Goal: Task Accomplishment & Management: Manage account settings

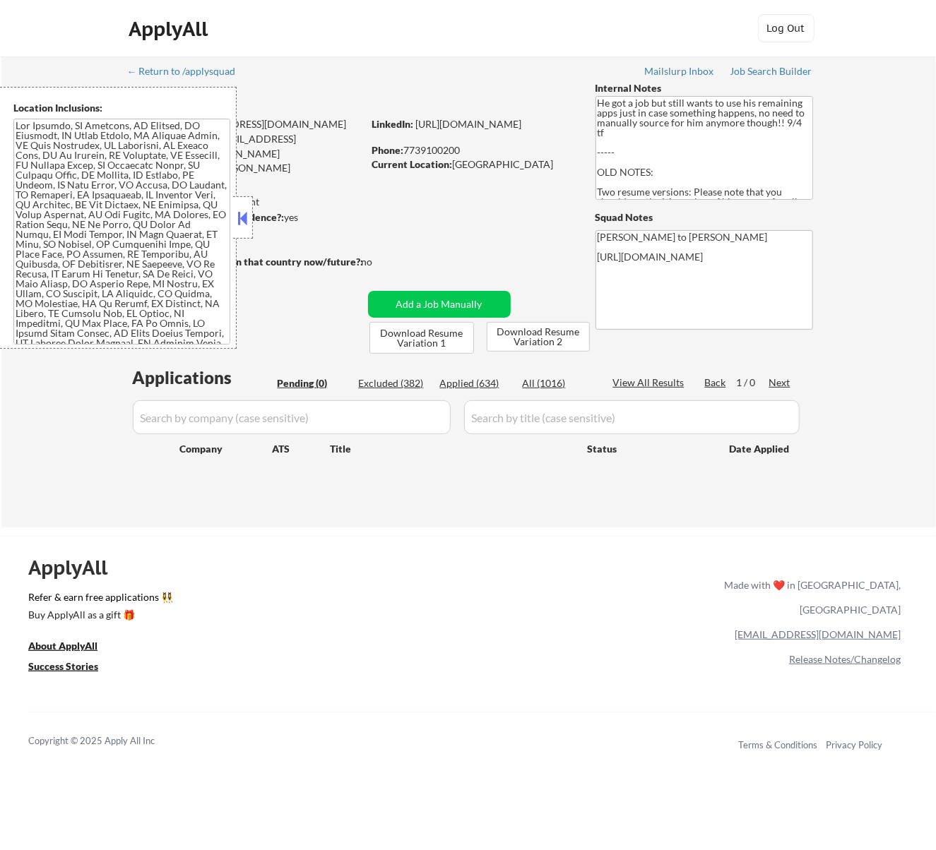
click at [247, 216] on button at bounding box center [243, 218] width 16 height 21
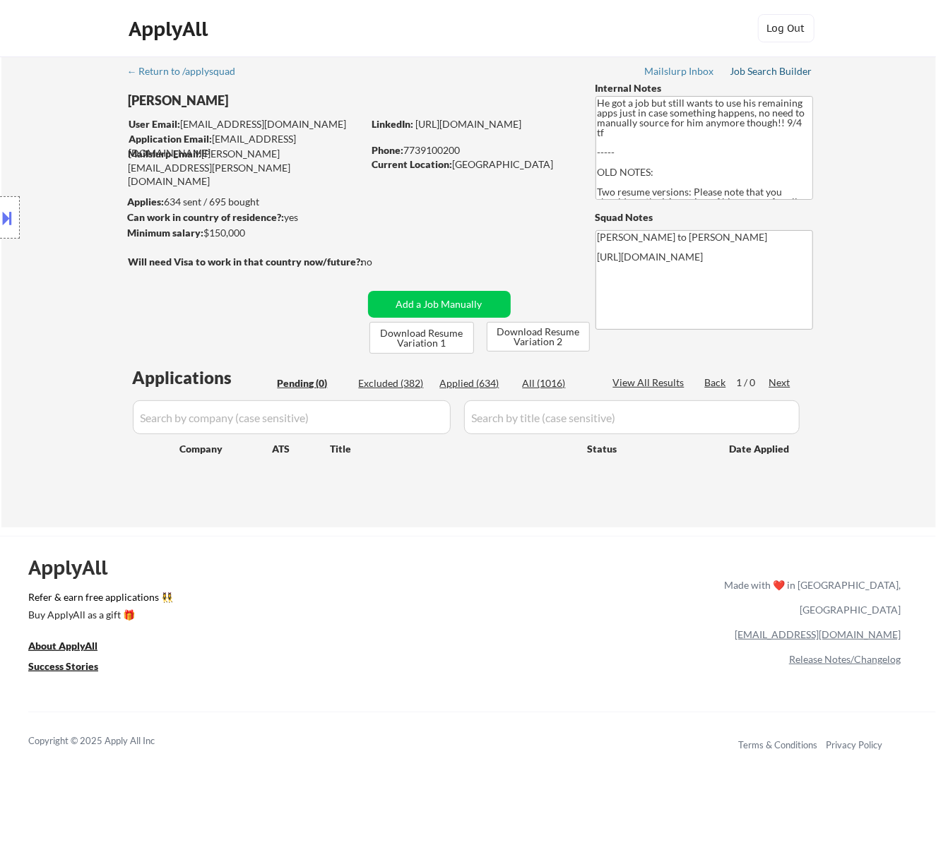
click at [757, 71] on div "Job Search Builder" at bounding box center [771, 71] width 83 height 10
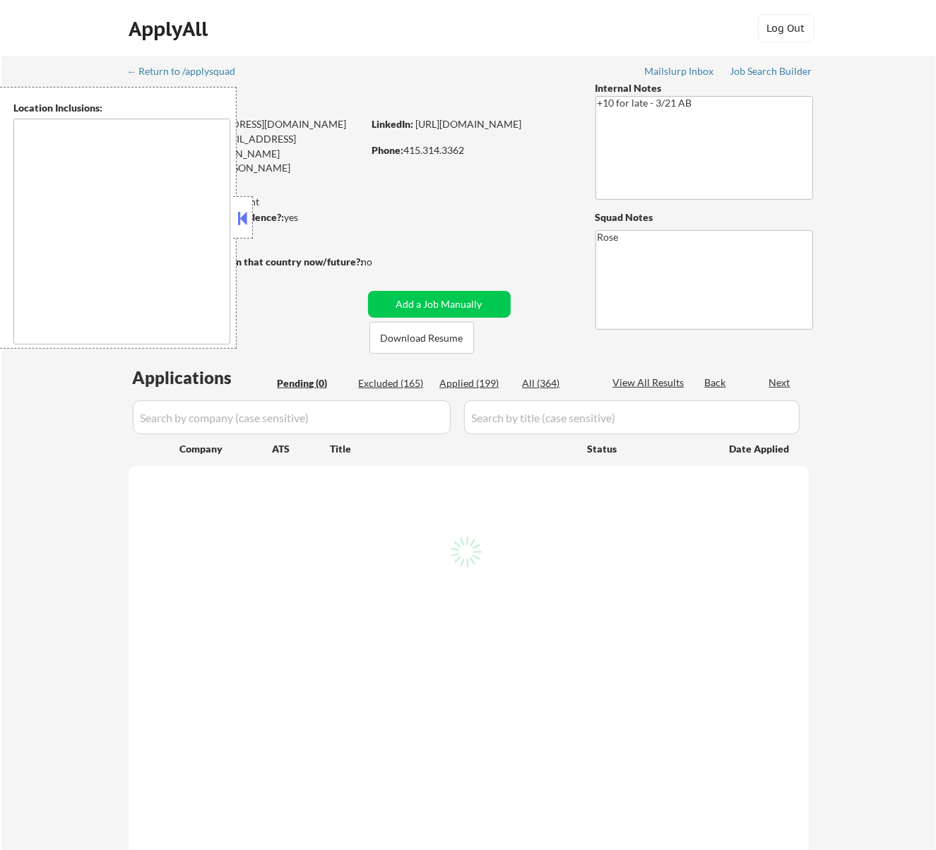
type textarea "San Francisco, CA Daly City, CA South San Francisco, CA Brisbane, CA Colma, CA …"
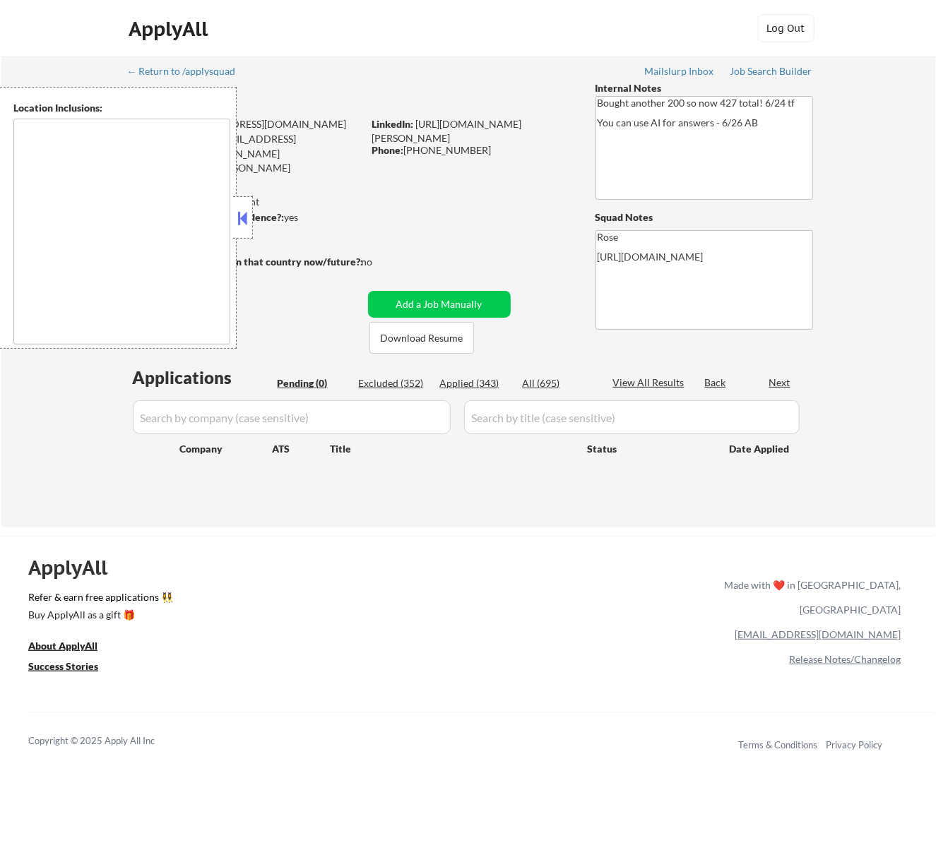
type textarea "San Francisco, CA Daly City, CA South San Francisco, CA Brisbane, CA Colma, CA …"
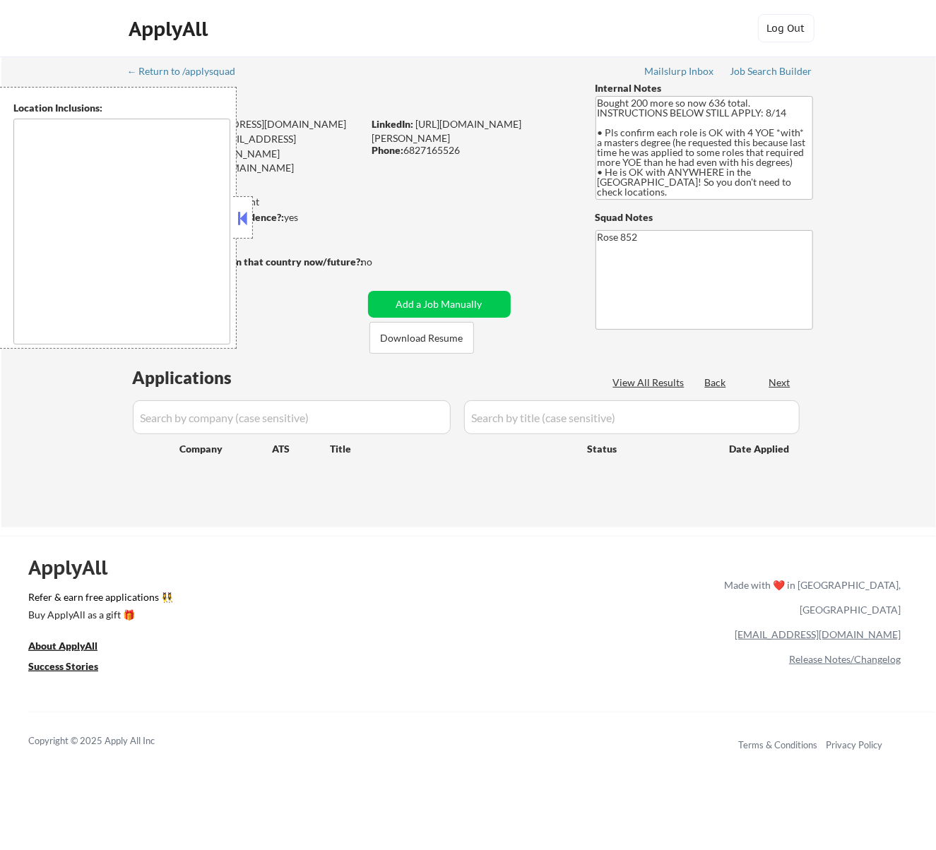
type textarea "[GEOGRAPHIC_DATA], [GEOGRAPHIC_DATA] [GEOGRAPHIC_DATA], [GEOGRAPHIC_DATA] [GEOG…"
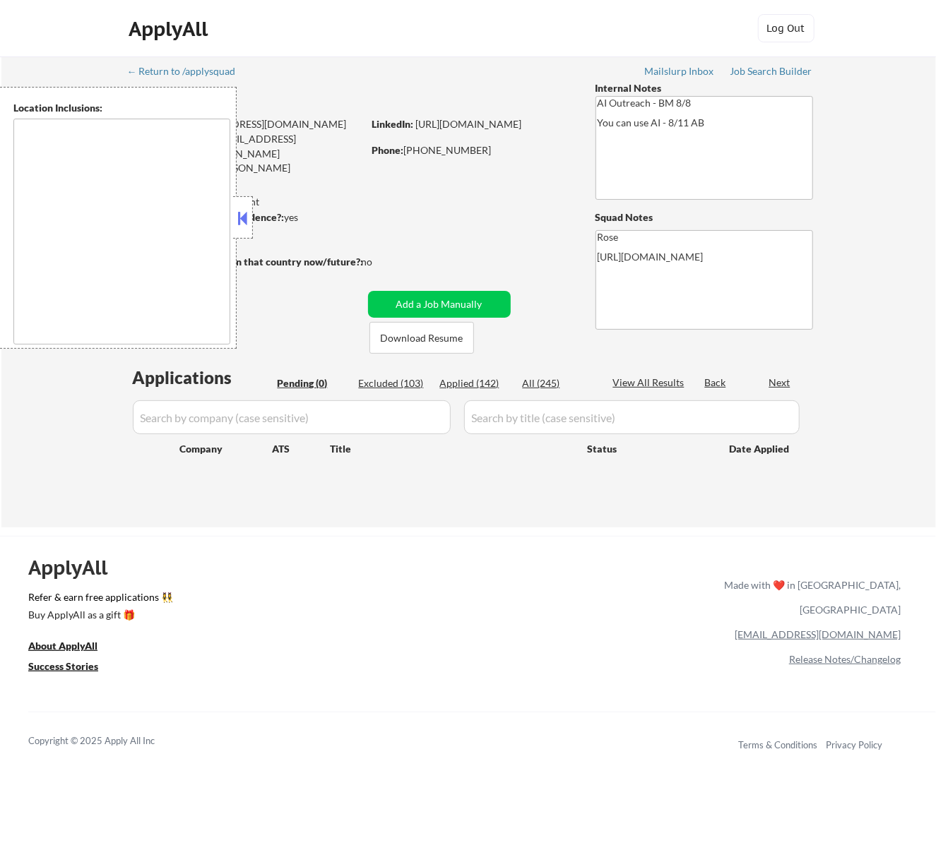
type textarea "Fountain Valley, CA Huntington Beach, CA Costa Mesa, CA Santa Ana, CA Garden Gr…"
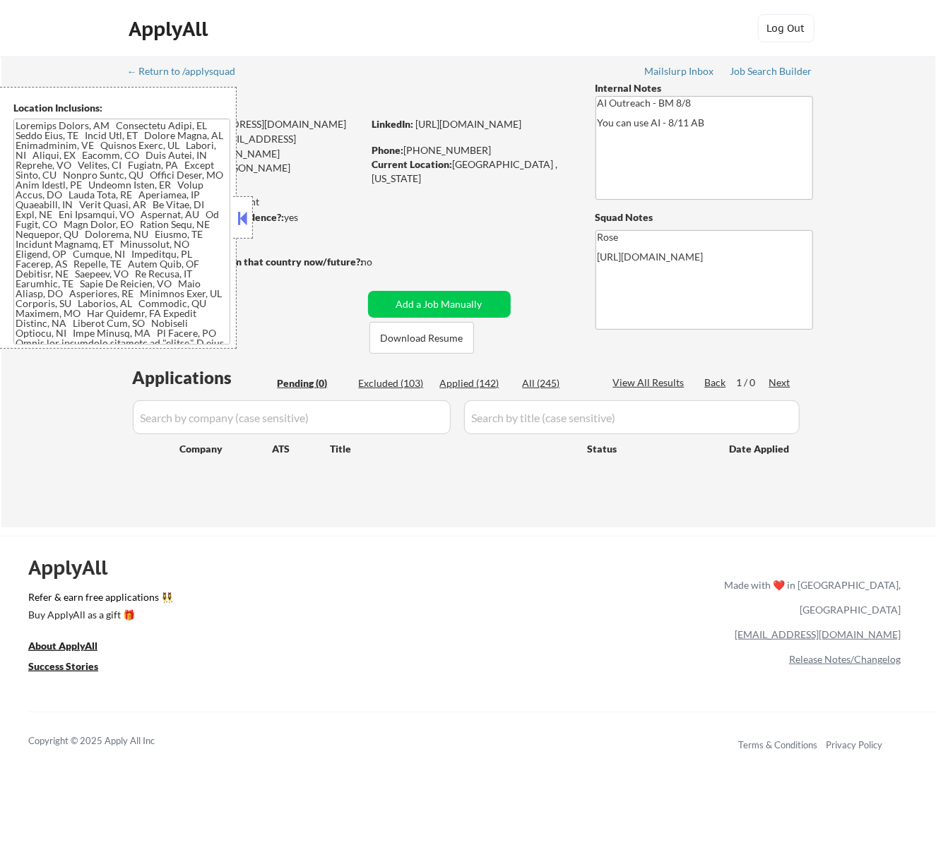
click at [246, 218] on button at bounding box center [243, 218] width 16 height 21
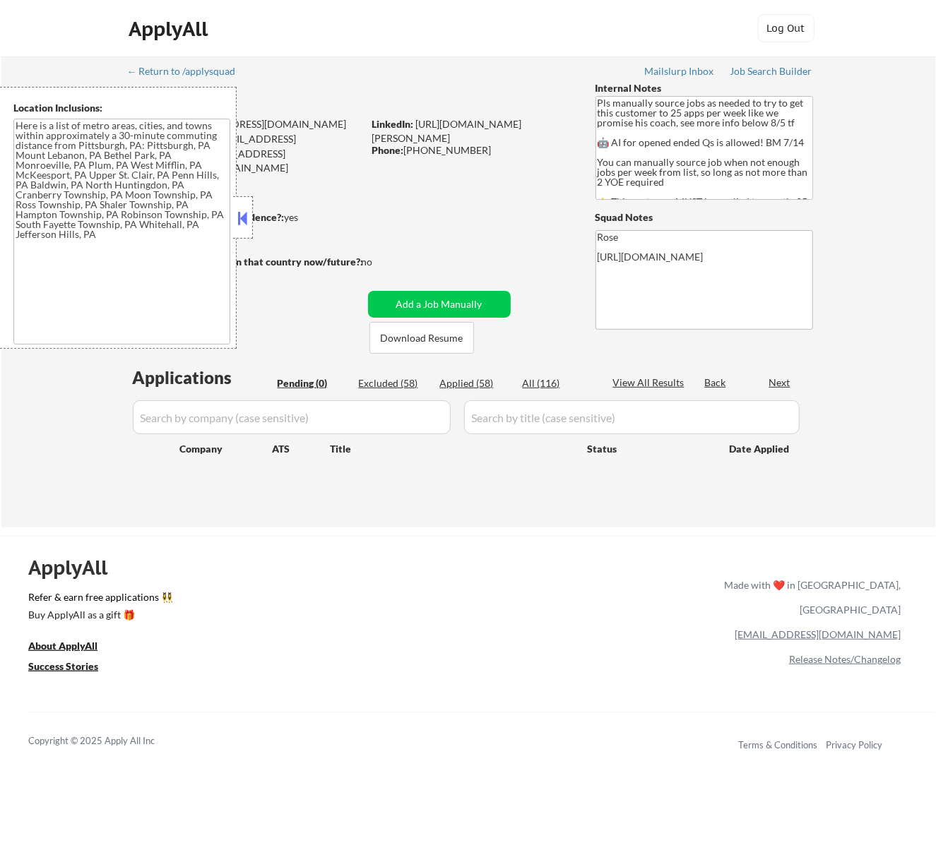
type textarea "Here is a list of metro areas, cities, and towns within approximately a 30-minu…"
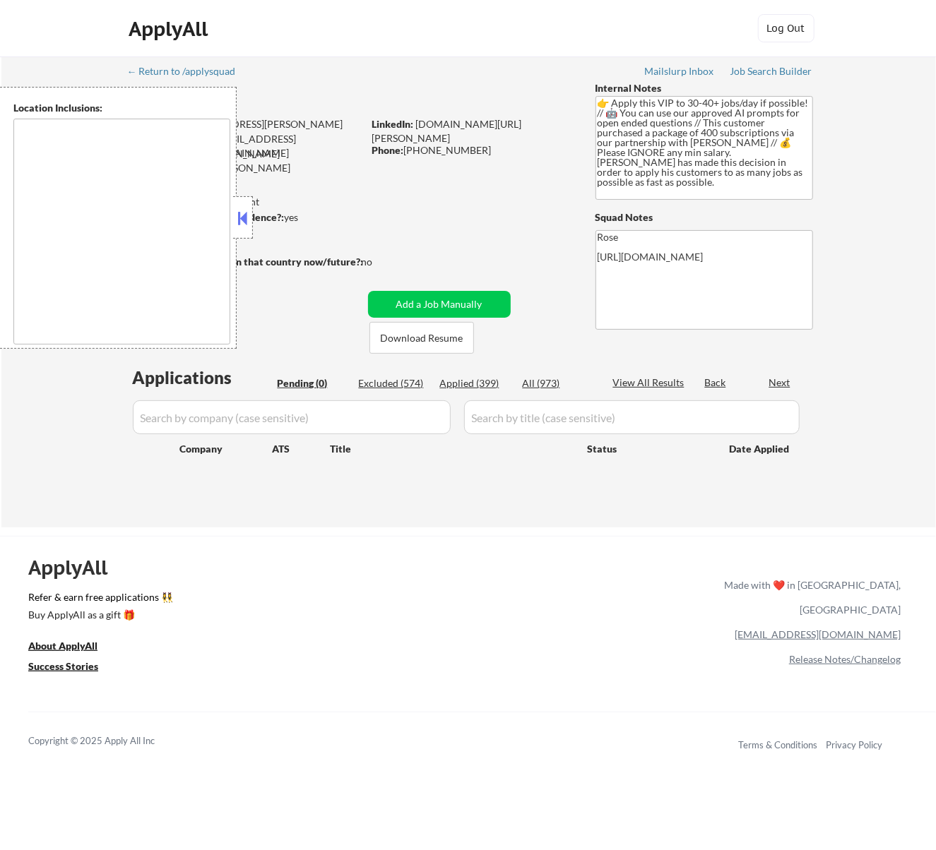
type textarea "remote"
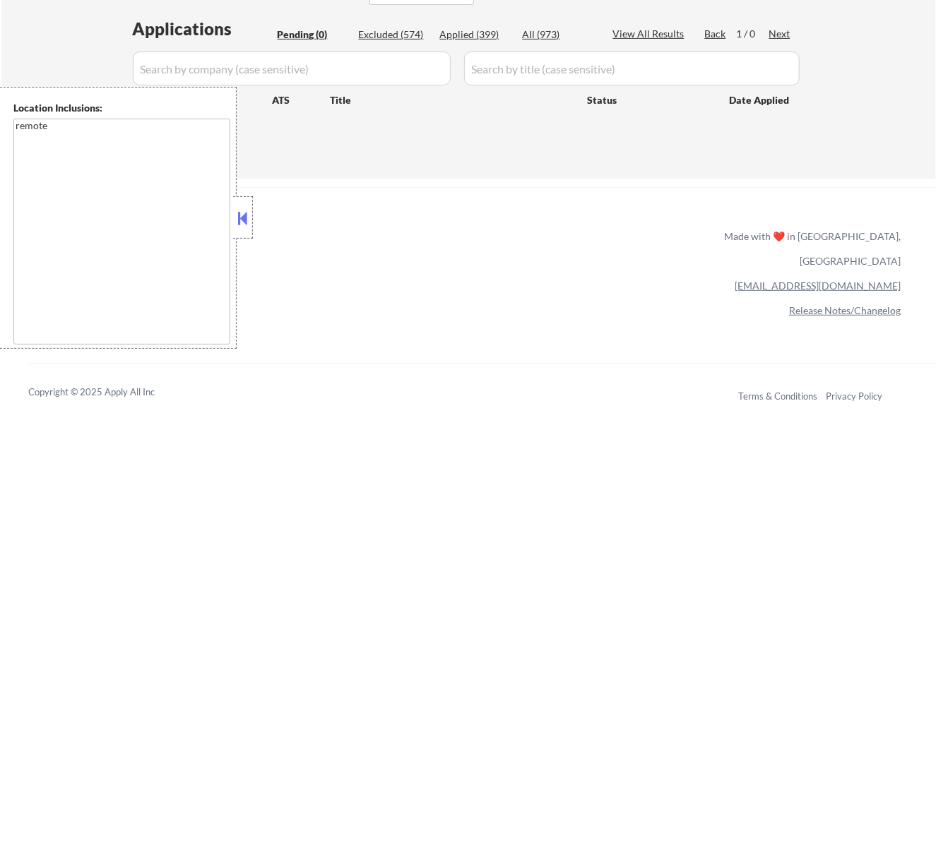
scroll to position [376, 0]
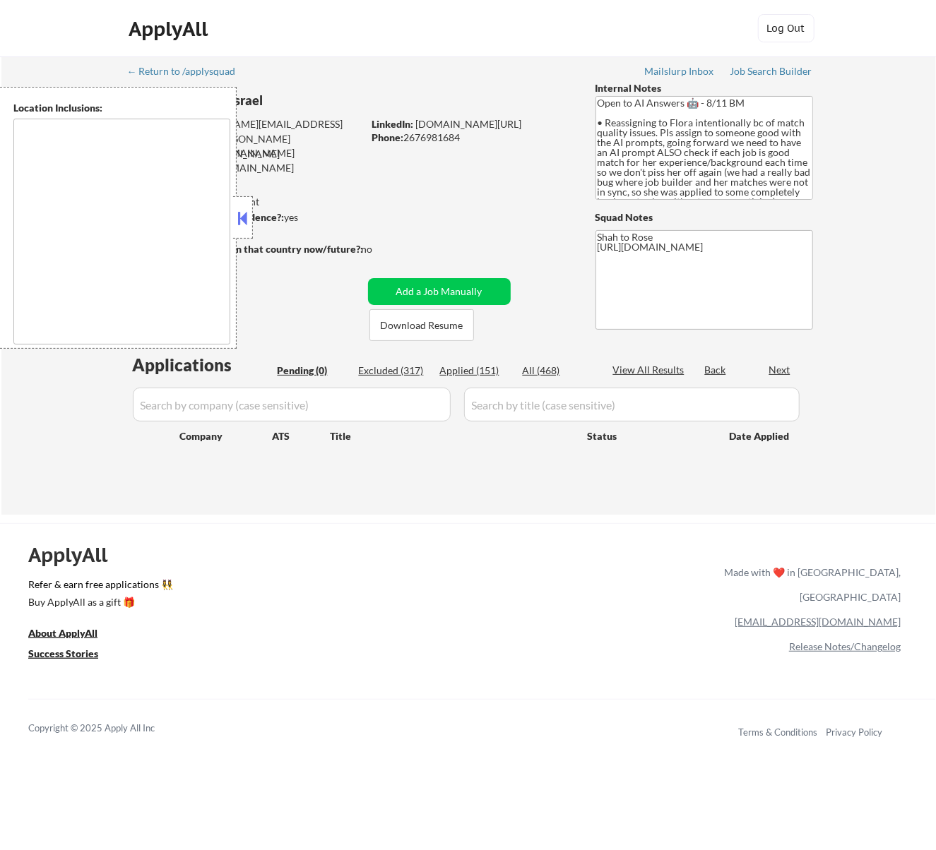
type textarea "remote"
click at [241, 220] on button at bounding box center [243, 218] width 16 height 21
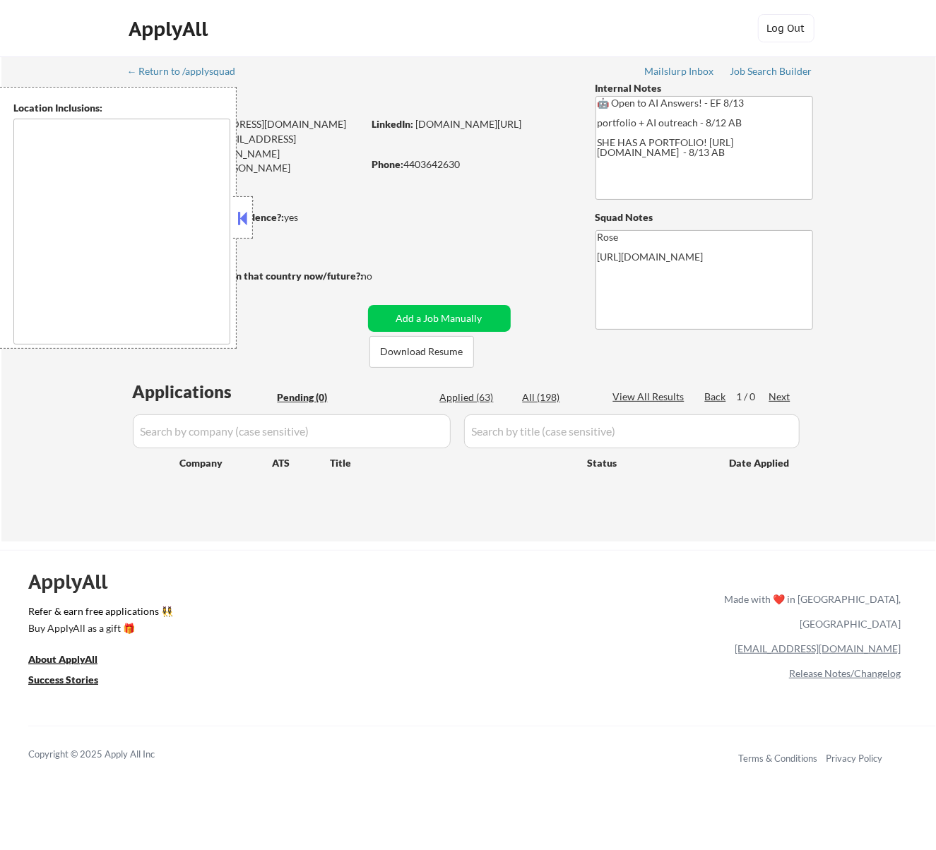
click at [249, 213] on button at bounding box center [243, 218] width 16 height 21
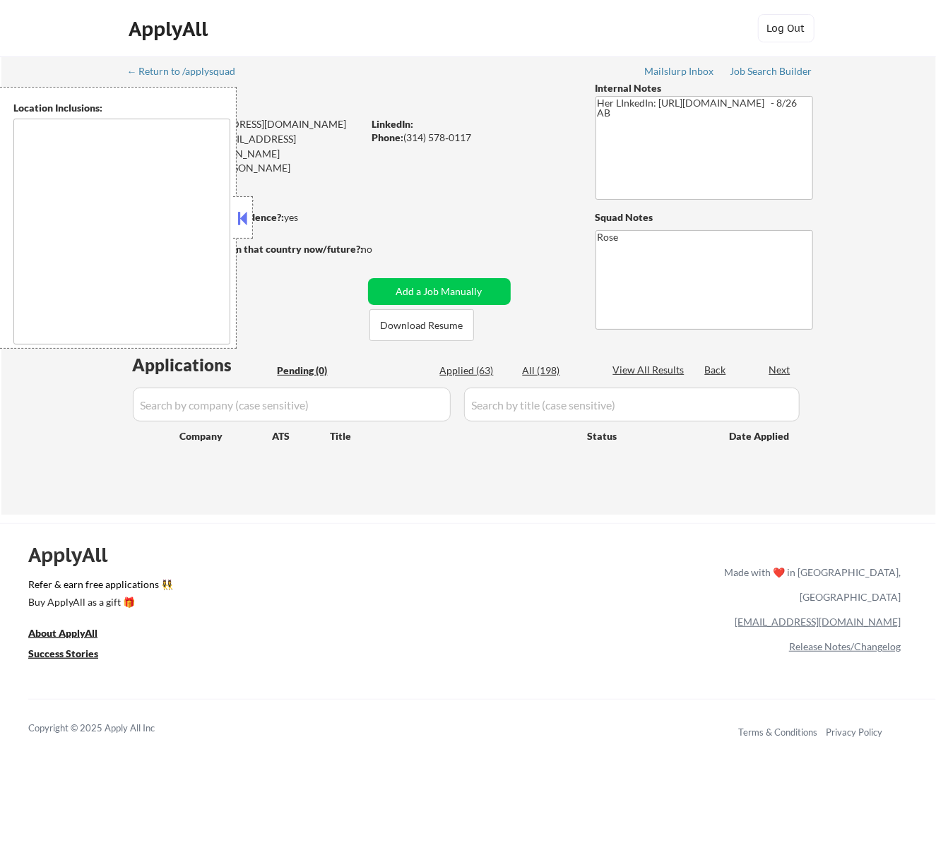
type textarea "St. Louis, MO Clayton, MO Maplewood, MO Richmond Heights, MO University City, M…"
type textarea "[GEOGRAPHIC_DATA], [GEOGRAPHIC_DATA] [GEOGRAPHIC_DATA], [GEOGRAPHIC_DATA] [GEOG…"
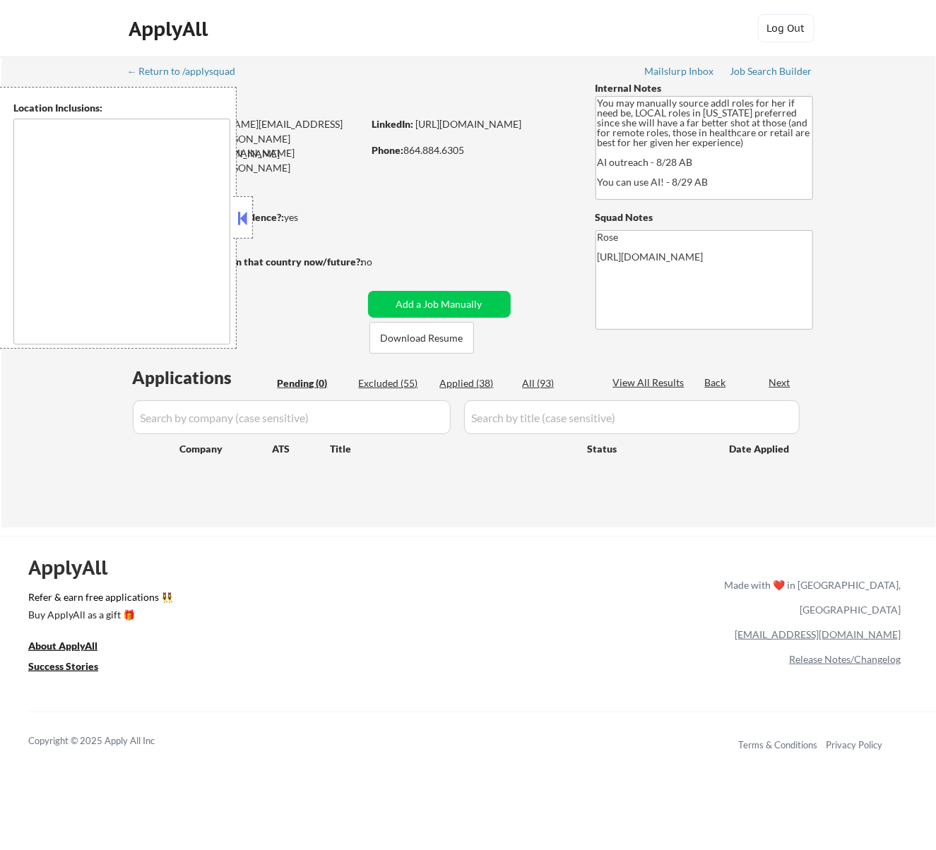
type textarea "Orlando, FL Winter Park, FL Maitland, FL Altamonte Springs, FL Casselberry, FL …"
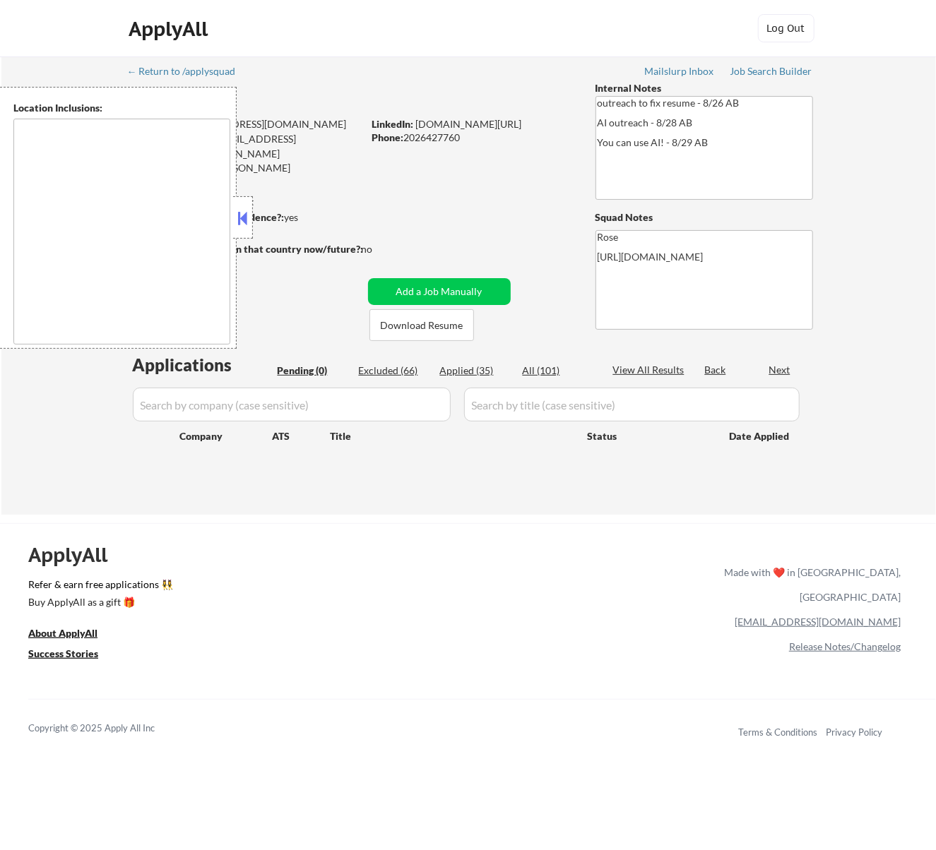
type textarea "Reston, [GEOGRAPHIC_DATA] [GEOGRAPHIC_DATA], [GEOGRAPHIC_DATA] [GEOGRAPHIC_DATA…"
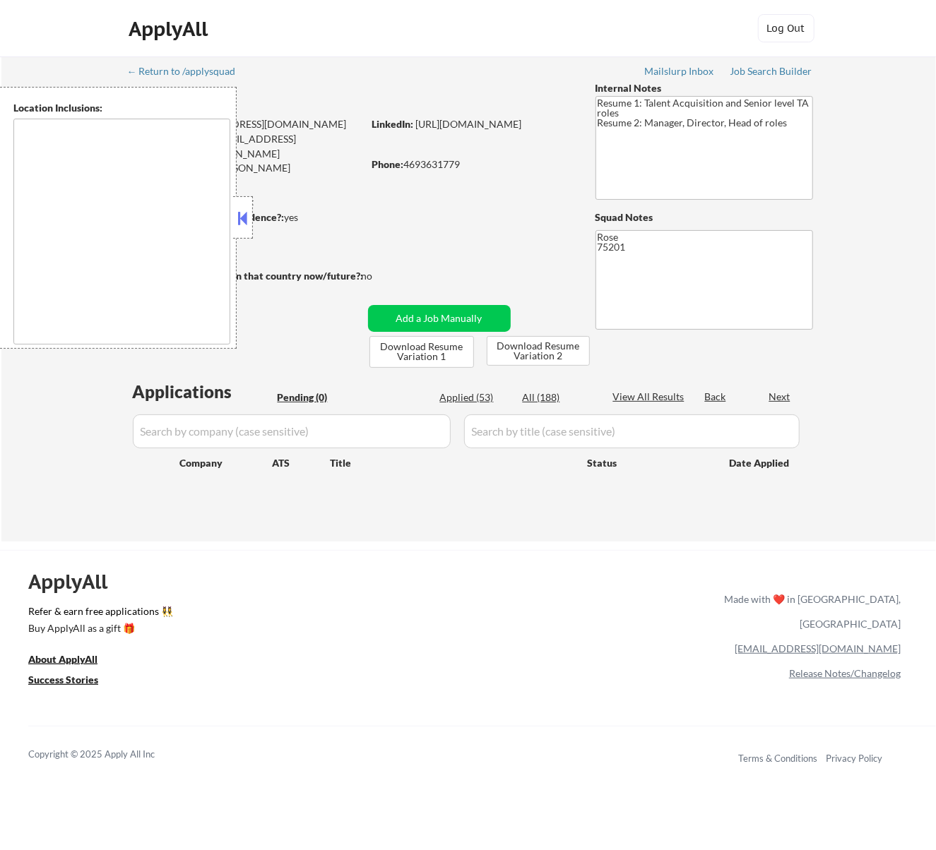
type textarea "Dallas, TX University Park, TX Highland Park, TX Irving, TX Mesquite, TX Garlan…"
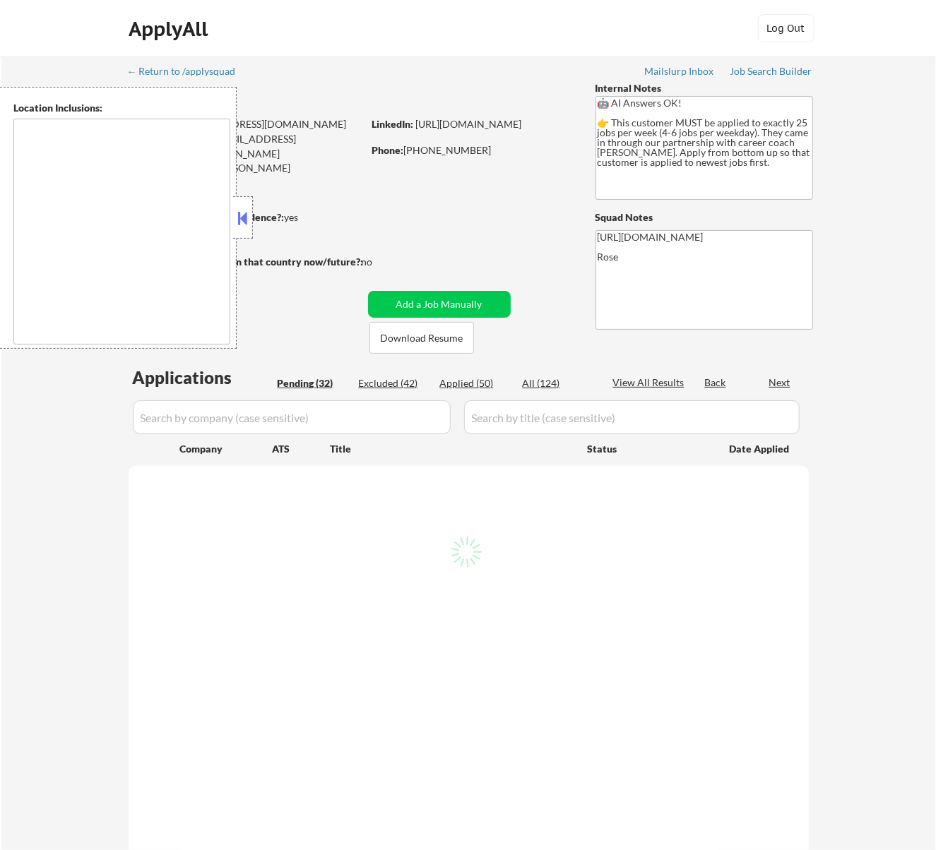
select select ""pending""
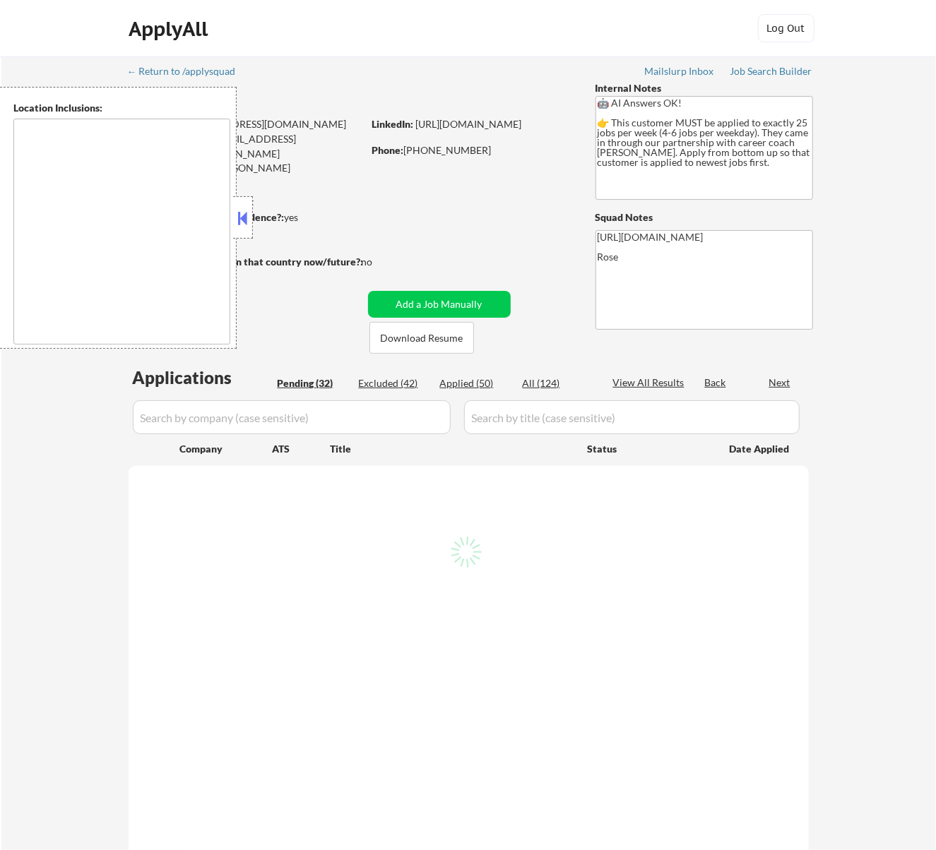
select select ""pending""
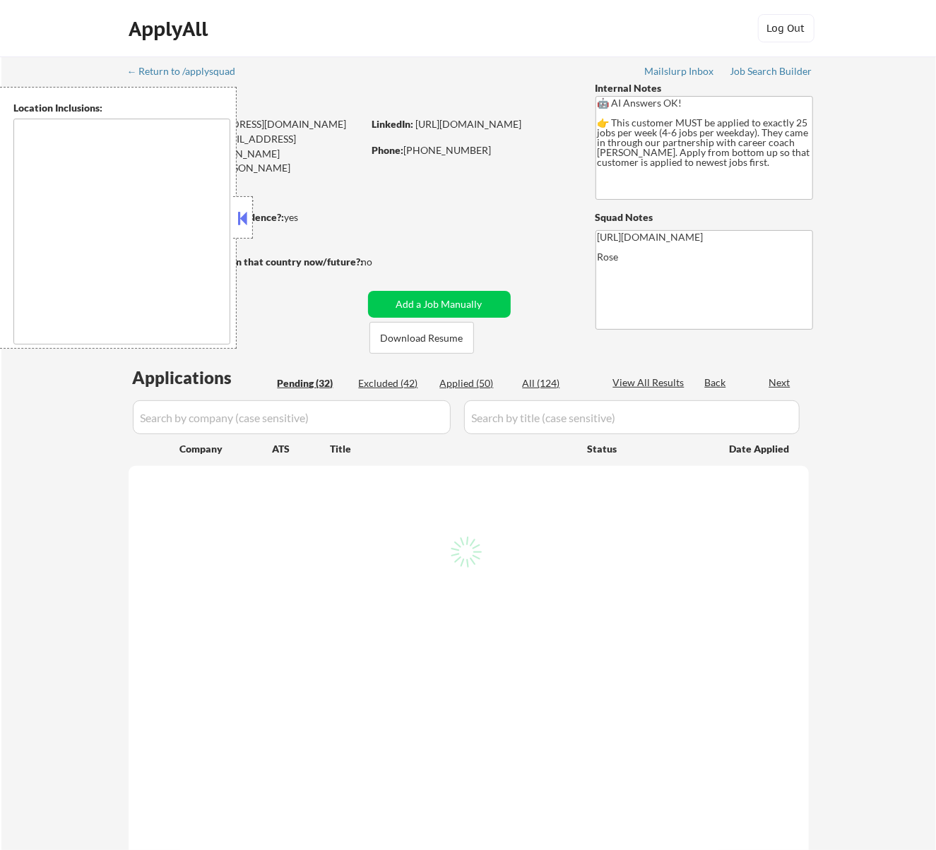
select select ""pending""
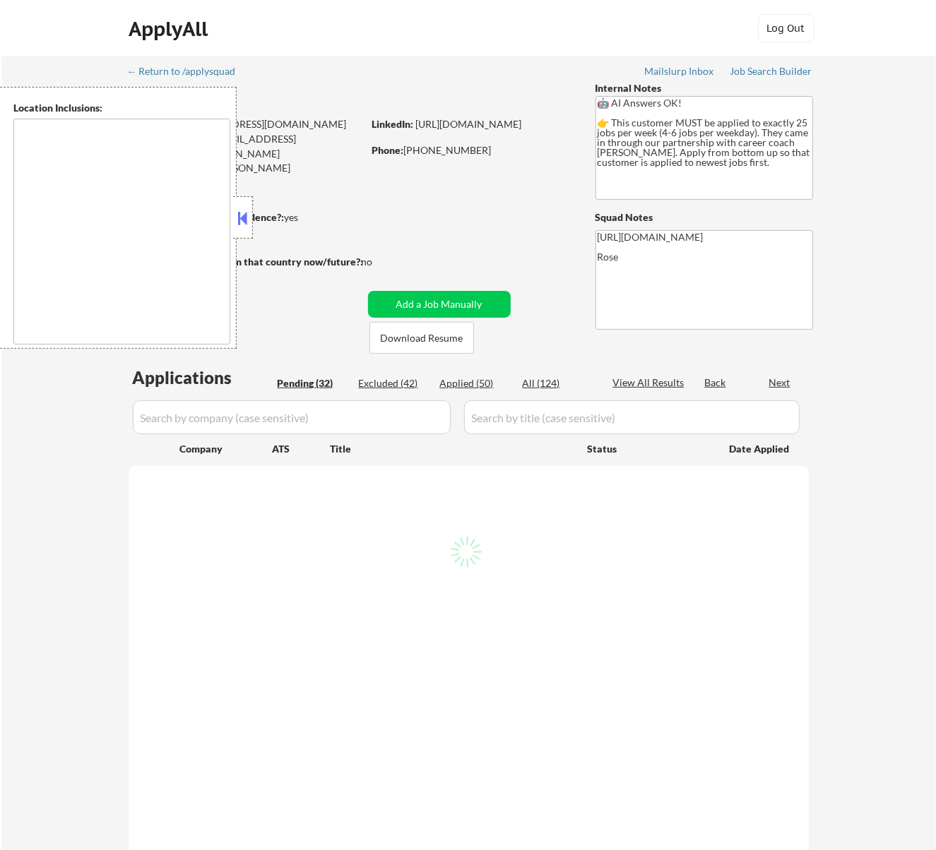
select select ""pending""
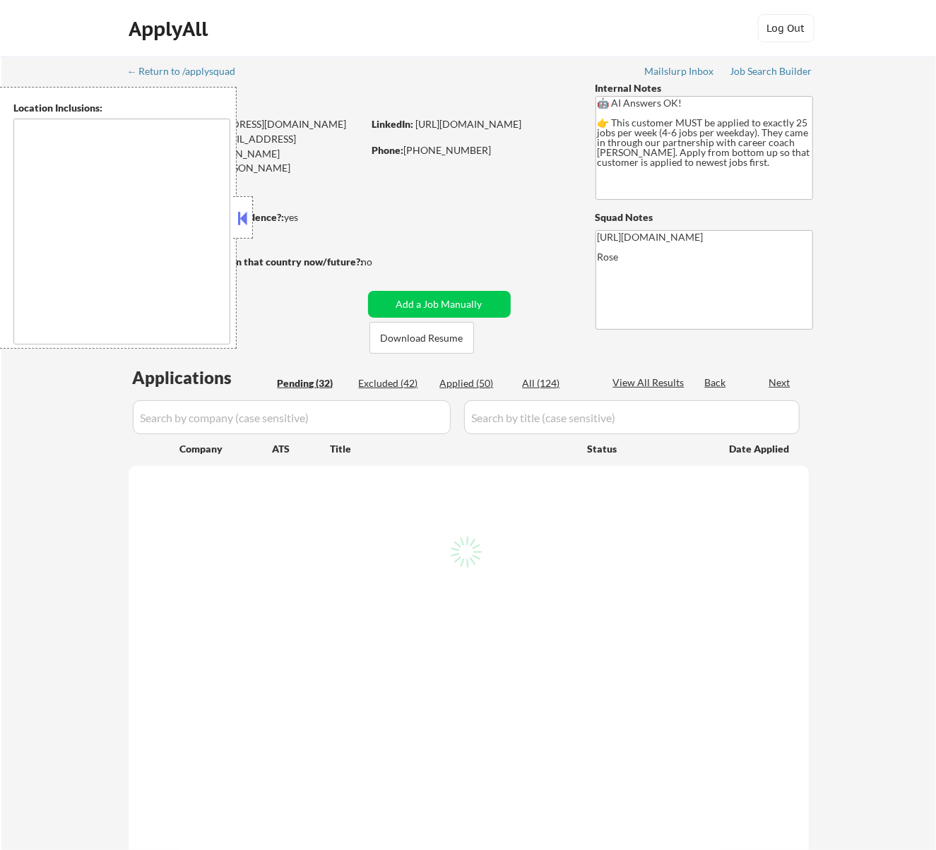
select select ""pending""
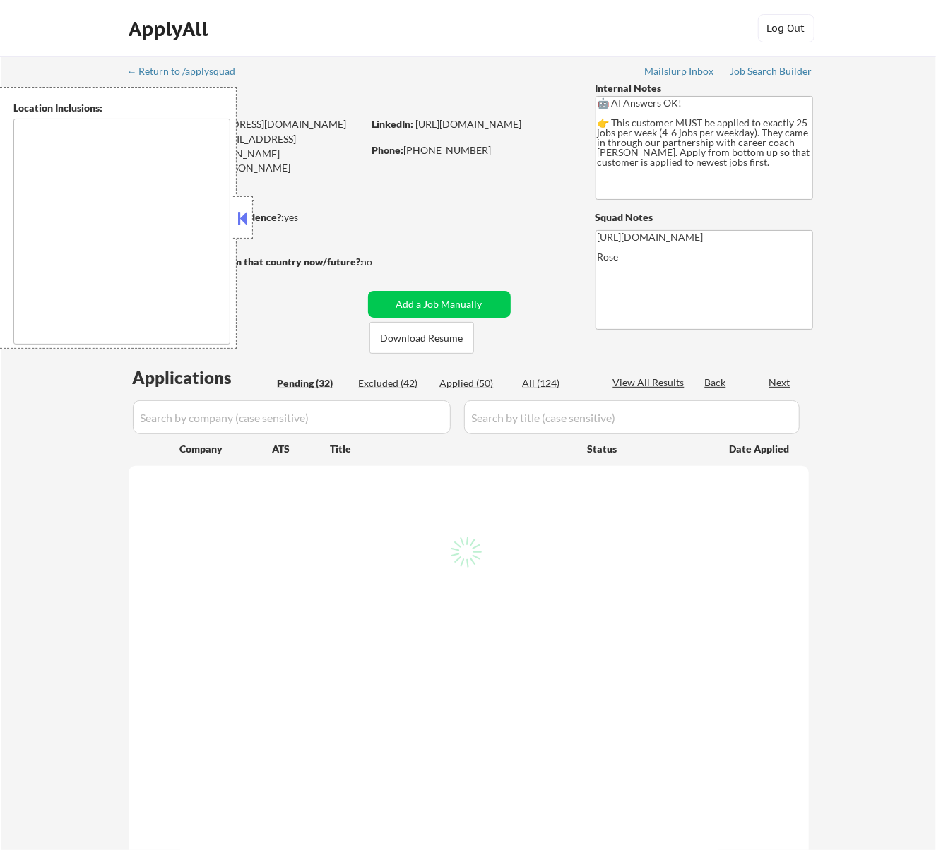
select select ""pending""
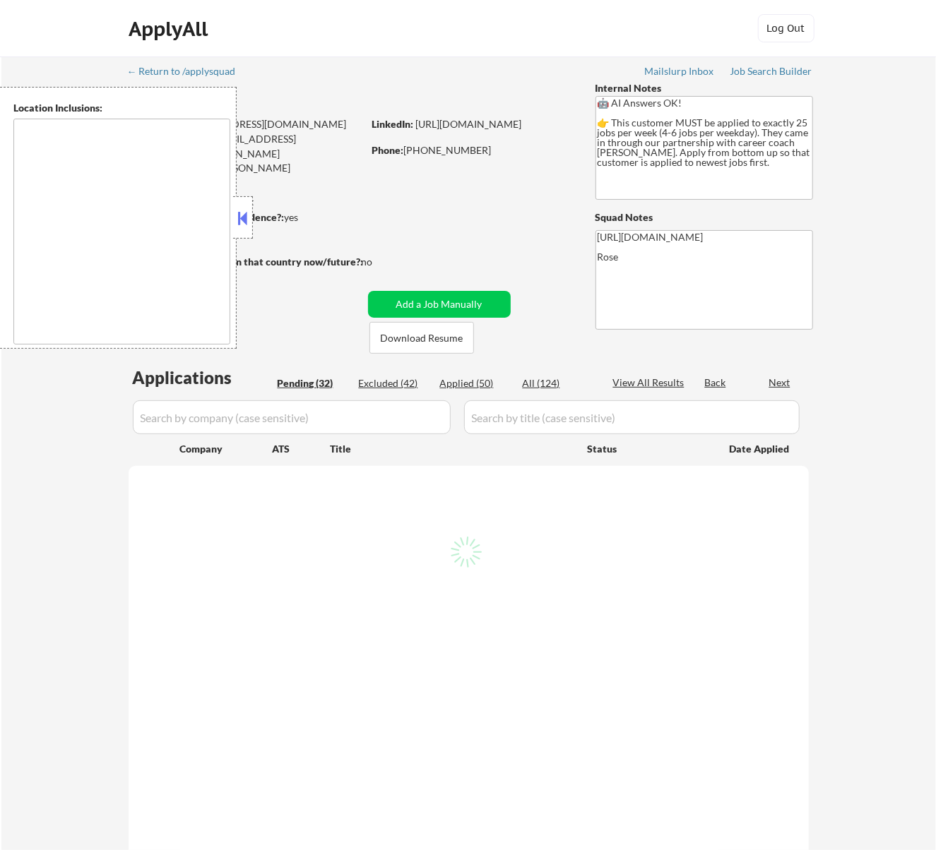
select select ""pending""
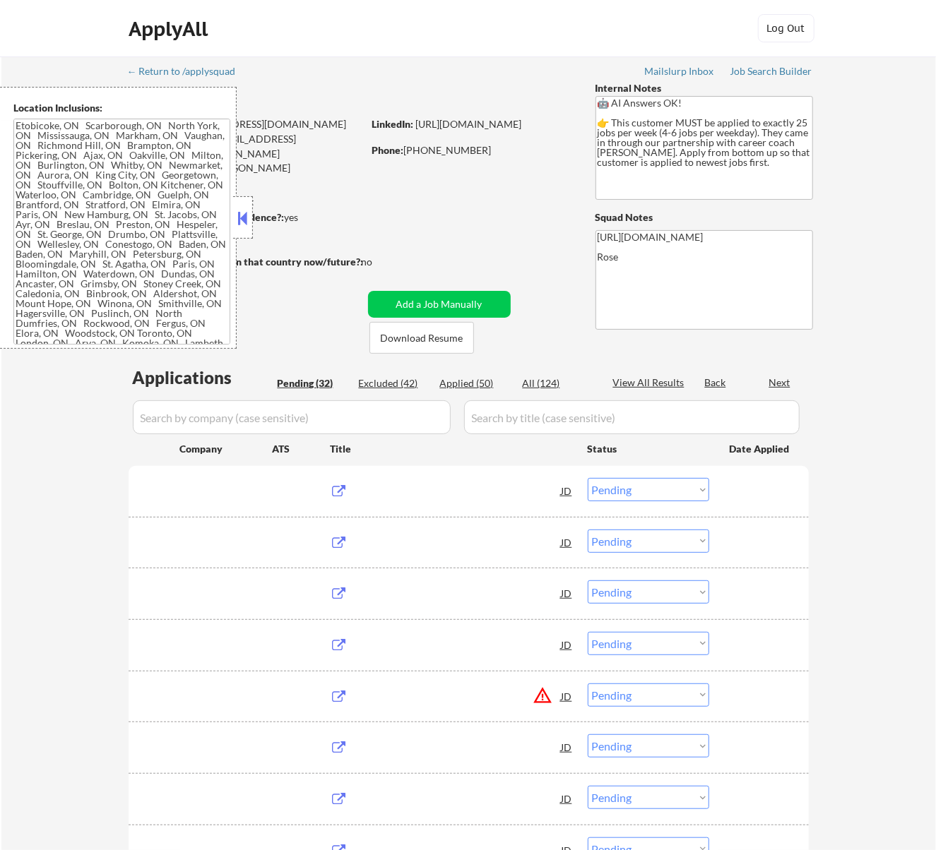
type textarea "Etobicoke, ON Scarborough, ON North York, ON Mississauga, ON Markham, ON Vaugha…"
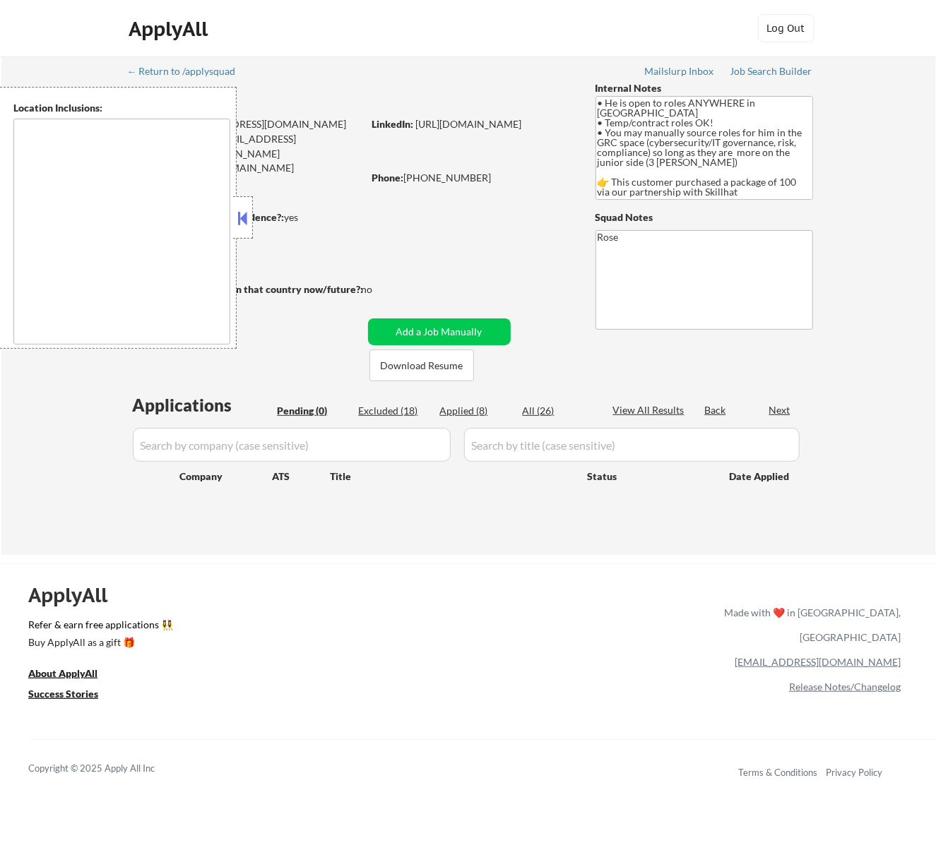
type textarea "country: [GEOGRAPHIC_DATA]"
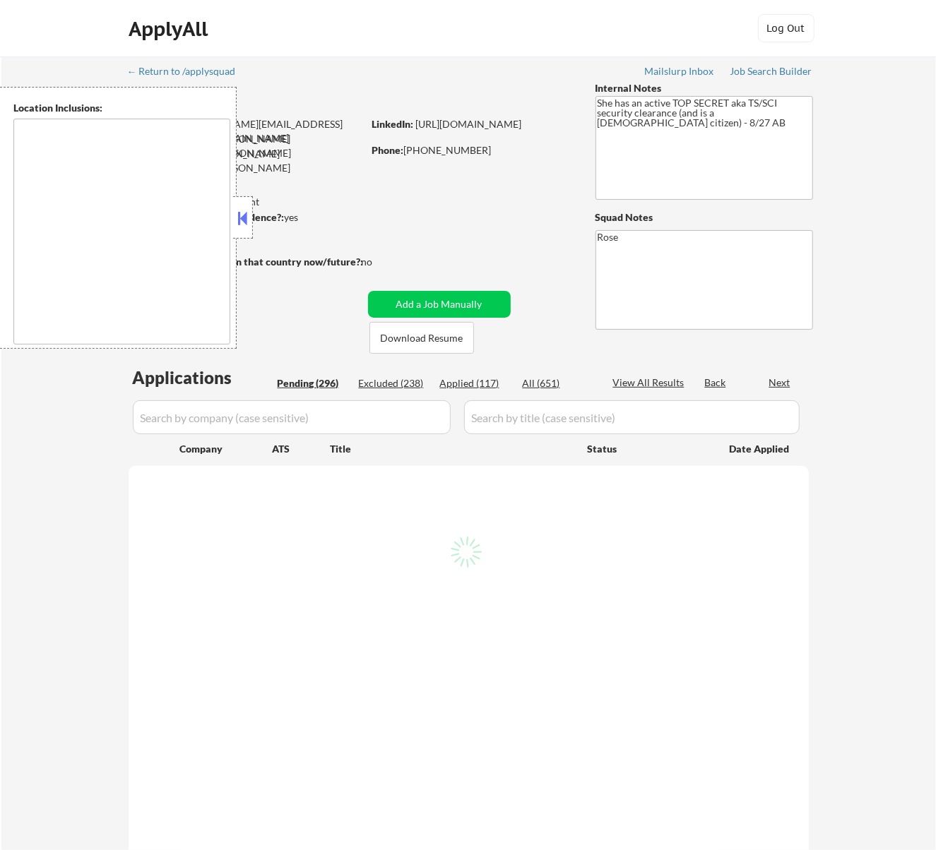
type textarea "[GEOGRAPHIC_DATA], [GEOGRAPHIC_DATA] [GEOGRAPHIC_DATA], [GEOGRAPHIC_DATA] [GEOG…"
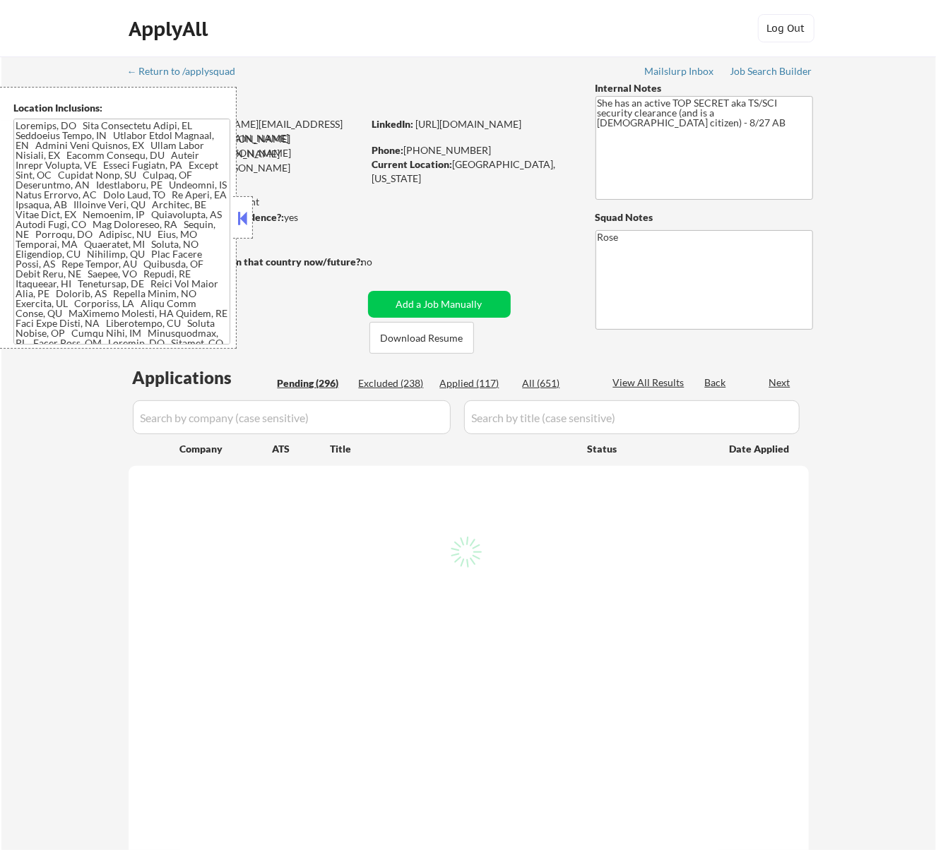
select select ""pending""
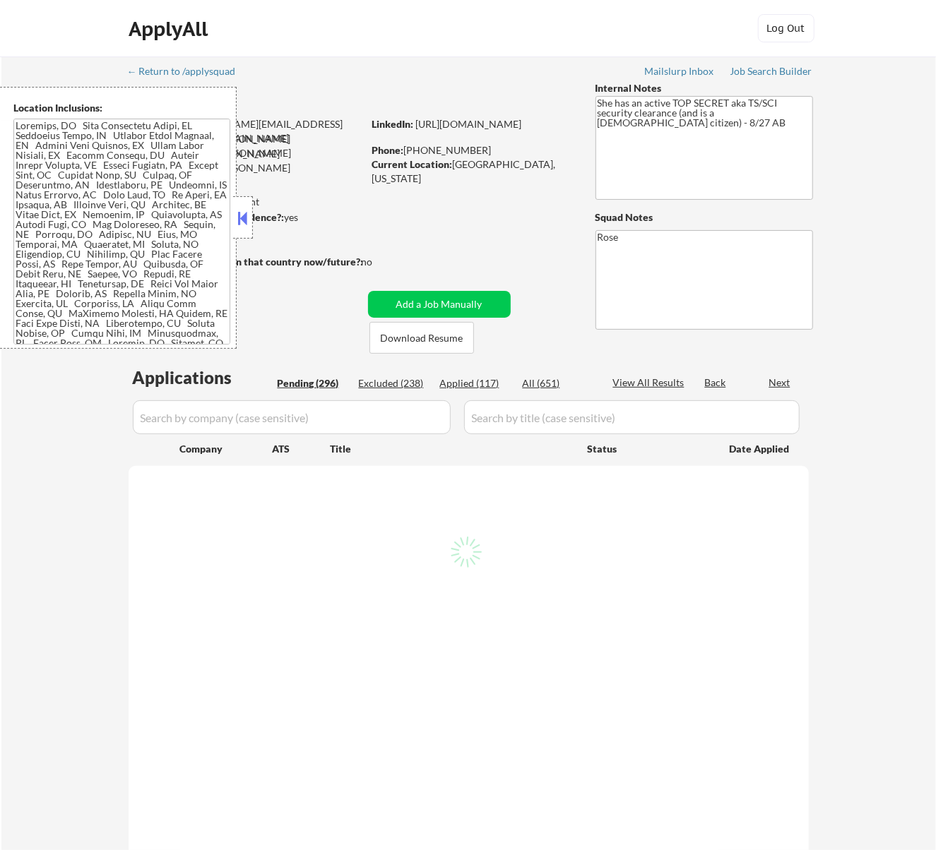
select select ""pending""
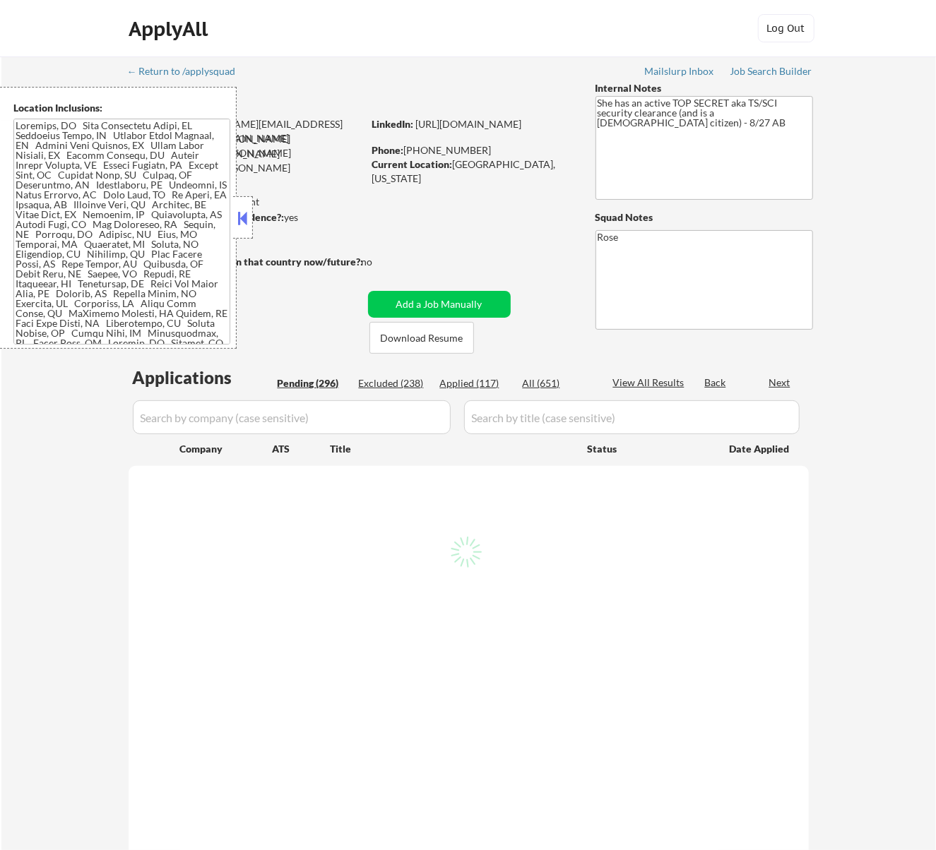
select select ""pending""
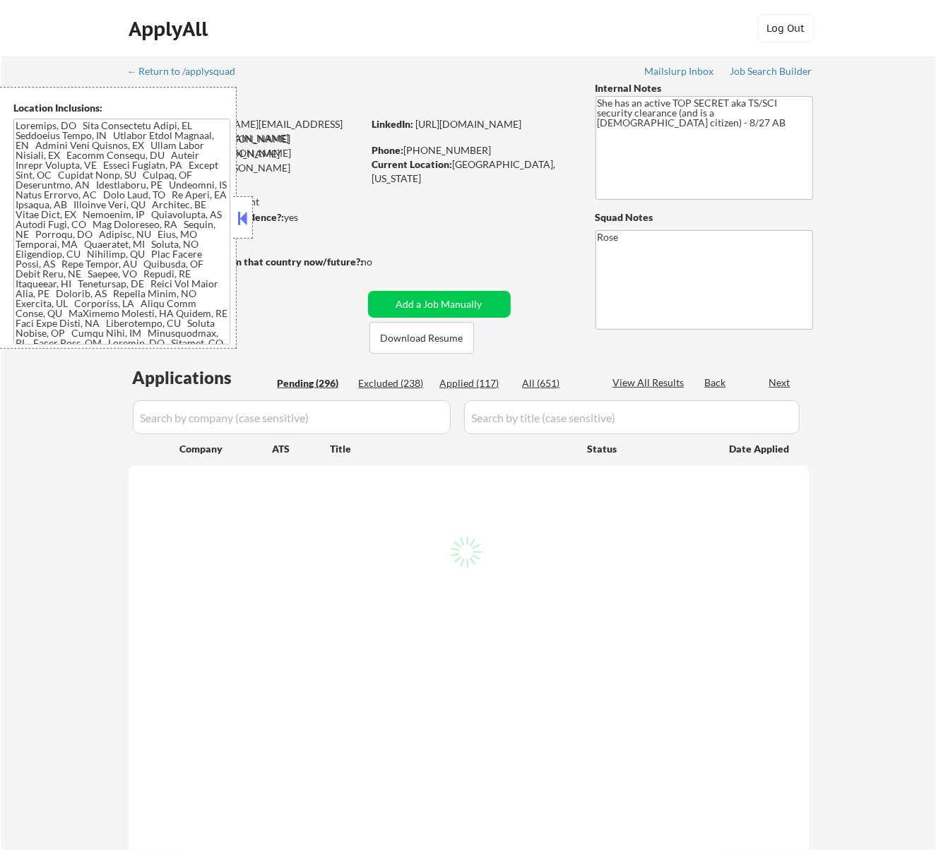
select select ""pending""
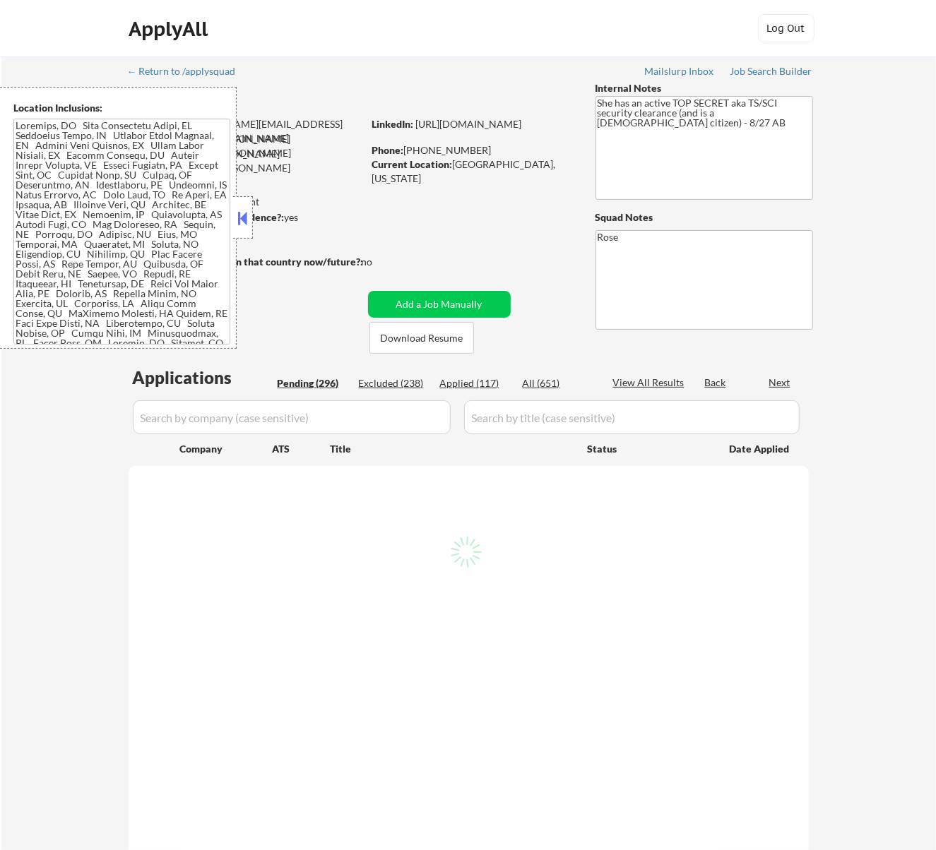
select select ""pending""
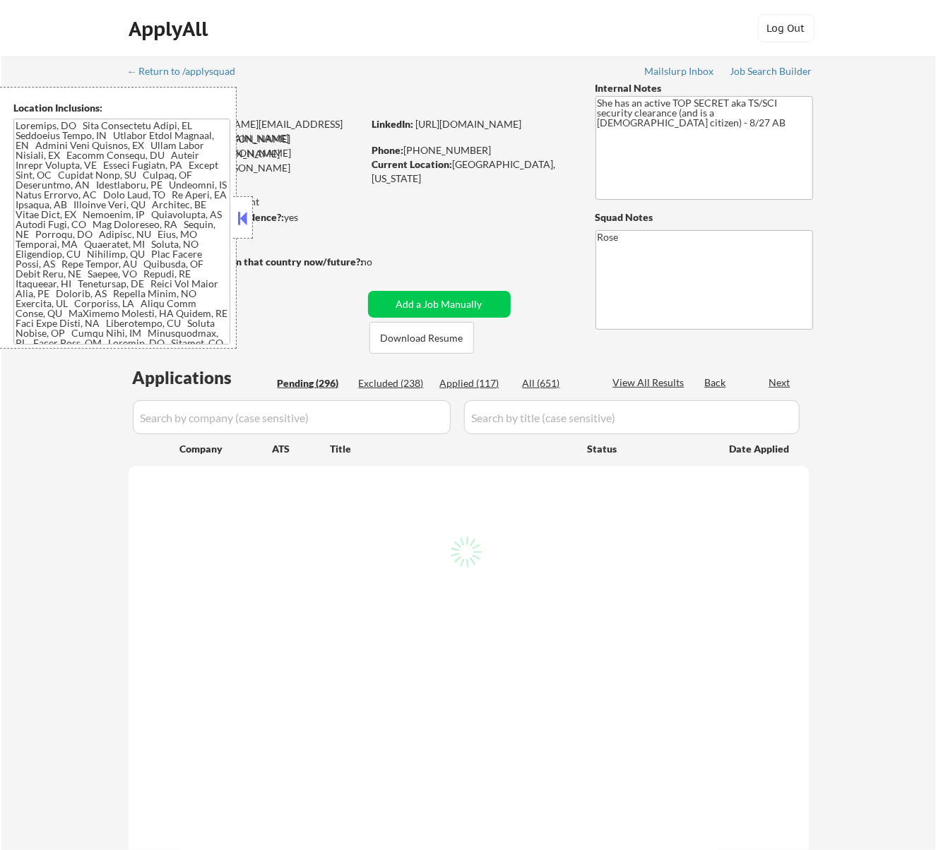
select select ""pending""
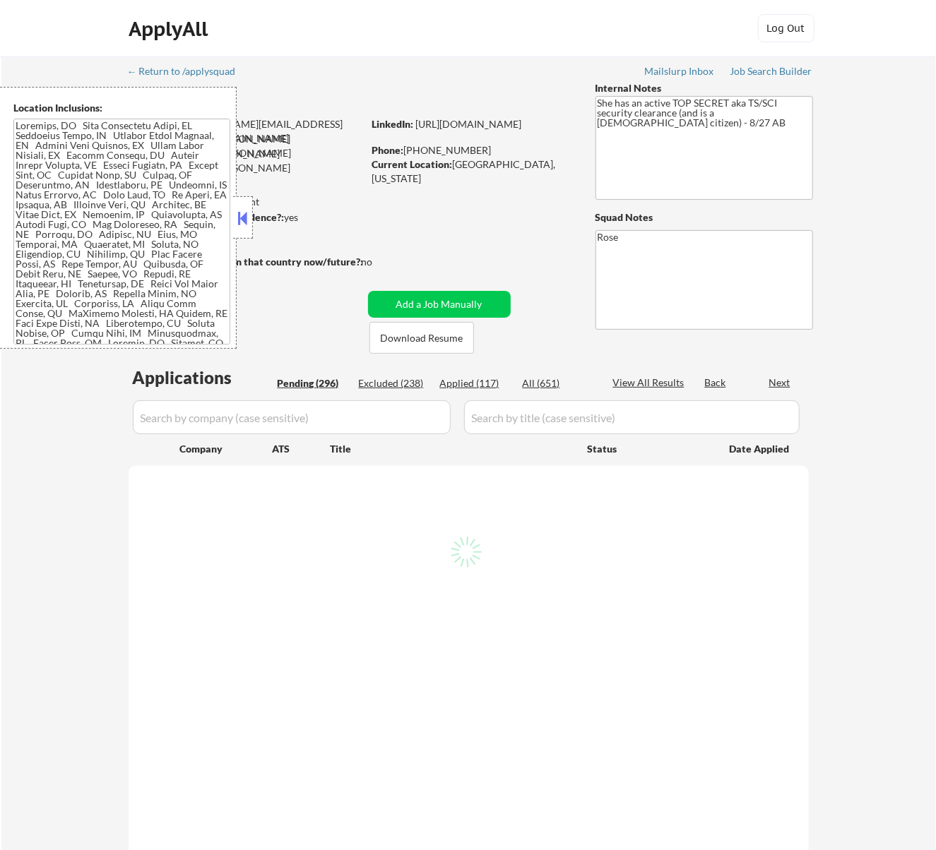
select select ""pending""
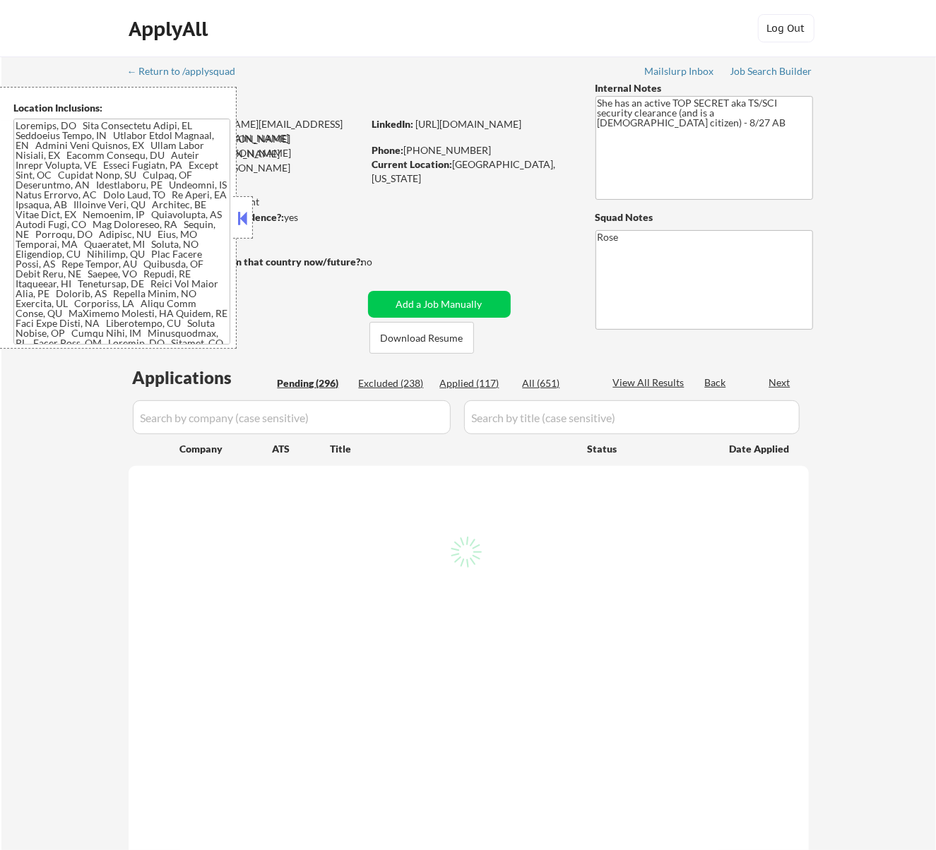
select select ""pending""
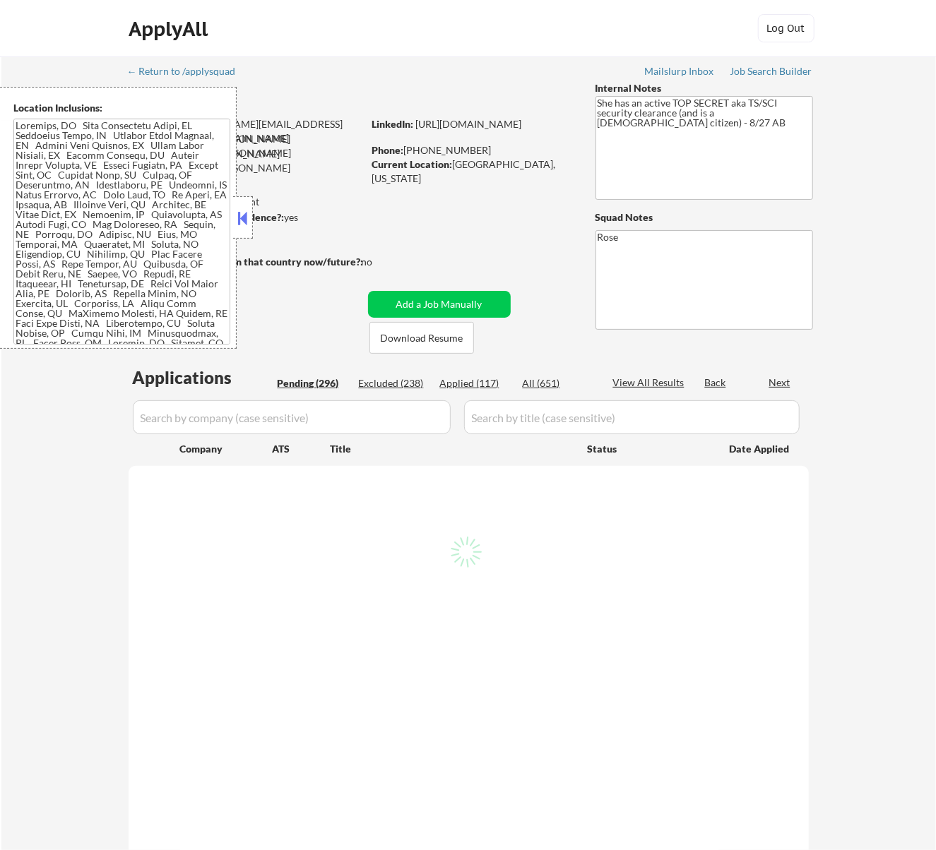
select select ""pending""
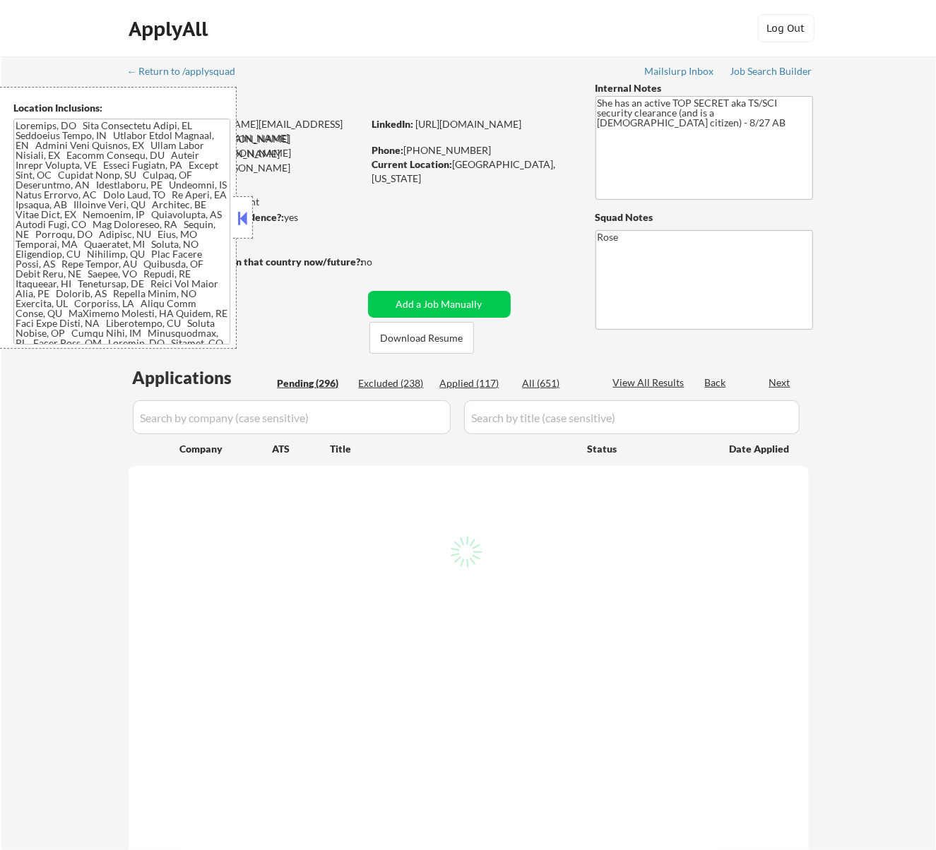
select select ""pending""
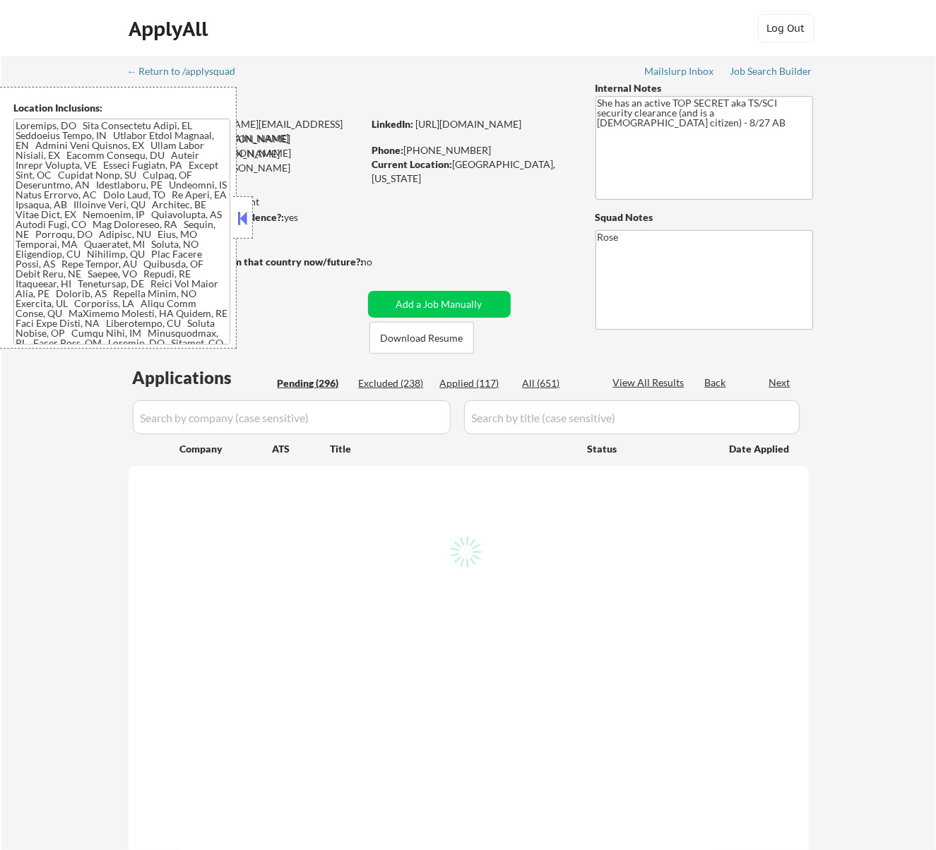
select select ""pending""
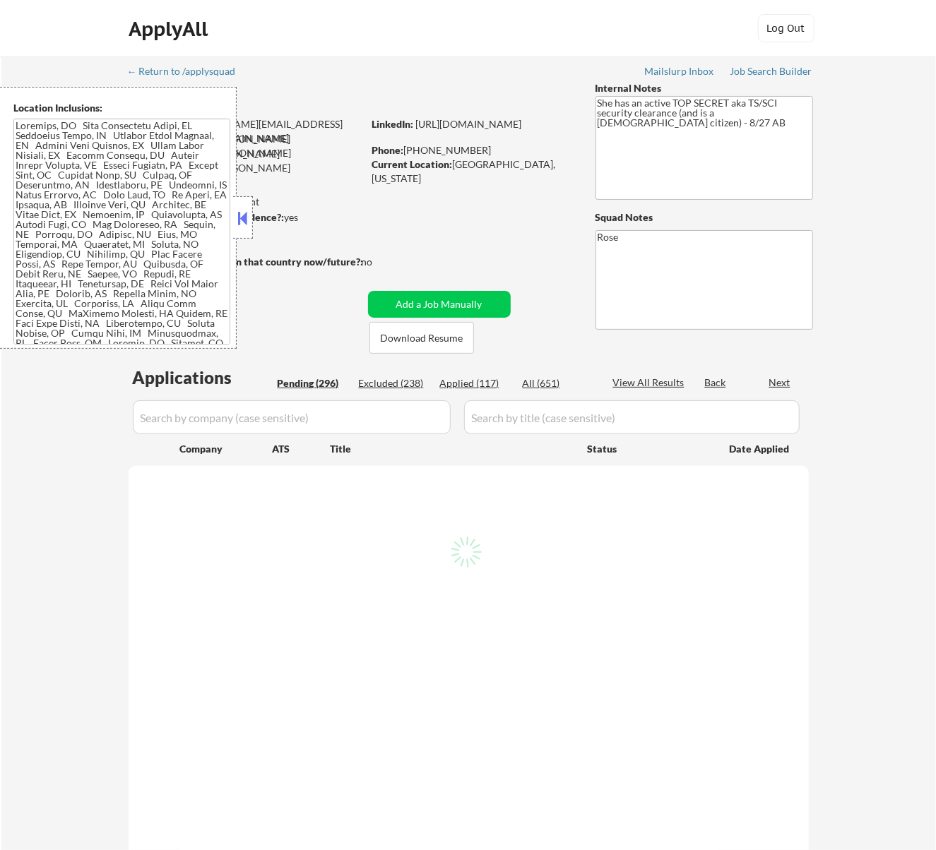
select select ""pending""
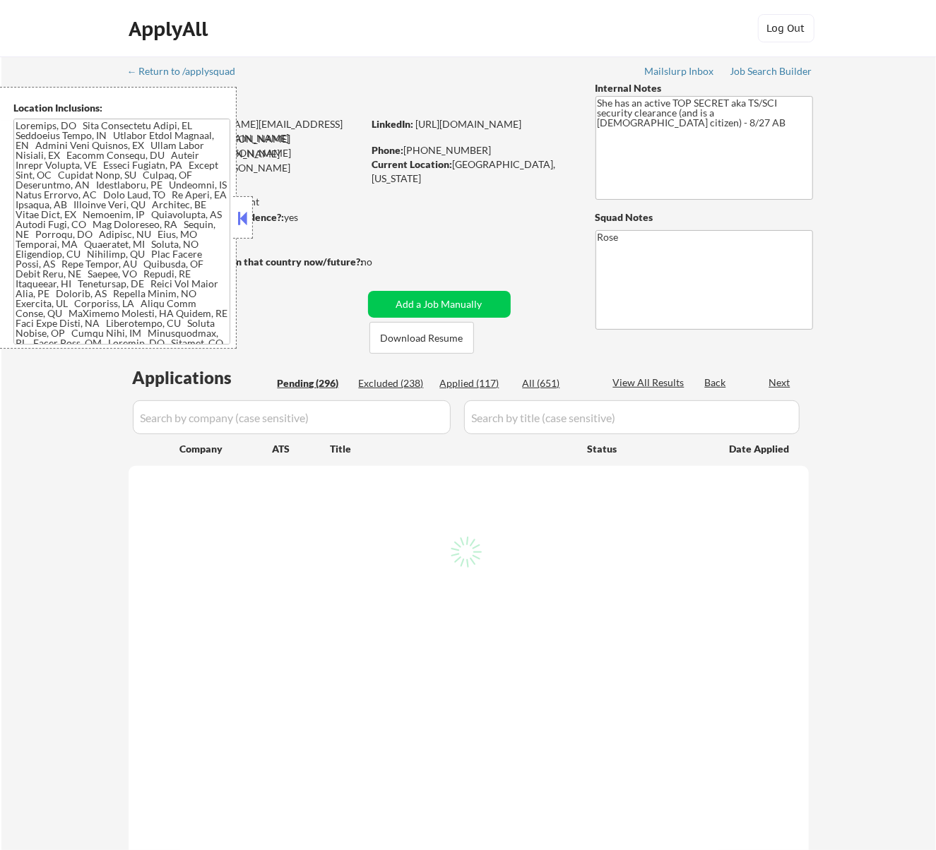
select select ""pending""
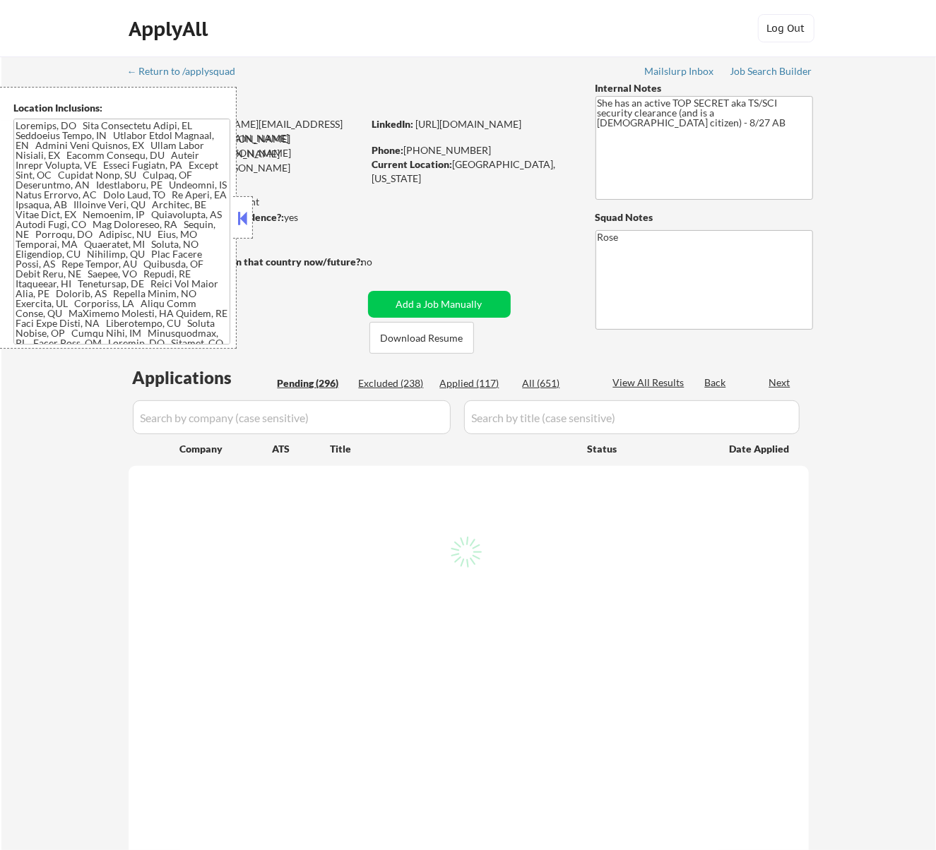
select select ""pending""
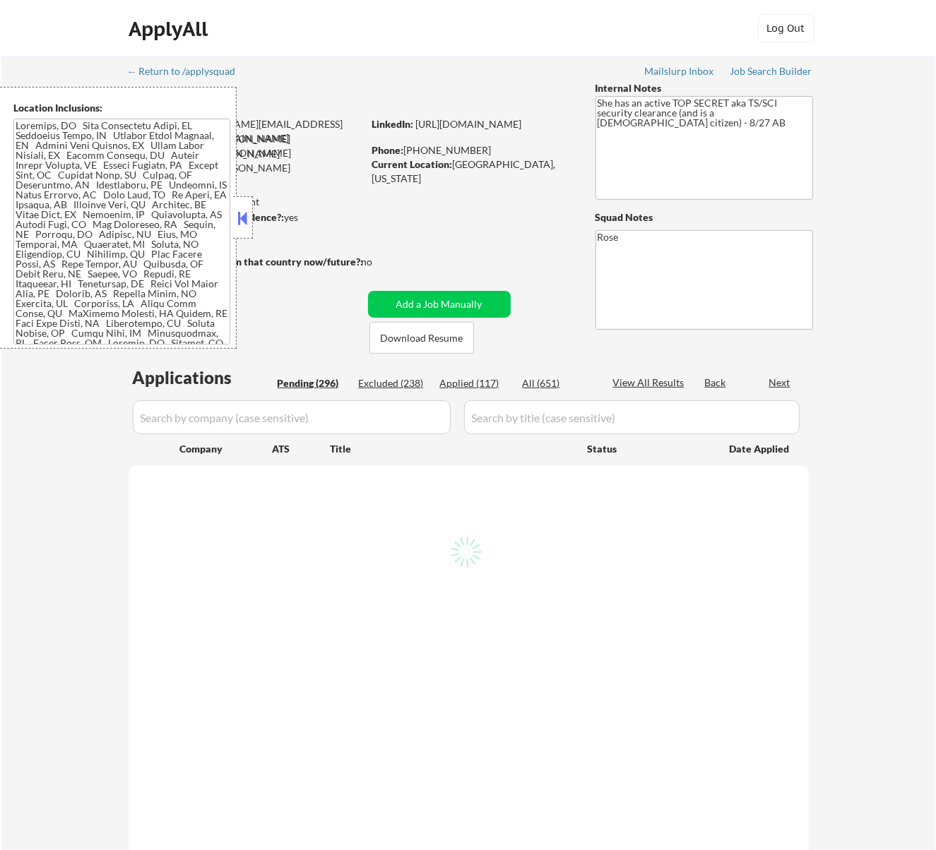
select select ""pending""
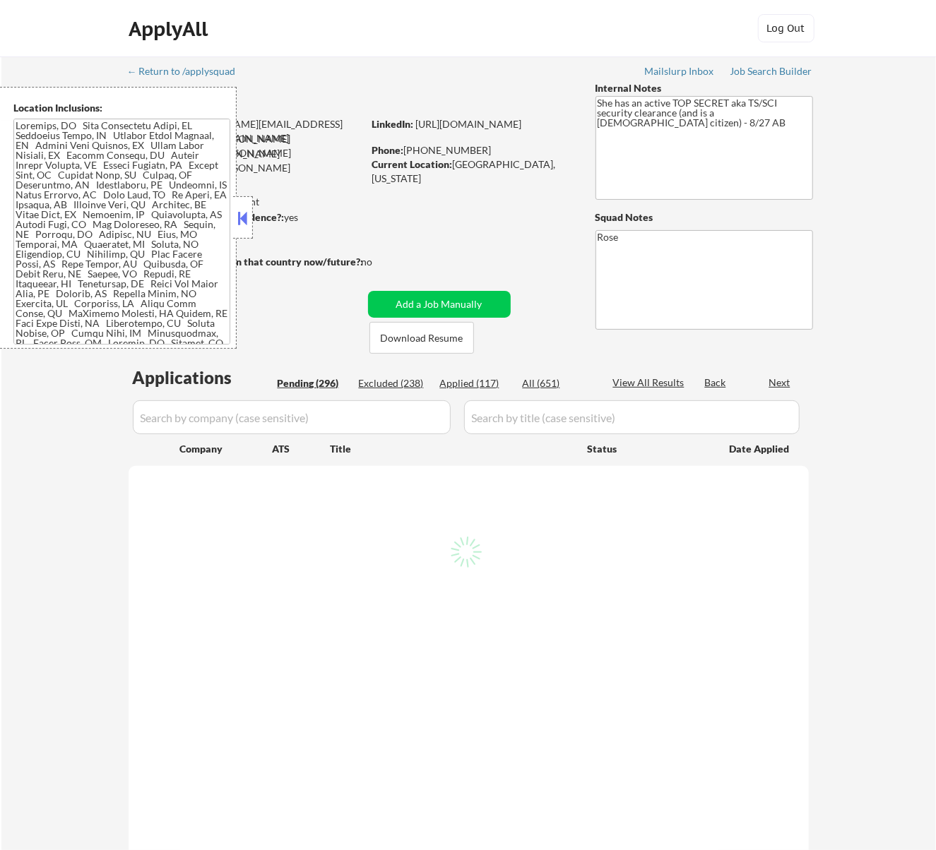
select select ""pending""
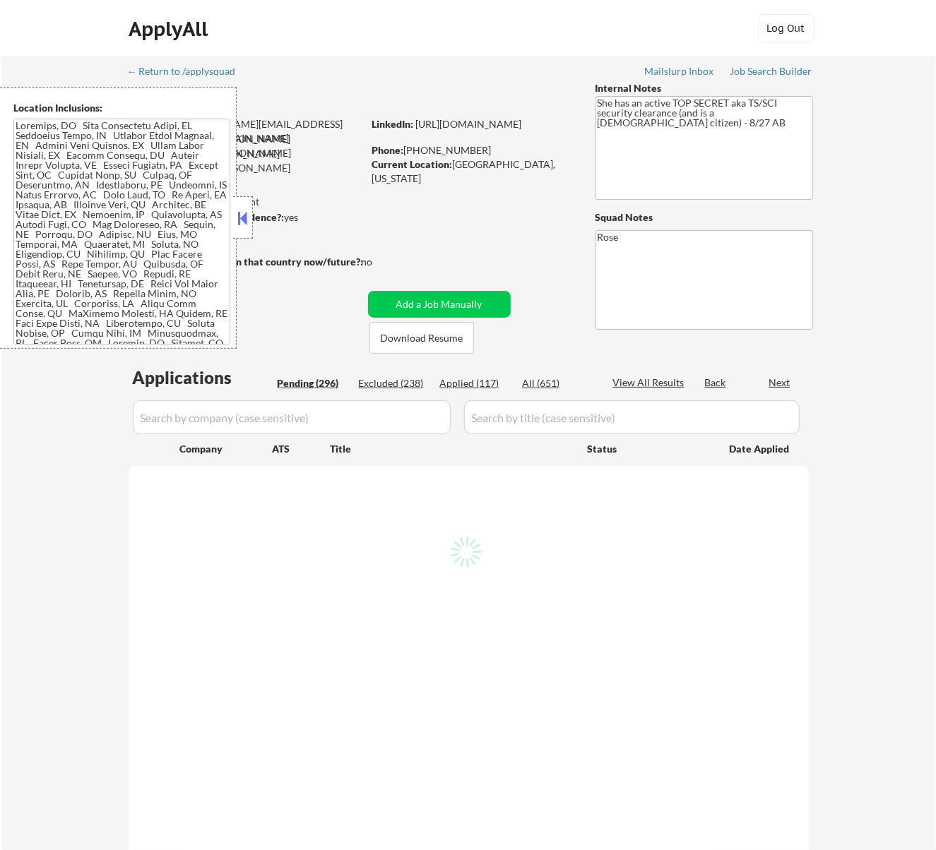
select select ""pending""
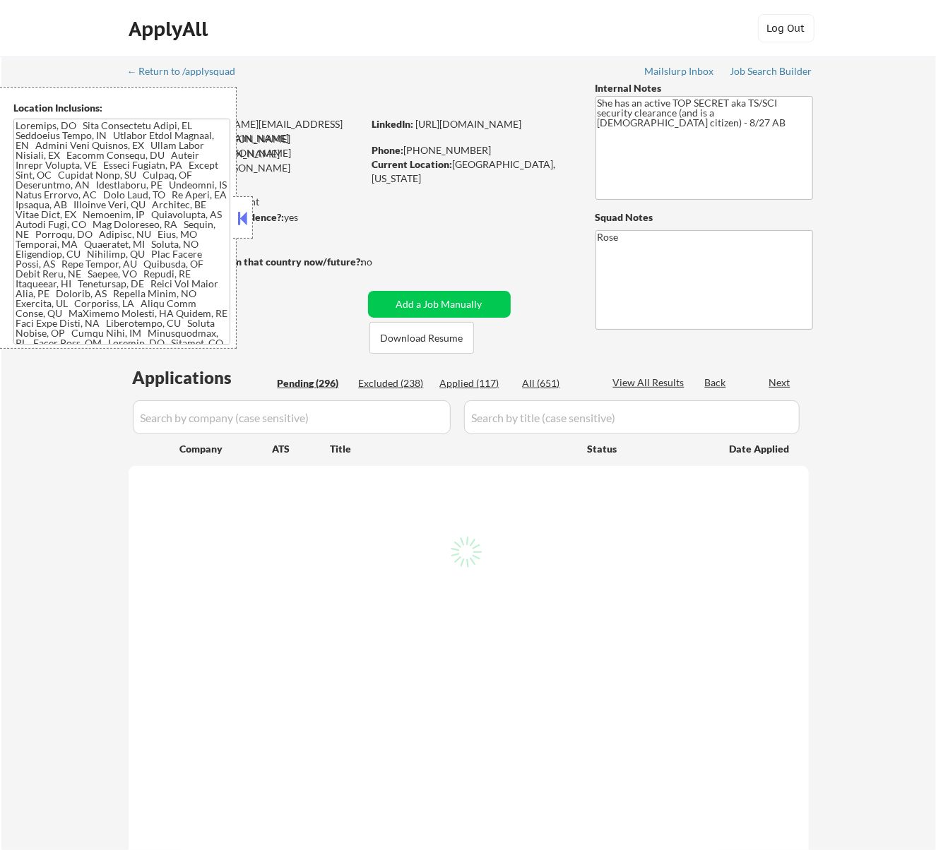
select select ""pending""
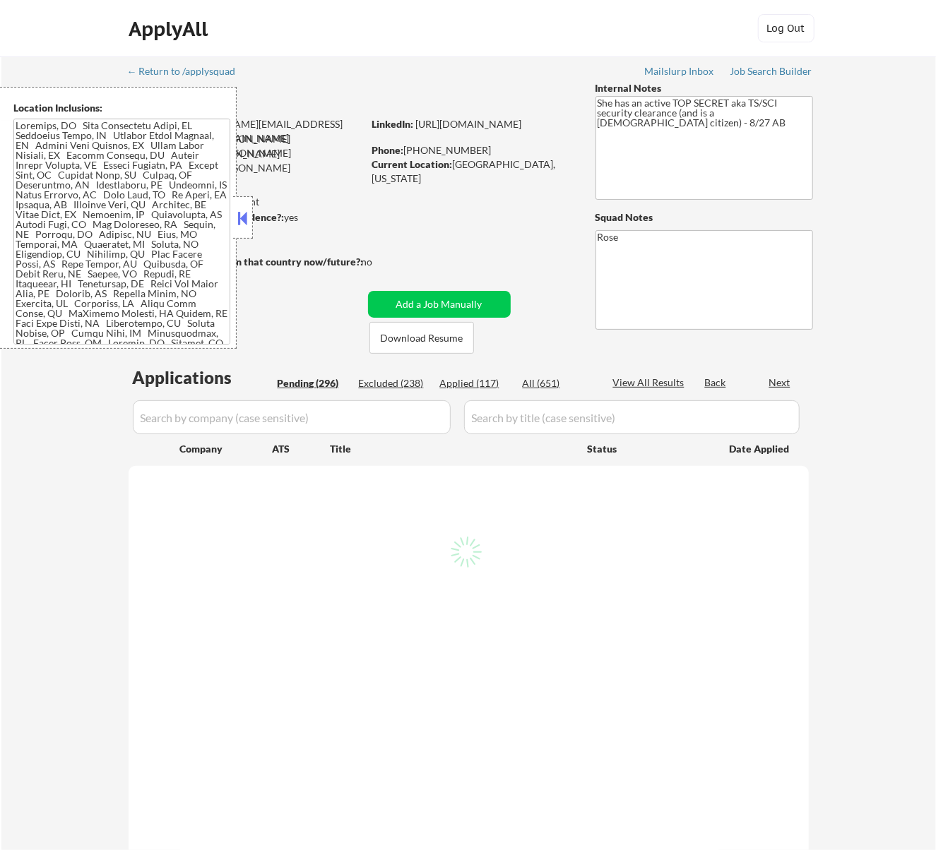
select select ""pending""
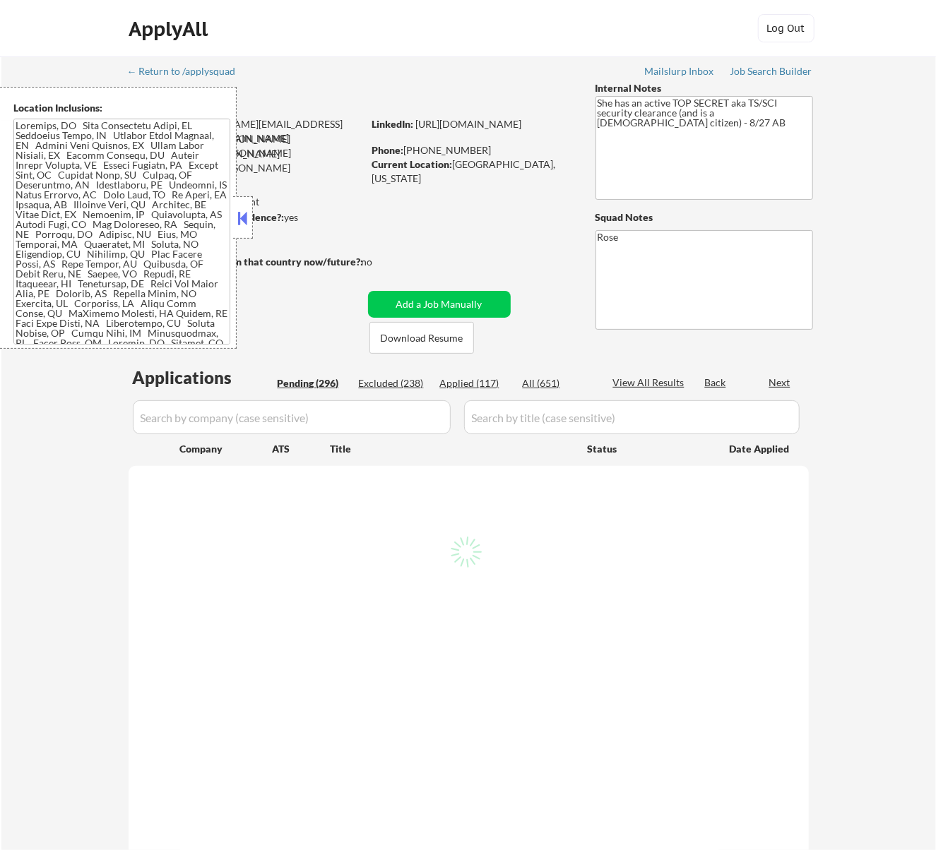
select select ""pending""
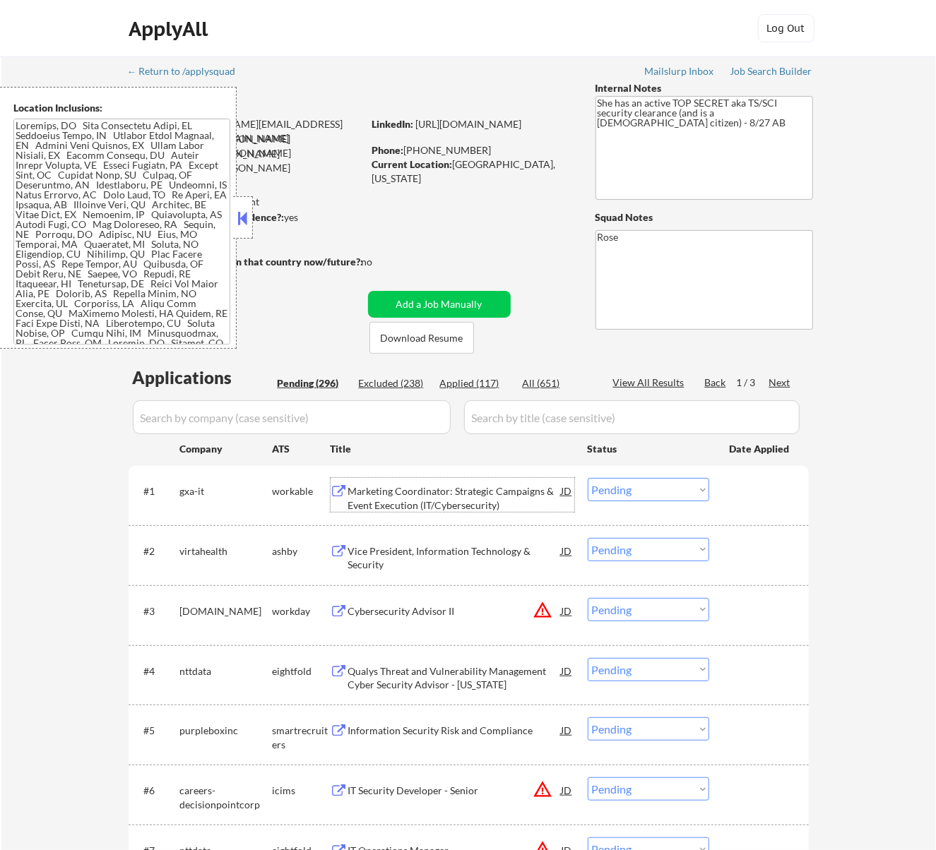
click at [453, 485] on div "Marketing Coordinator: Strategic Campaigns & Event Execution (IT/Cybersecurity)" at bounding box center [454, 499] width 213 height 28
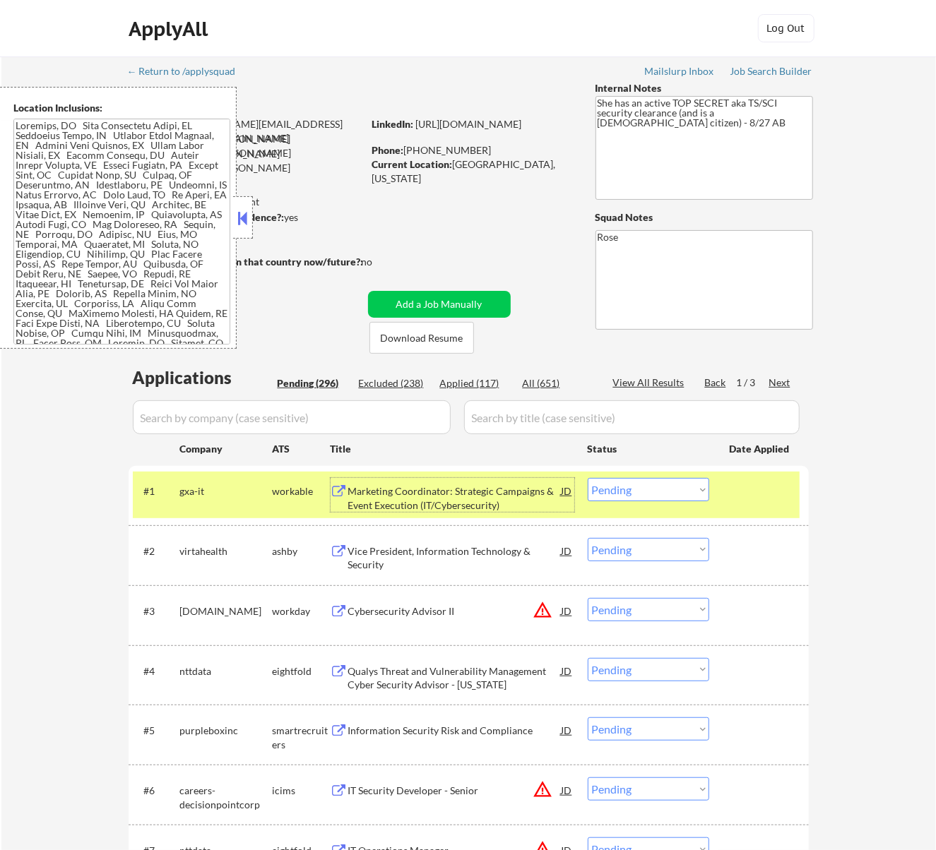
click at [660, 487] on select "Choose an option... Pending Applied Excluded (Questions) Excluded (Expired) Exc…" at bounding box center [648, 489] width 121 height 23
click at [588, 478] on select "Choose an option... Pending Applied Excluded (Questions) Excluded (Expired) Exc…" at bounding box center [648, 489] width 121 height 23
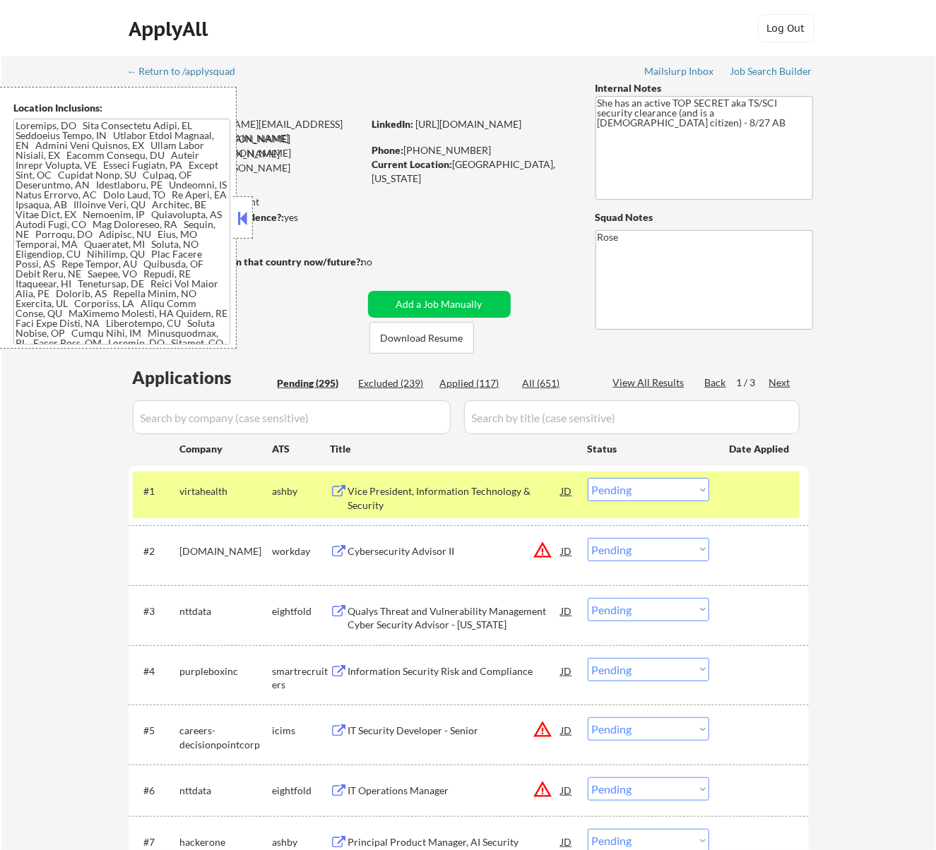
click at [482, 496] on div "Vice President, Information Technology & Security" at bounding box center [454, 499] width 213 height 28
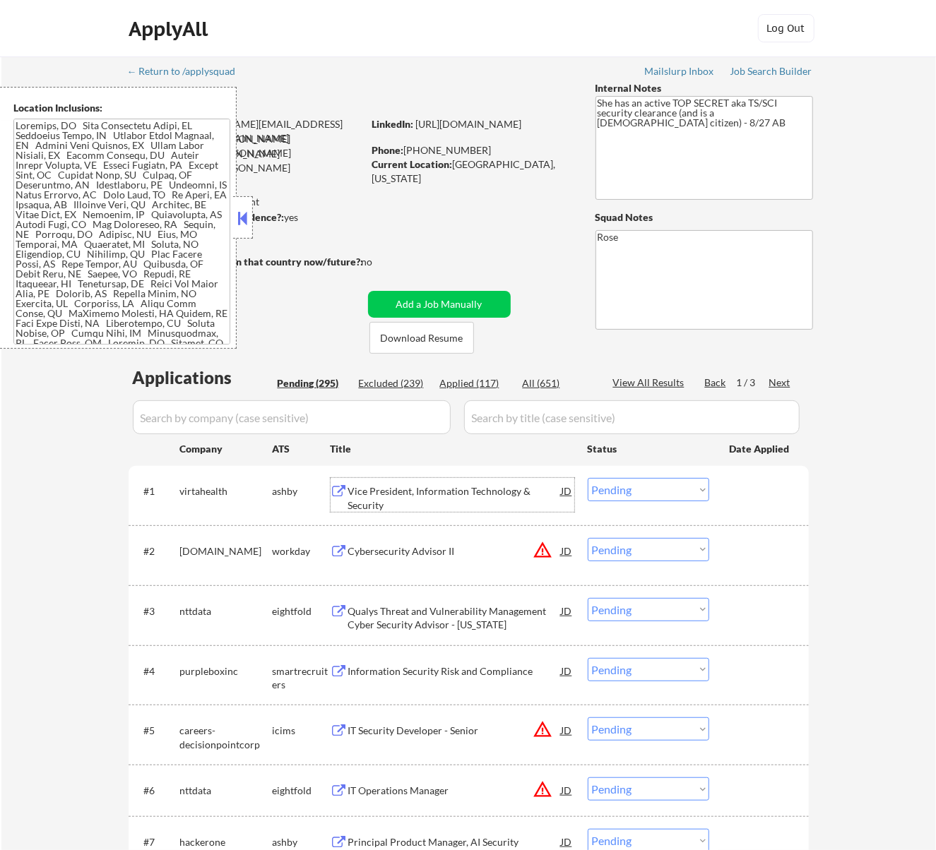
click at [622, 492] on select "Choose an option... Pending Applied Excluded (Questions) Excluded (Expired) Exc…" at bounding box center [648, 489] width 121 height 23
click at [588, 478] on select "Choose an option... Pending Applied Excluded (Questions) Excluded (Expired) Exc…" at bounding box center [648, 489] width 121 height 23
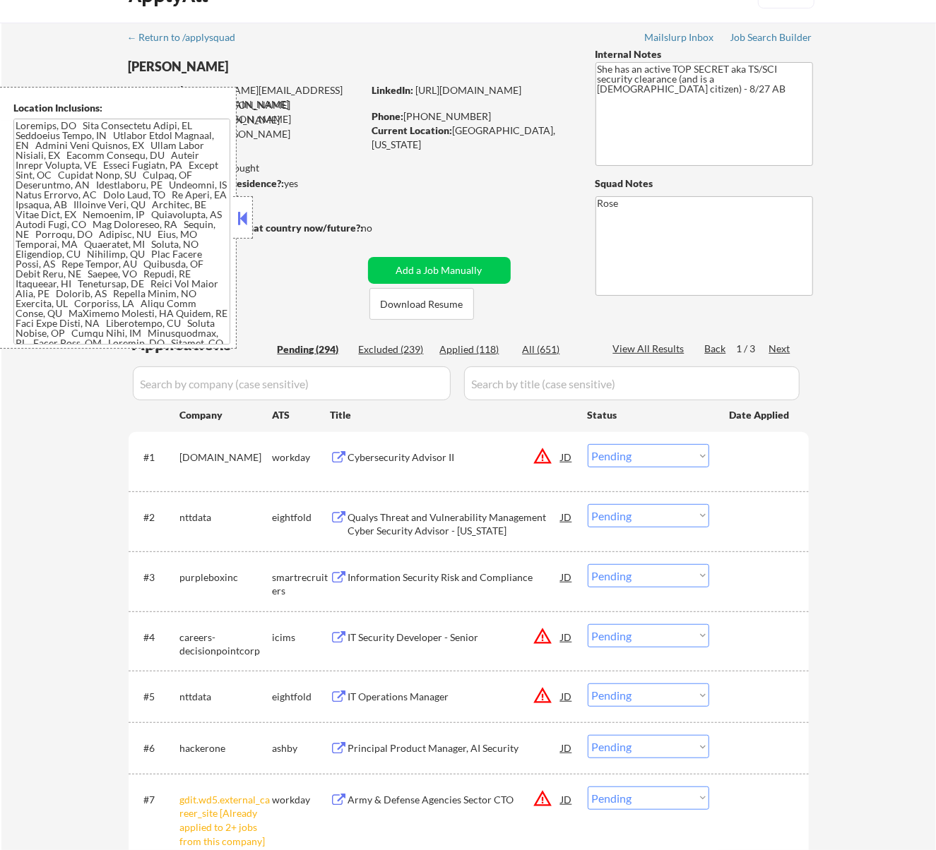
scroll to position [94, 0]
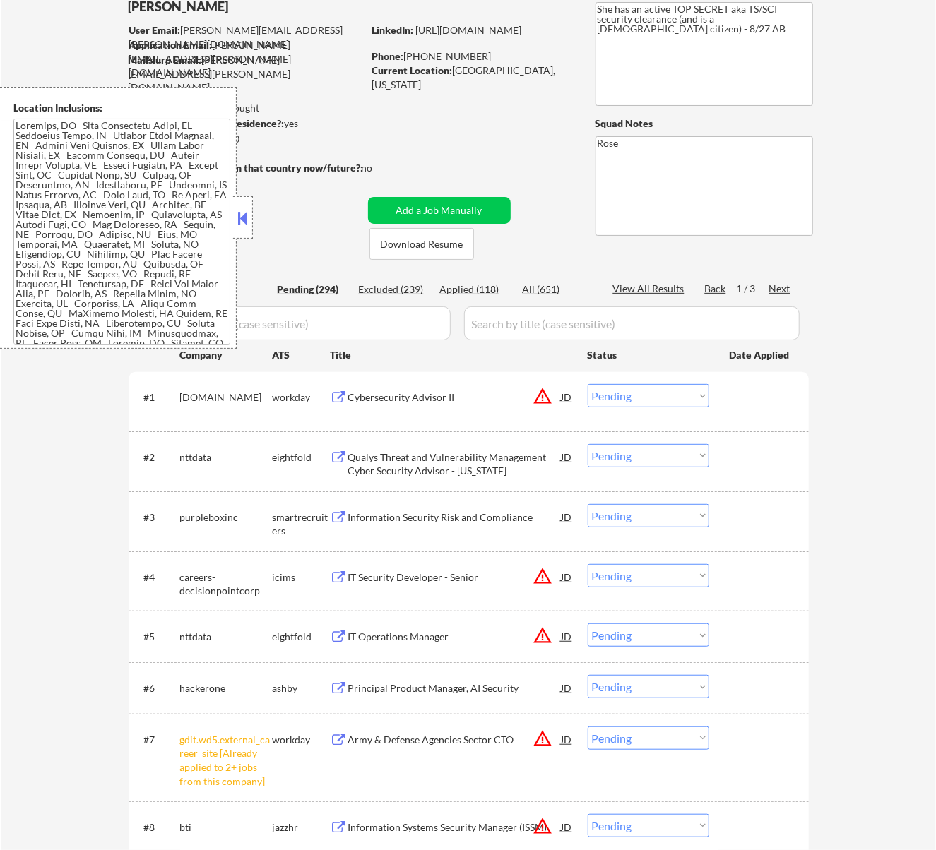
click at [467, 393] on div "Cybersecurity Advisor II" at bounding box center [454, 398] width 213 height 14
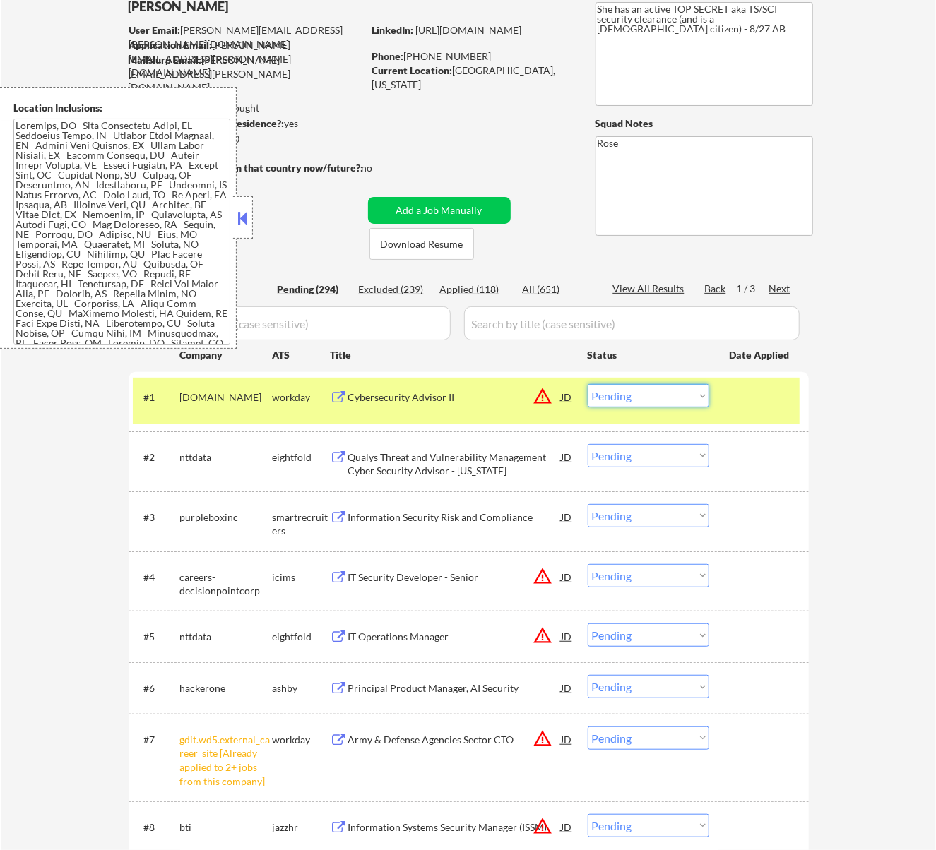
click at [642, 397] on select "Choose an option... Pending Applied Excluded (Questions) Excluded (Expired) Exc…" at bounding box center [648, 395] width 121 height 23
click at [588, 384] on select "Choose an option... Pending Applied Excluded (Questions) Excluded (Expired) Exc…" at bounding box center [648, 395] width 121 height 23
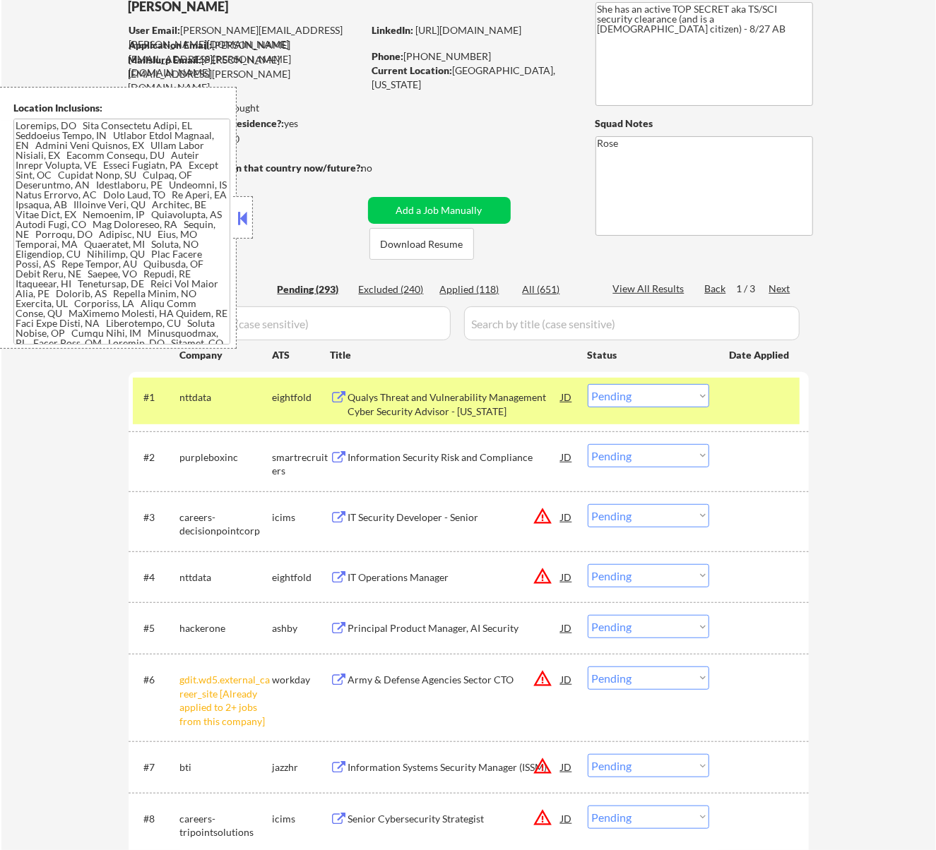
click at [524, 396] on div "Qualys Threat and Vulnerability Management Cyber Security Advisor - [US_STATE]" at bounding box center [454, 405] width 213 height 28
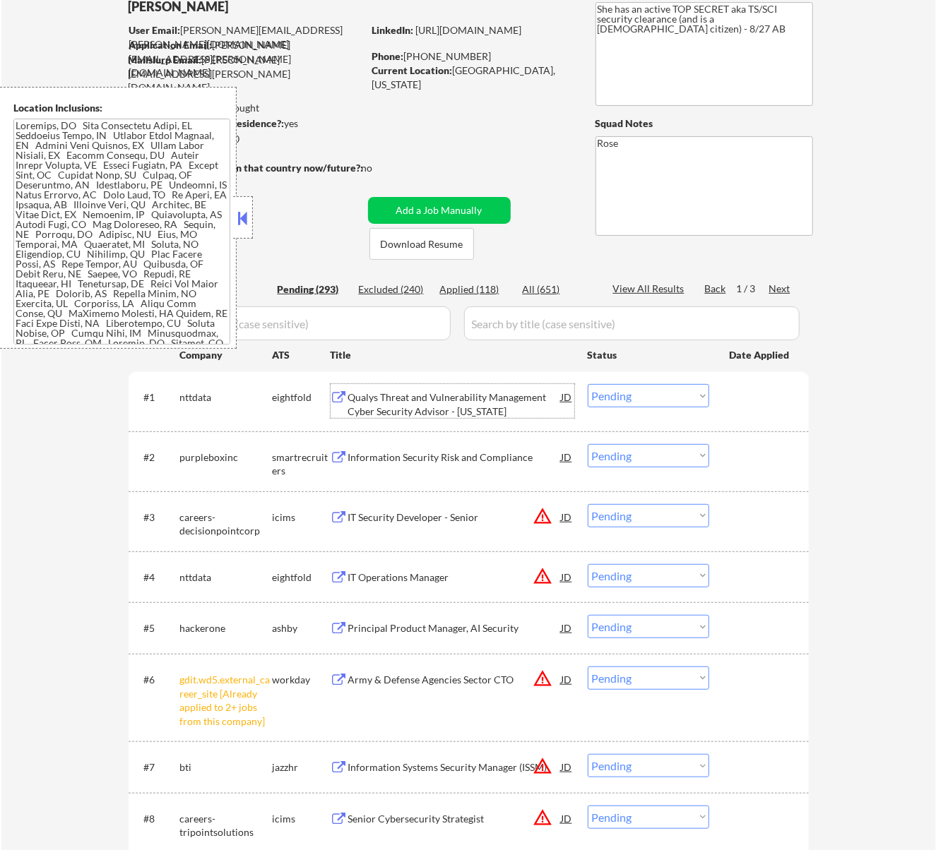
click at [644, 396] on select "Choose an option... Pending Applied Excluded (Questions) Excluded (Expired) Exc…" at bounding box center [648, 395] width 121 height 23
click at [588, 384] on select "Choose an option... Pending Applied Excluded (Questions) Excluded (Expired) Exc…" at bounding box center [648, 395] width 121 height 23
select select ""pending""
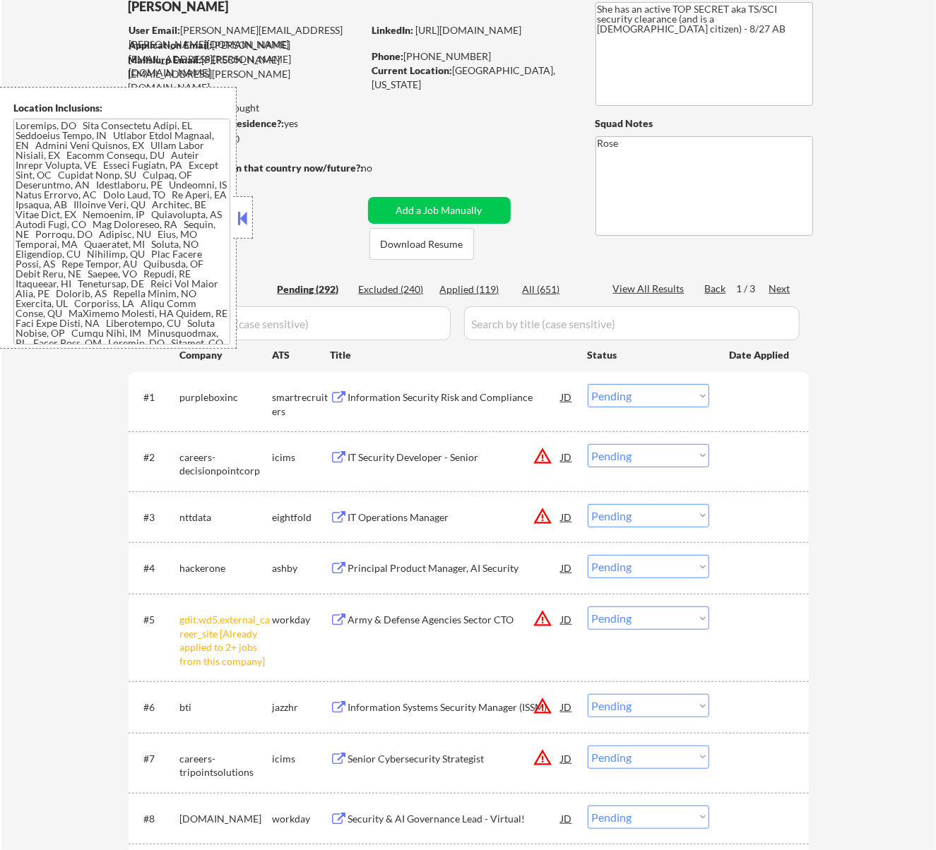
click at [678, 610] on select "Choose an option... Pending Applied Excluded (Questions) Excluded (Expired) Exc…" at bounding box center [648, 618] width 121 height 23
click at [588, 607] on select "Choose an option... Pending Applied Excluded (Questions) Excluded (Expired) Exc…" at bounding box center [648, 618] width 121 height 23
select select ""pending""
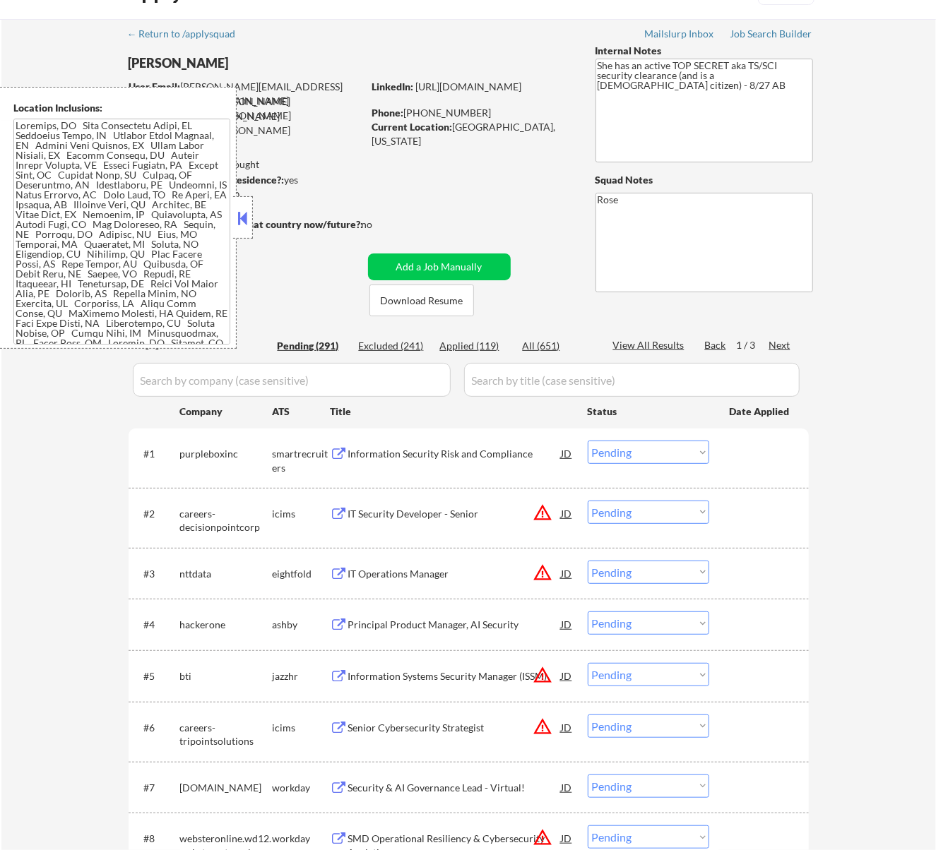
scroll to position [0, 0]
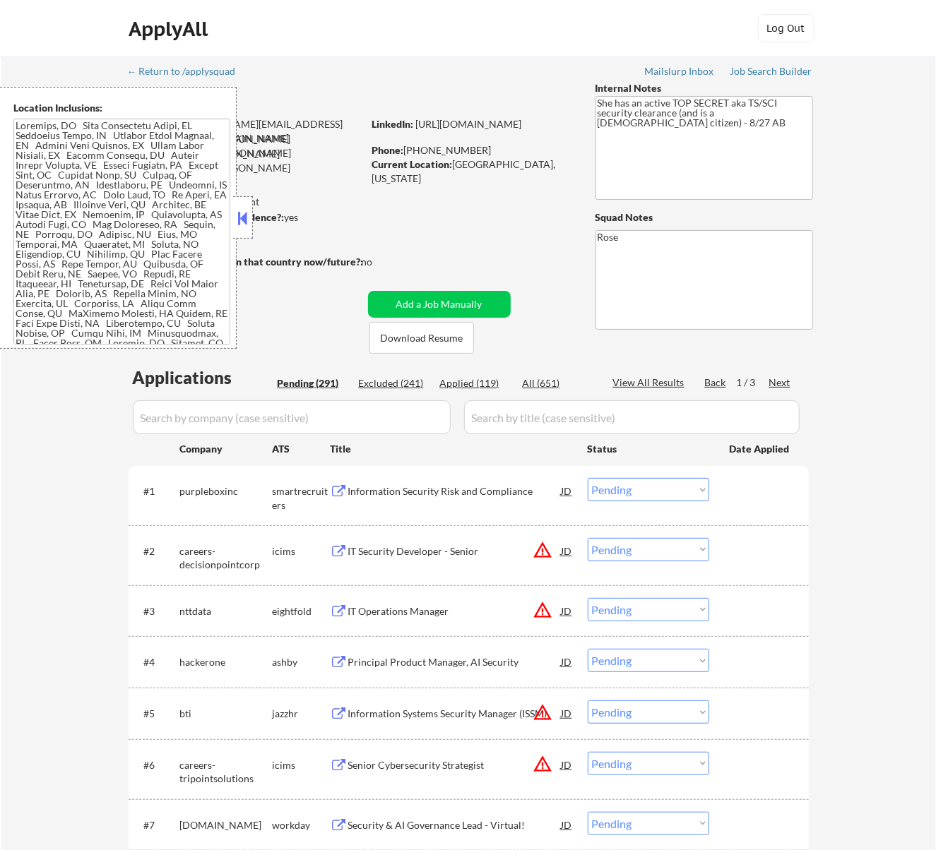
click at [504, 473] on div "#1 purpleboxinc smartrecruiters Information Security Risk and Compliance JD war…" at bounding box center [466, 495] width 667 height 47
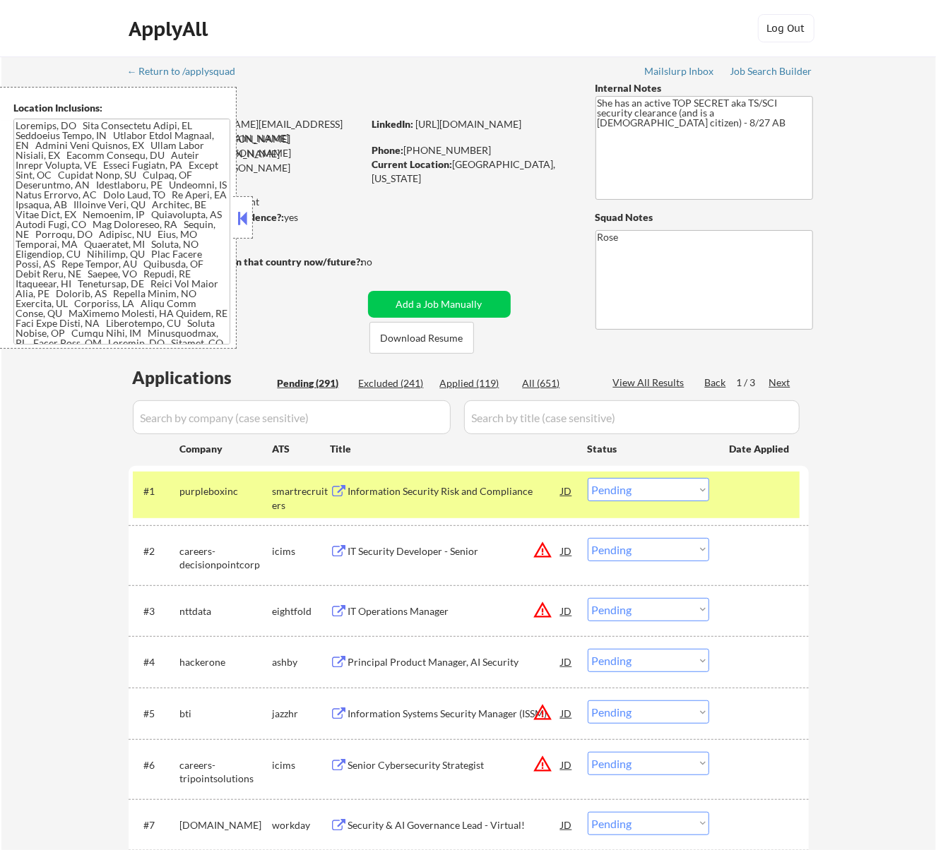
click at [498, 485] on div "Information Security Risk and Compliance" at bounding box center [454, 492] width 213 height 14
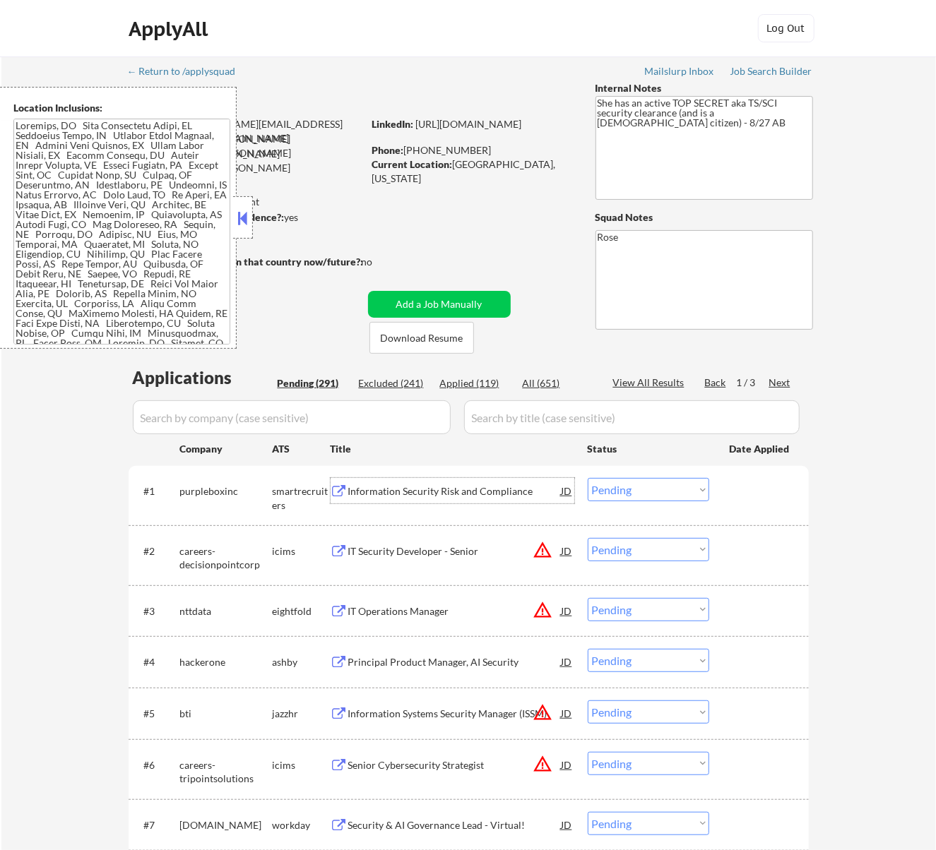
click at [623, 492] on select "Choose an option... Pending Applied Excluded (Questions) Excluded (Expired) Exc…" at bounding box center [648, 489] width 121 height 23
click at [588, 478] on select "Choose an option... Pending Applied Excluded (Questions) Excluded (Expired) Exc…" at bounding box center [648, 489] width 121 height 23
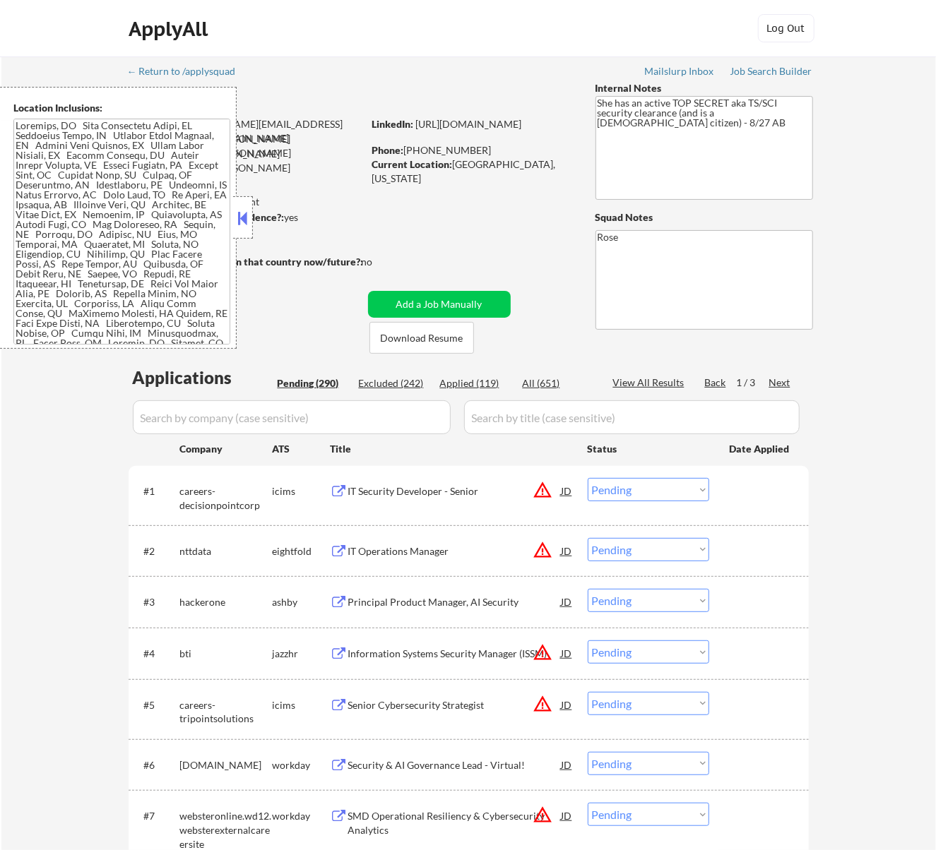
click at [485, 494] on div "IT Security Developer - Senior" at bounding box center [454, 492] width 213 height 14
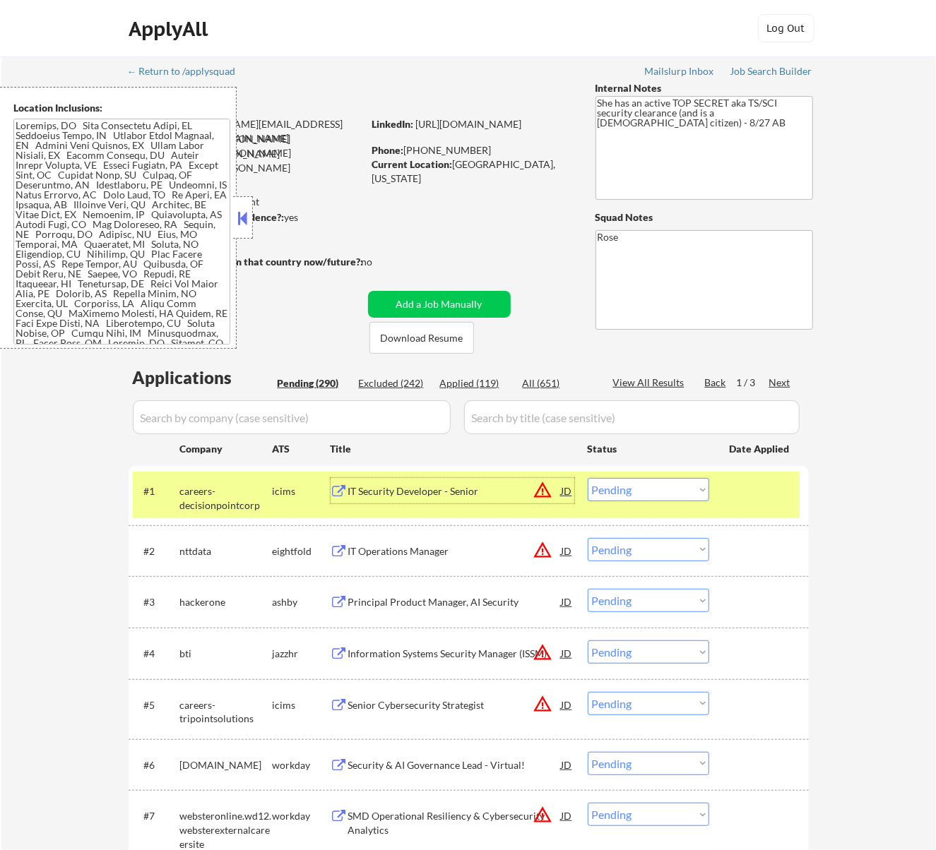
click at [620, 483] on select "Choose an option... Pending Applied Excluded (Questions) Excluded (Expired) Exc…" at bounding box center [648, 489] width 121 height 23
click at [588, 478] on select "Choose an option... Pending Applied Excluded (Questions) Excluded (Expired) Exc…" at bounding box center [648, 489] width 121 height 23
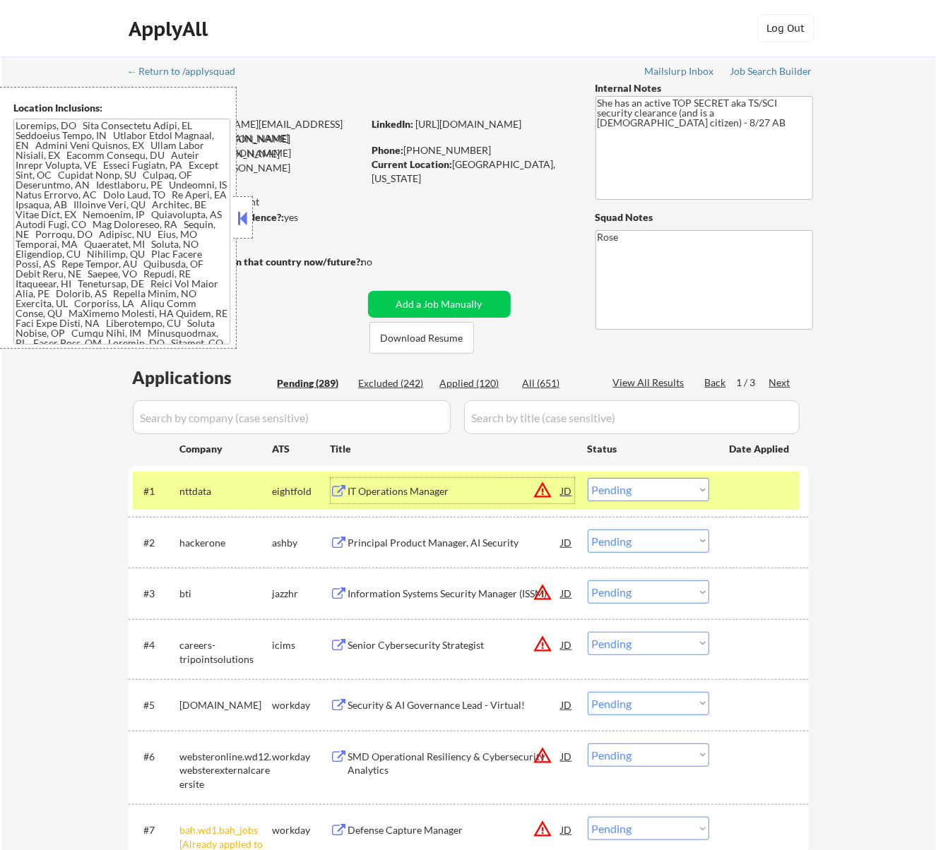
click at [439, 498] on div "IT Operations Manager" at bounding box center [454, 492] width 213 height 14
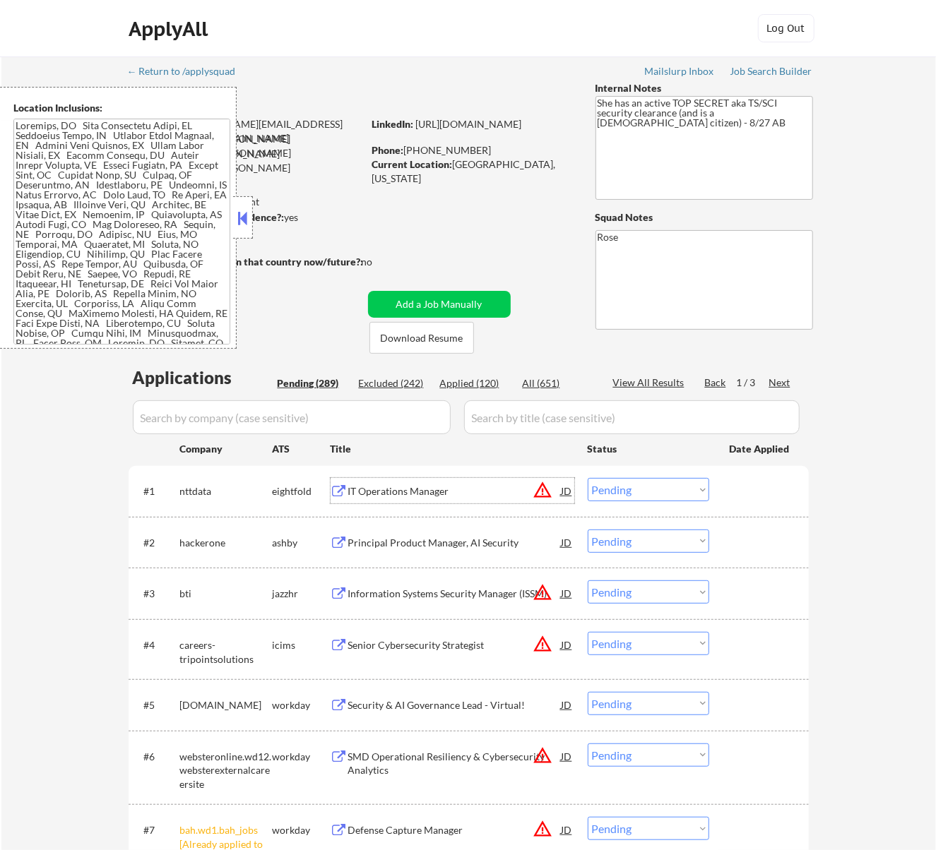
click at [623, 486] on select "Choose an option... Pending Applied Excluded (Questions) Excluded (Expired) Exc…" at bounding box center [648, 489] width 121 height 23
click at [588, 478] on select "Choose an option... Pending Applied Excluded (Questions) Excluded (Expired) Exc…" at bounding box center [648, 489] width 121 height 23
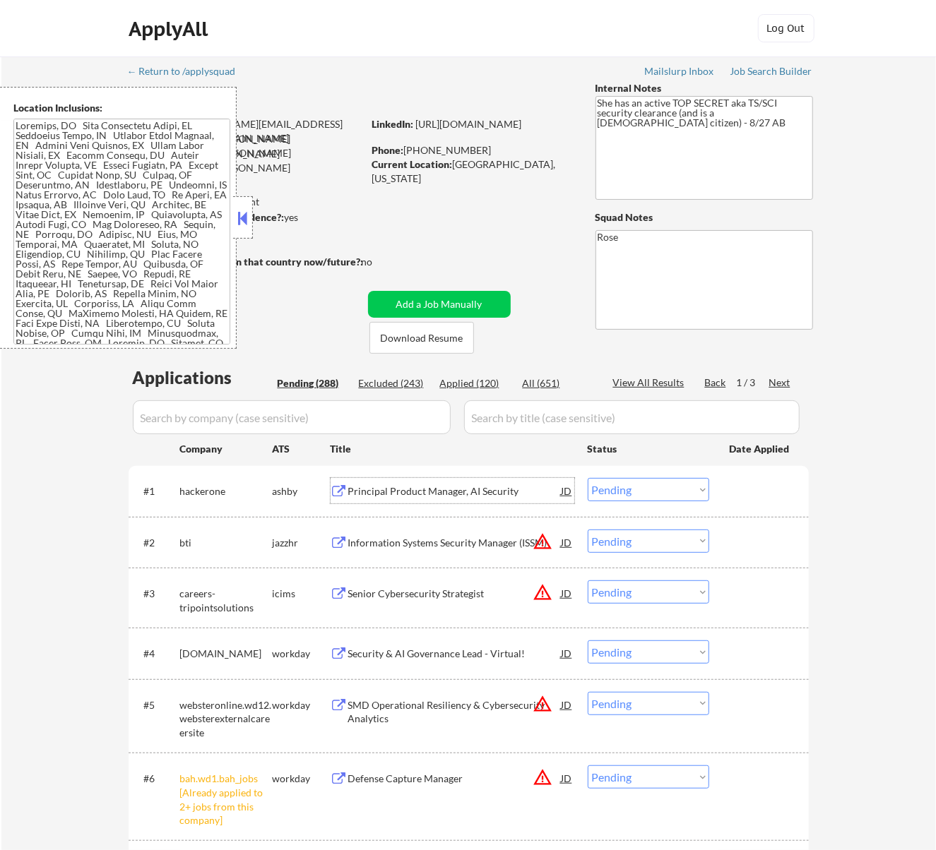
click at [509, 492] on div "Principal Product Manager, AI Security" at bounding box center [454, 492] width 213 height 14
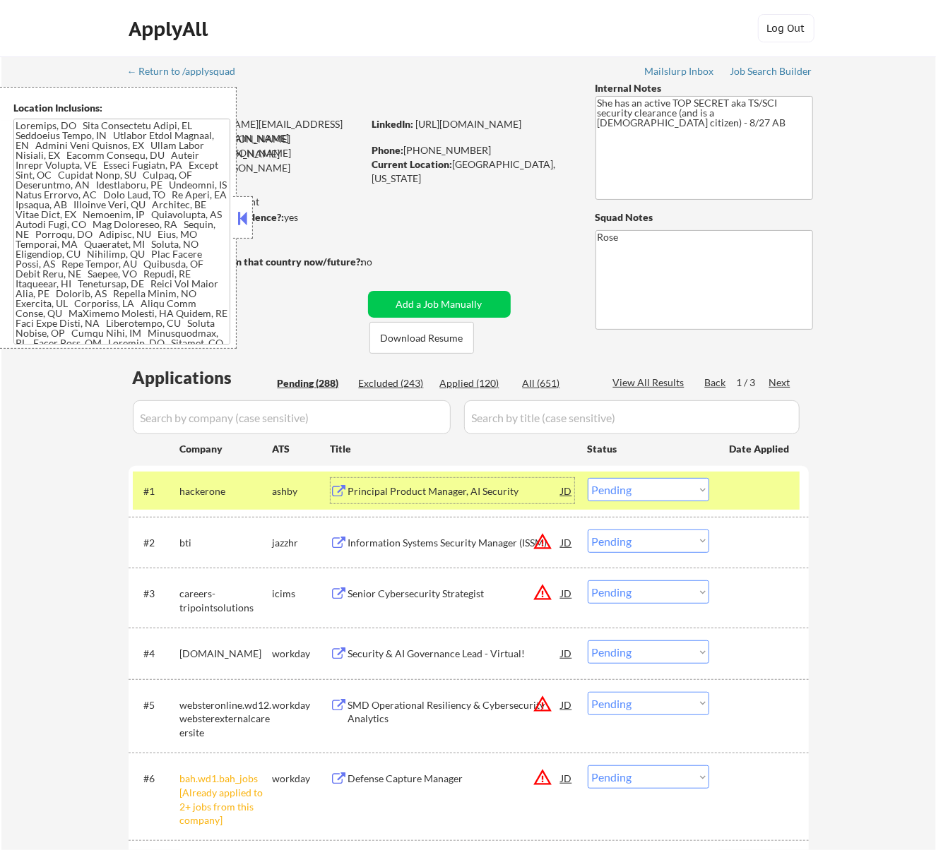
click at [680, 486] on select "Choose an option... Pending Applied Excluded (Questions) Excluded (Expired) Exc…" at bounding box center [648, 489] width 121 height 23
click at [588, 478] on select "Choose an option... Pending Applied Excluded (Questions) Excluded (Expired) Exc…" at bounding box center [648, 489] width 121 height 23
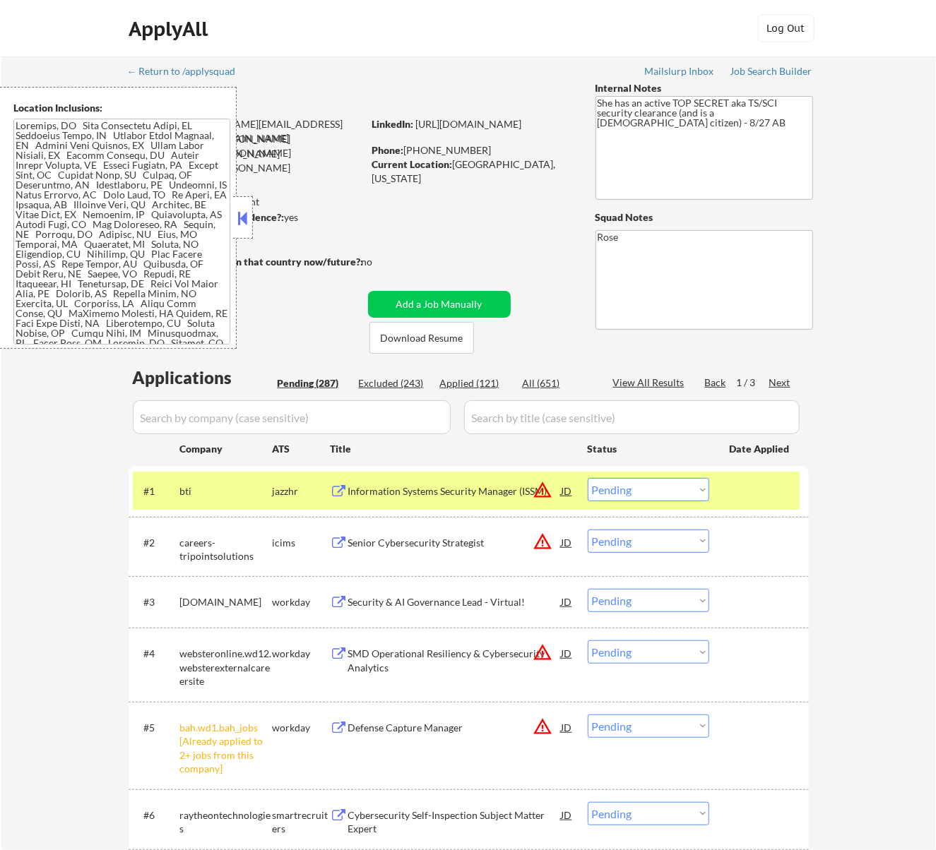
click at [509, 483] on div "Information Systems Security Manager (ISSM)" at bounding box center [454, 490] width 213 height 25
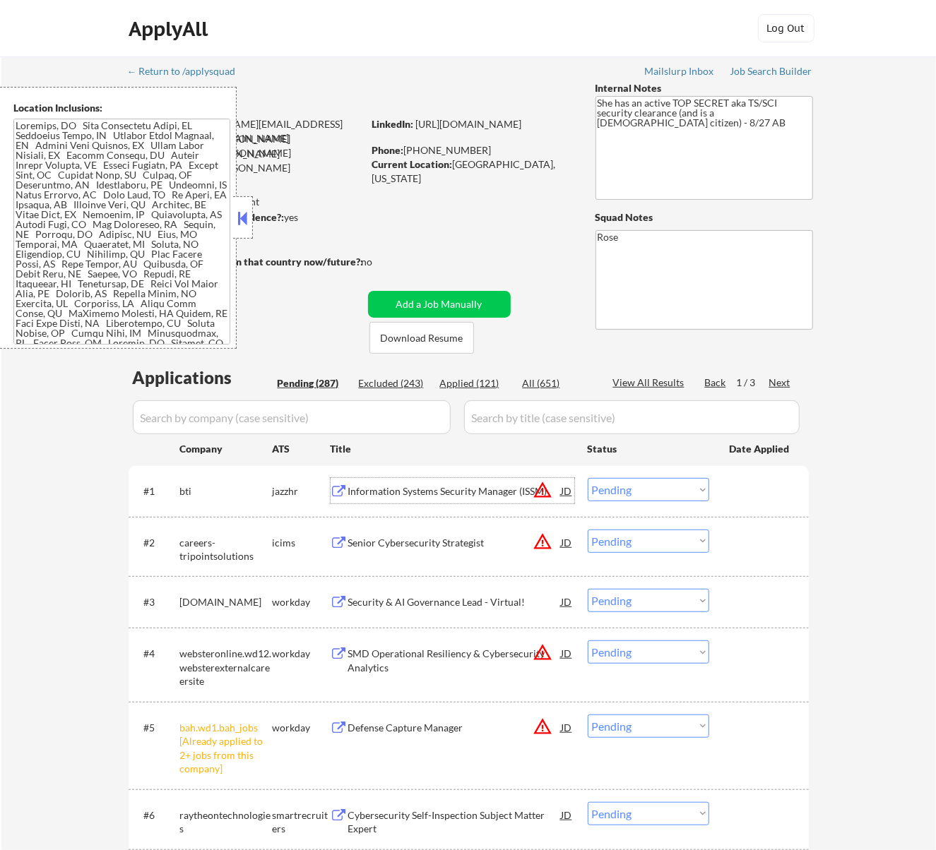
click at [650, 495] on select "Choose an option... Pending Applied Excluded (Questions) Excluded (Expired) Exc…" at bounding box center [648, 489] width 121 height 23
click at [588, 478] on select "Choose an option... Pending Applied Excluded (Questions) Excluded (Expired) Exc…" at bounding box center [648, 489] width 121 height 23
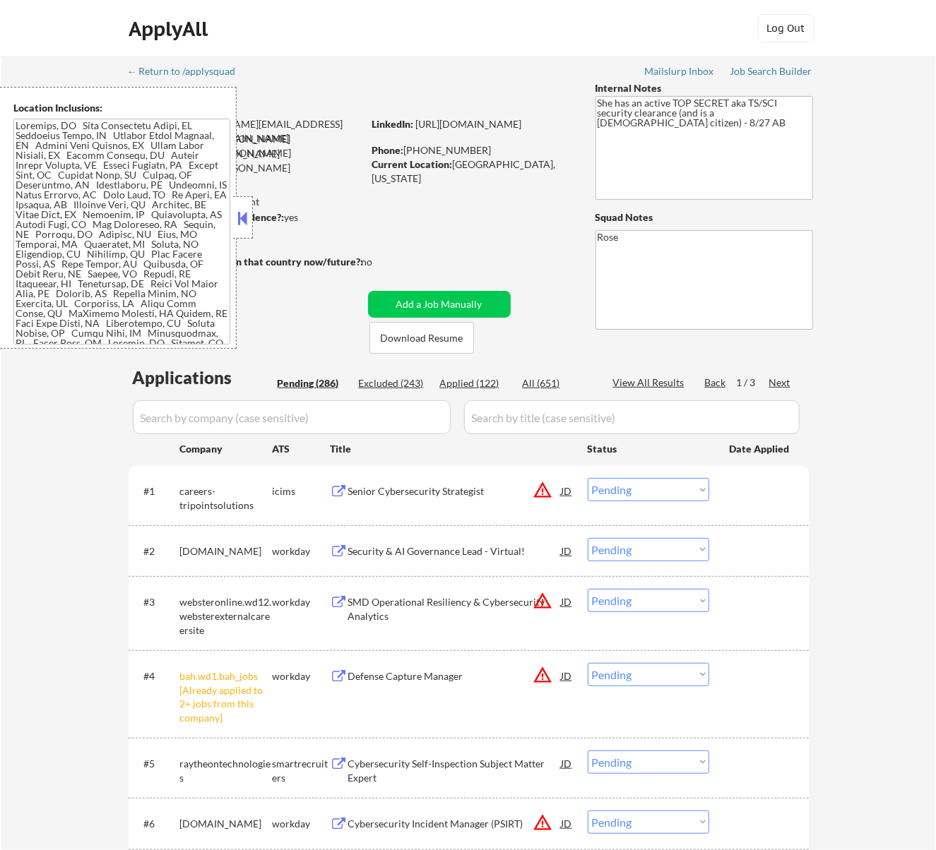
click at [475, 483] on div "Senior Cybersecurity Strategist" at bounding box center [454, 490] width 213 height 25
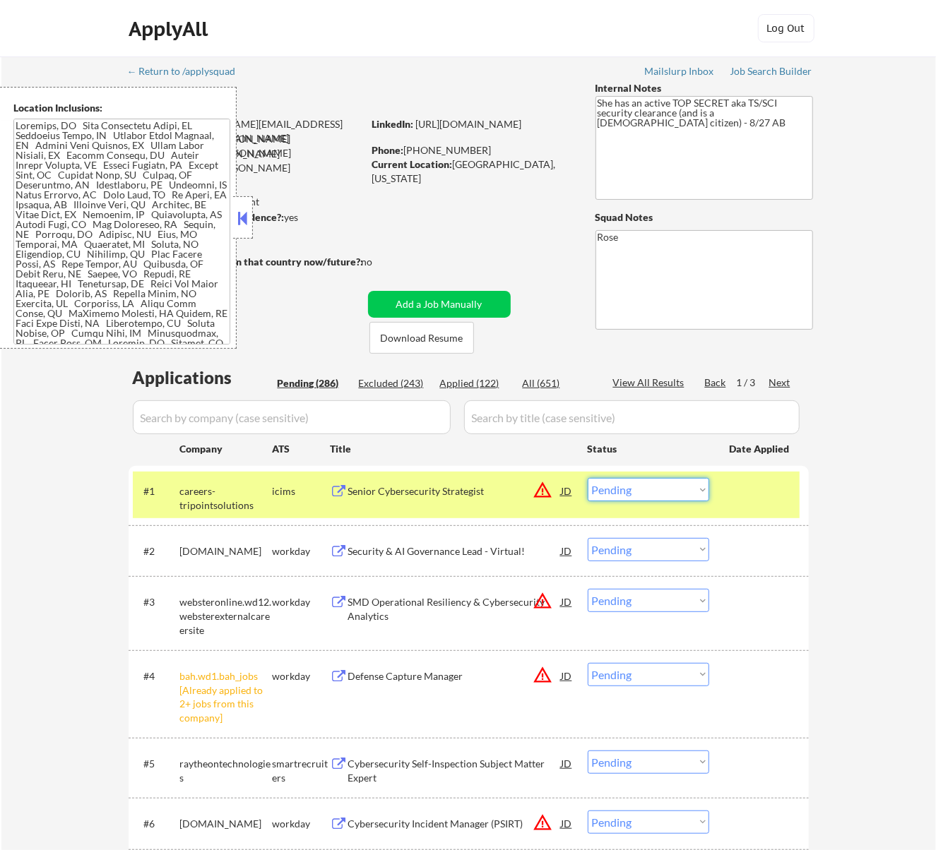
click at [637, 490] on select "Choose an option... Pending Applied Excluded (Questions) Excluded (Expired) Exc…" at bounding box center [648, 489] width 121 height 23
click at [588, 478] on select "Choose an option... Pending Applied Excluded (Questions) Excluded (Expired) Exc…" at bounding box center [648, 489] width 121 height 23
select select ""pending""
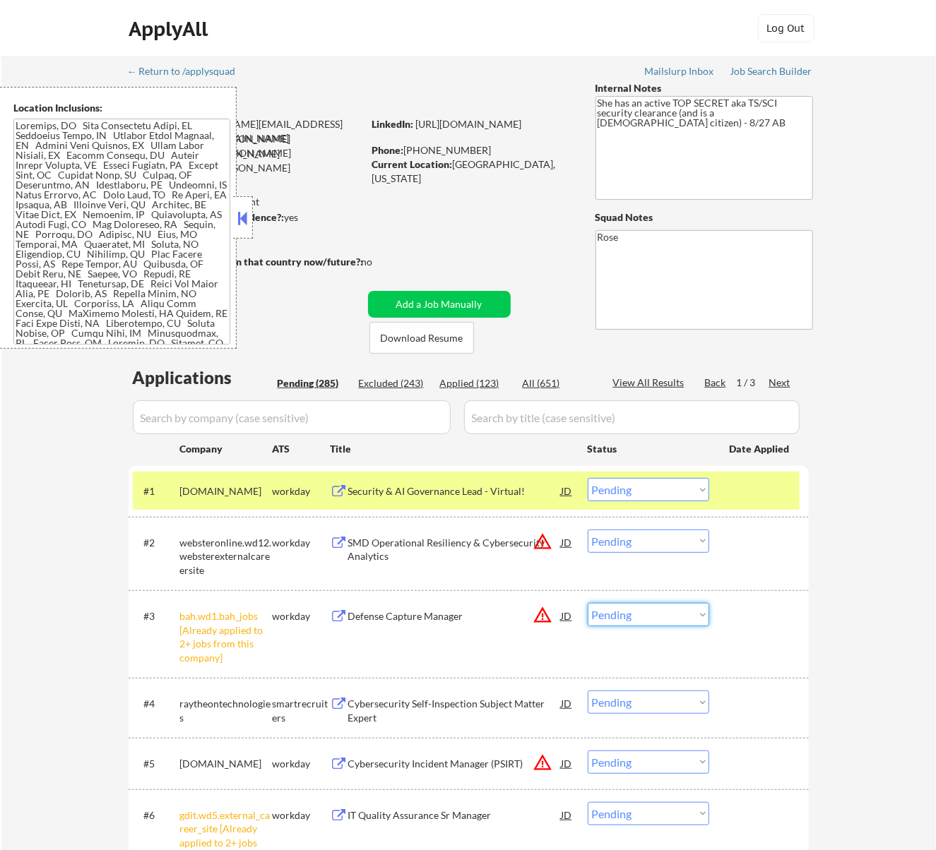
drag, startPoint x: 672, startPoint y: 613, endPoint x: 676, endPoint y: 622, distance: 9.2
click at [672, 613] on select "Choose an option... Pending Applied Excluded (Questions) Excluded (Expired) Exc…" at bounding box center [648, 614] width 121 height 23
click at [588, 603] on select "Choose an option... Pending Applied Excluded (Questions) Excluded (Expired) Exc…" at bounding box center [648, 614] width 121 height 23
select select ""pending""
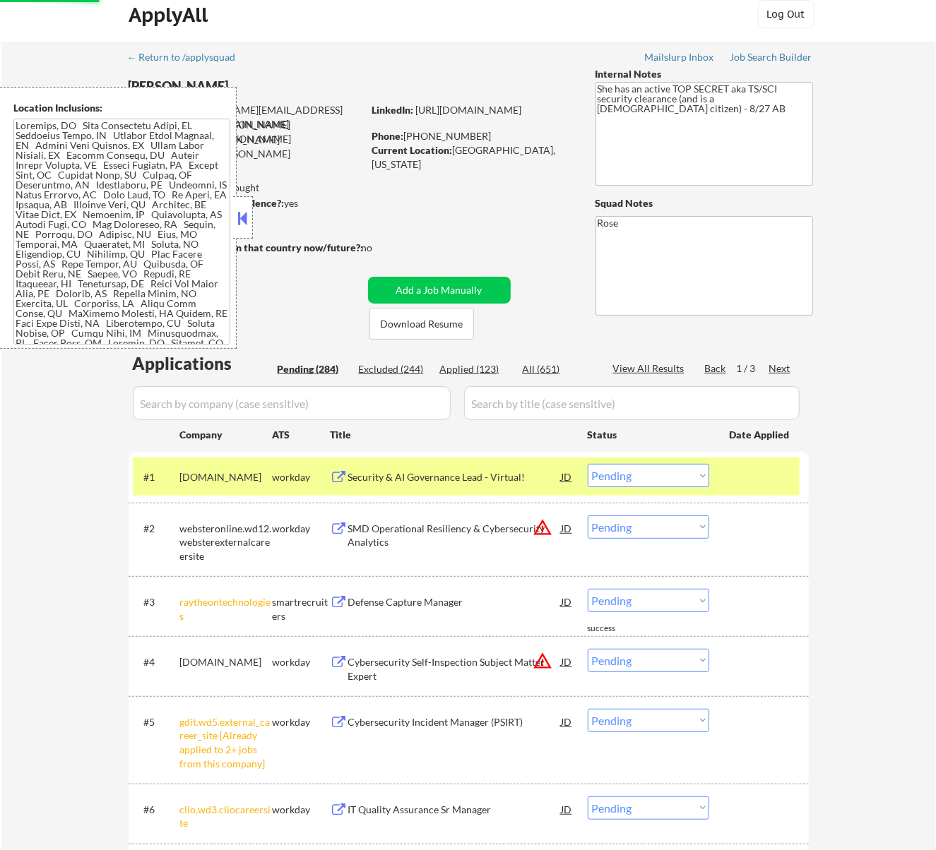
scroll to position [94, 0]
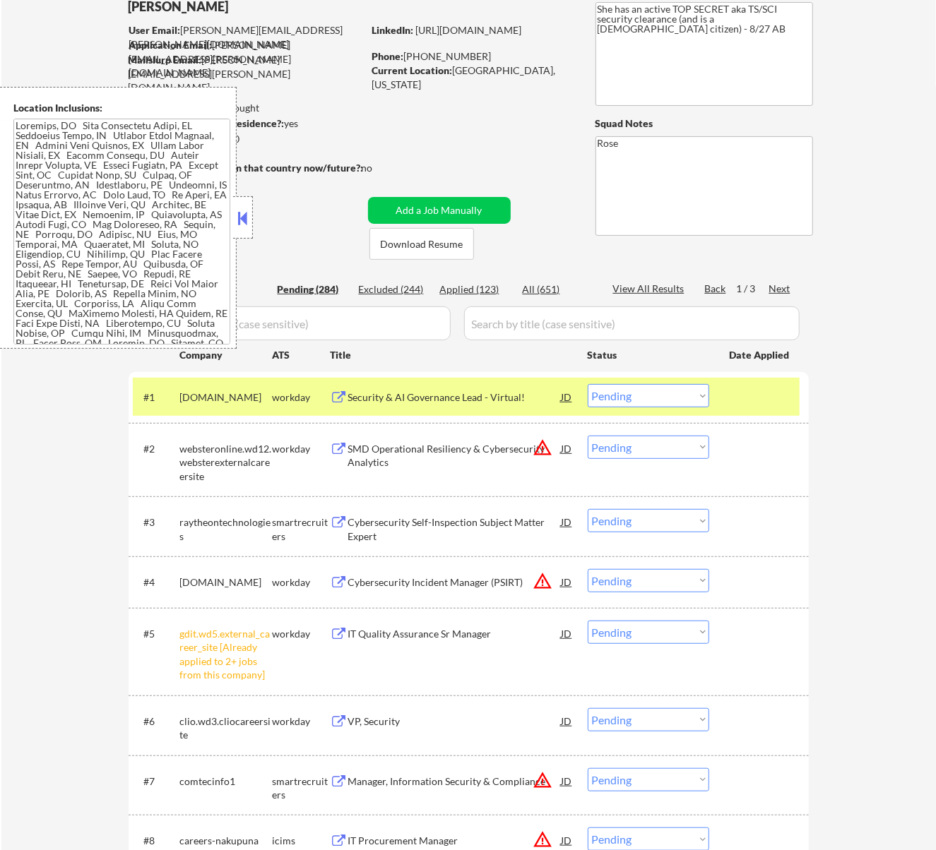
click at [684, 636] on select "Choose an option... Pending Applied Excluded (Questions) Excluded (Expired) Exc…" at bounding box center [648, 632] width 121 height 23
click at [588, 621] on select "Choose an option... Pending Applied Excluded (Questions) Excluded (Expired) Exc…" at bounding box center [648, 632] width 121 height 23
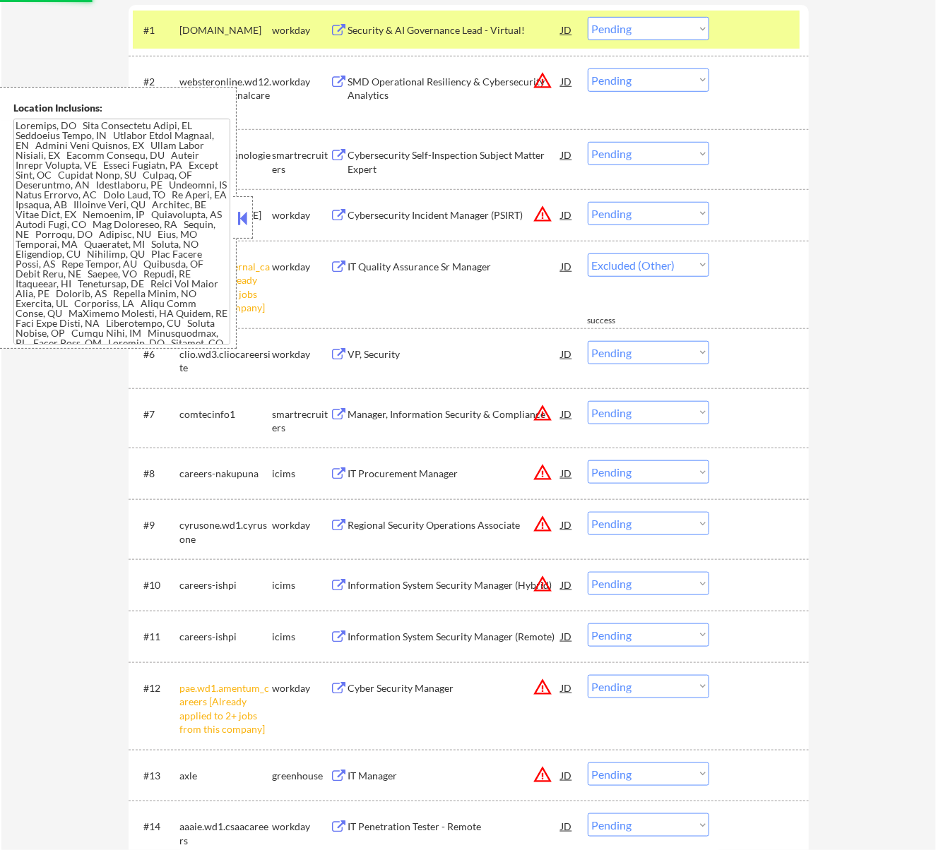
scroll to position [470, 0]
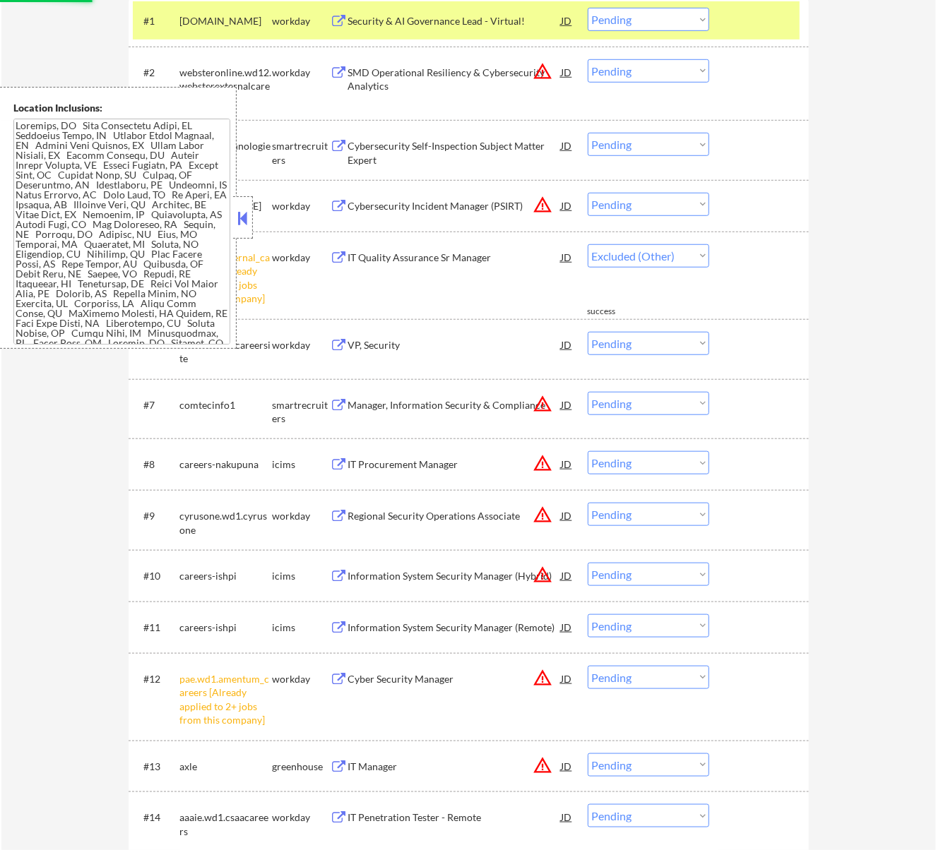
select select ""pending""
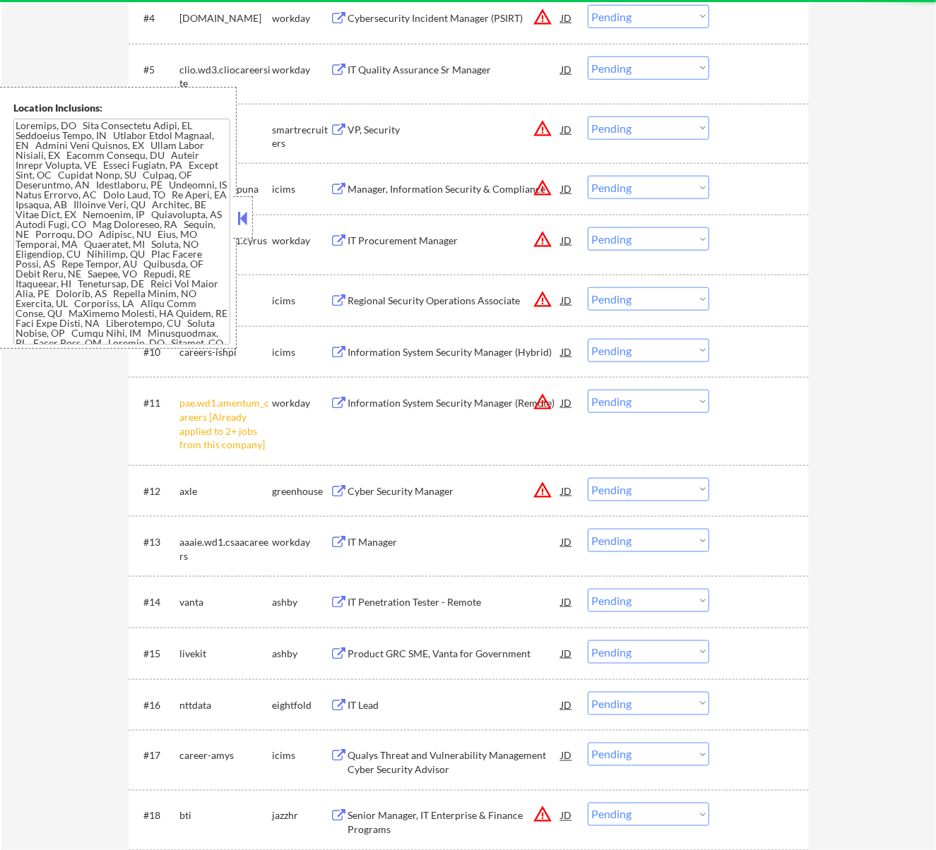
scroll to position [659, 0]
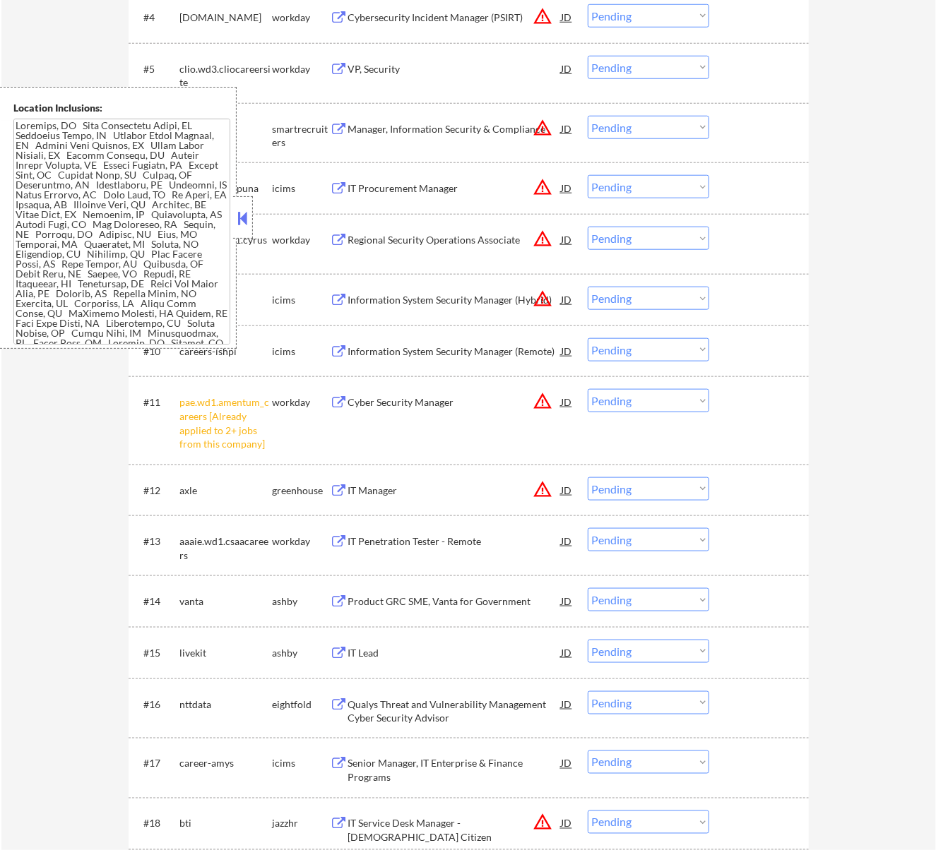
drag, startPoint x: 659, startPoint y: 400, endPoint x: 659, endPoint y: 411, distance: 11.3
click at [659, 400] on select "Choose an option... Pending Applied Excluded (Questions) Excluded (Expired) Exc…" at bounding box center [648, 400] width 121 height 23
click at [588, 389] on select "Choose an option... Pending Applied Excluded (Questions) Excluded (Expired) Exc…" at bounding box center [648, 400] width 121 height 23
select select ""pending""
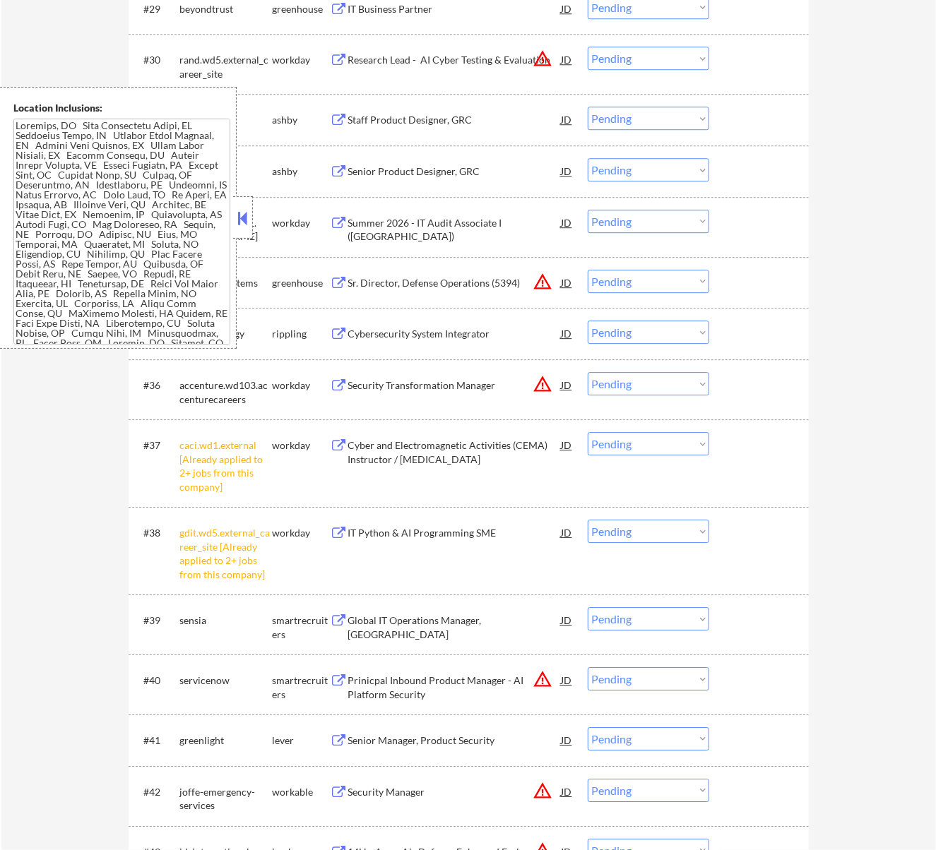
scroll to position [2072, 0]
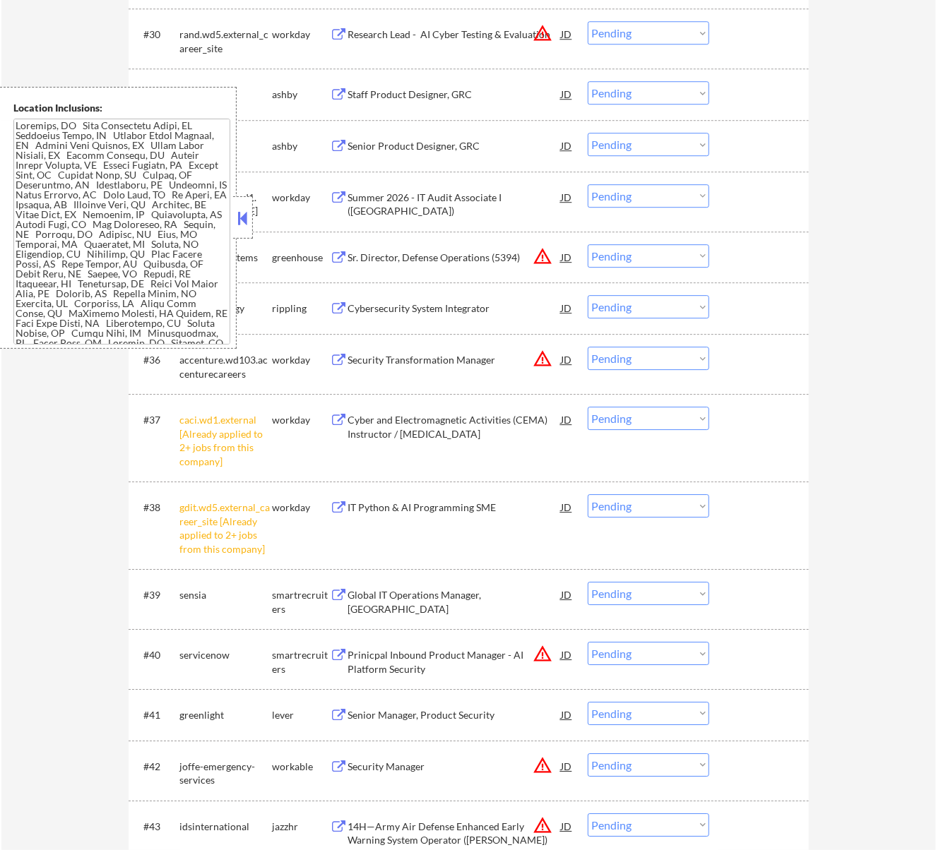
click at [651, 413] on select "Choose an option... Pending Applied Excluded (Questions) Excluded (Expired) Exc…" at bounding box center [648, 418] width 121 height 23
click at [588, 407] on select "Choose an option... Pending Applied Excluded (Questions) Excluded (Expired) Exc…" at bounding box center [648, 418] width 121 height 23
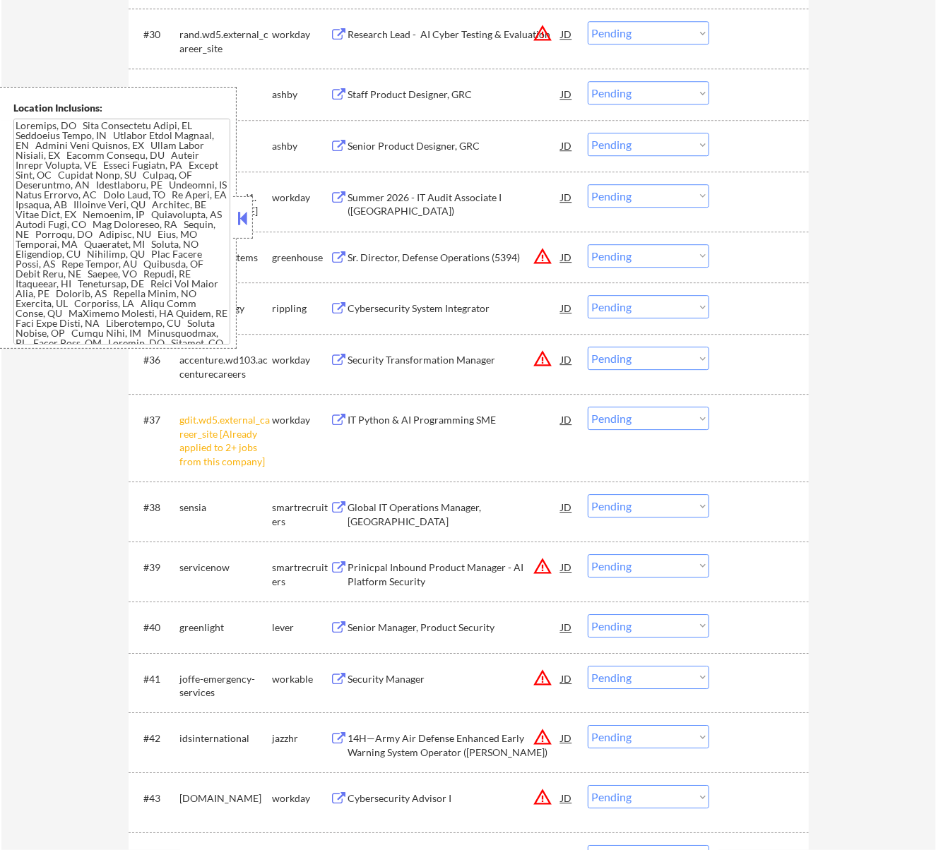
click at [654, 419] on select "Choose an option... Pending Applied Excluded (Questions) Excluded (Expired) Exc…" at bounding box center [648, 418] width 121 height 23
click at [588, 407] on select "Choose an option... Pending Applied Excluded (Questions) Excluded (Expired) Exc…" at bounding box center [648, 418] width 121 height 23
select select ""pending""
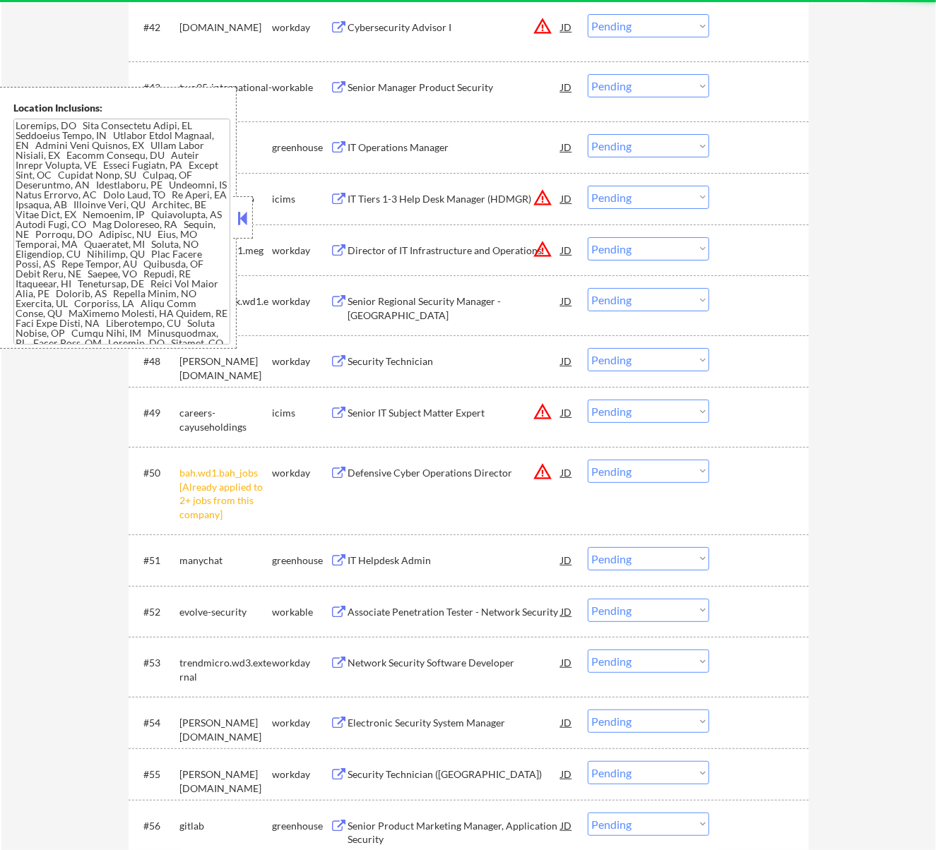
scroll to position [2919, 0]
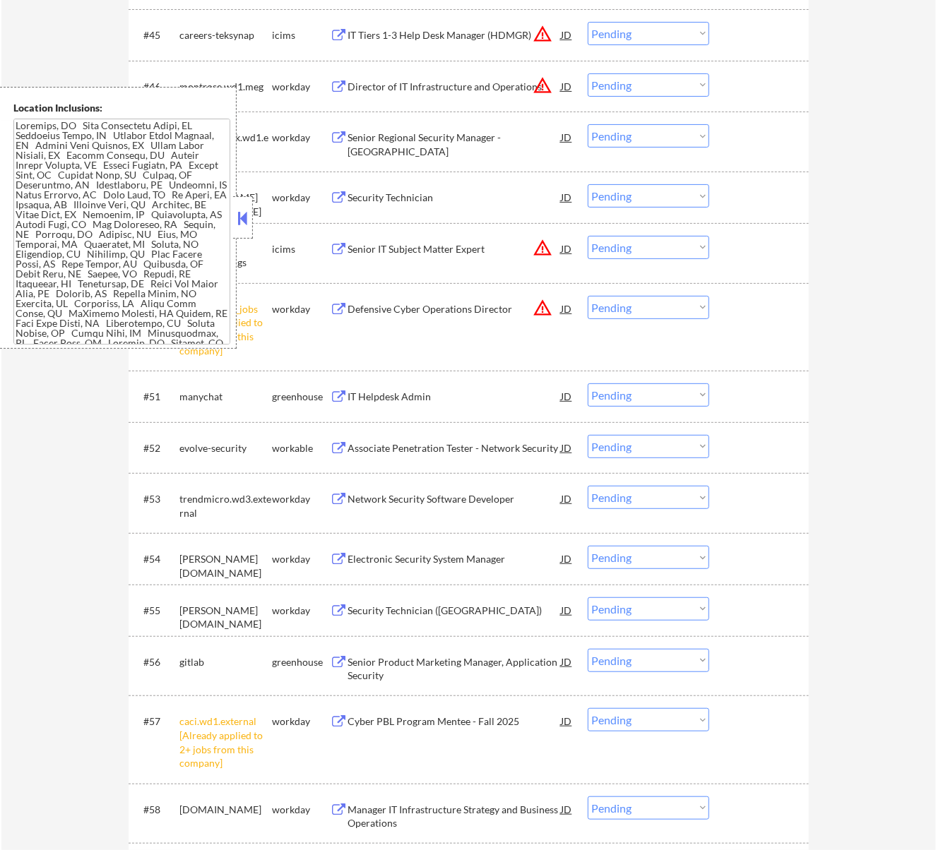
click at [670, 312] on select "Choose an option... Pending Applied Excluded (Questions) Excluded (Expired) Exc…" at bounding box center [648, 307] width 121 height 23
click at [588, 296] on select "Choose an option... Pending Applied Excluded (Questions) Excluded (Expired) Exc…" at bounding box center [648, 307] width 121 height 23
click at [251, 215] on div at bounding box center [243, 217] width 20 height 42
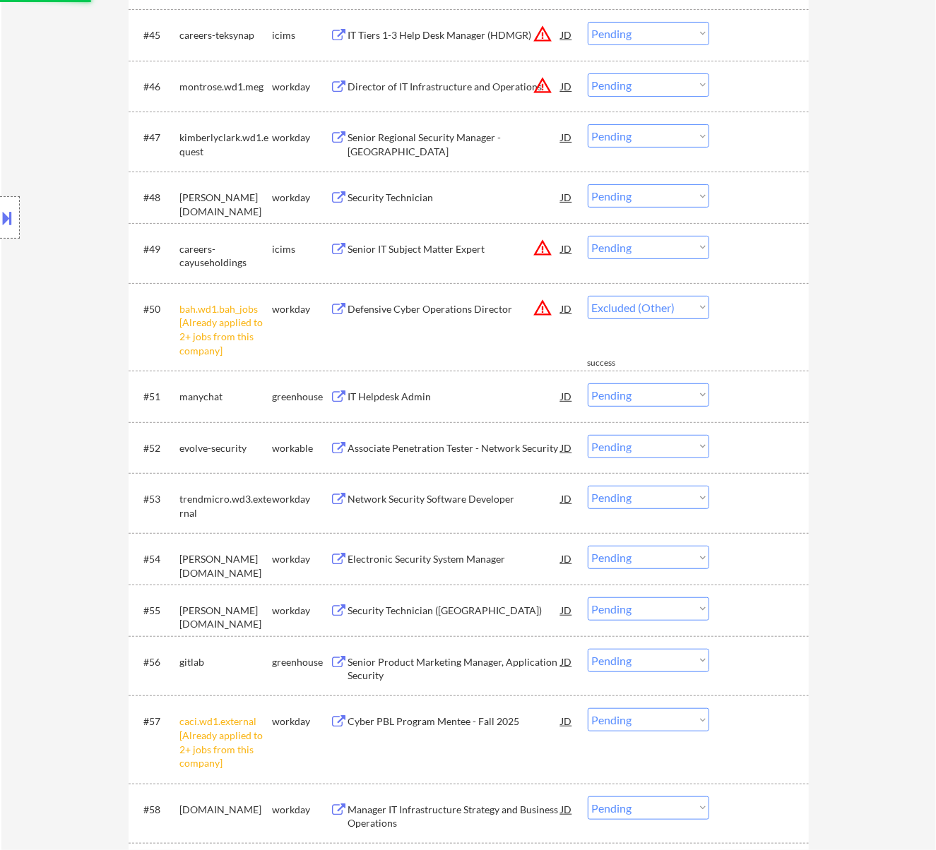
select select ""pending""
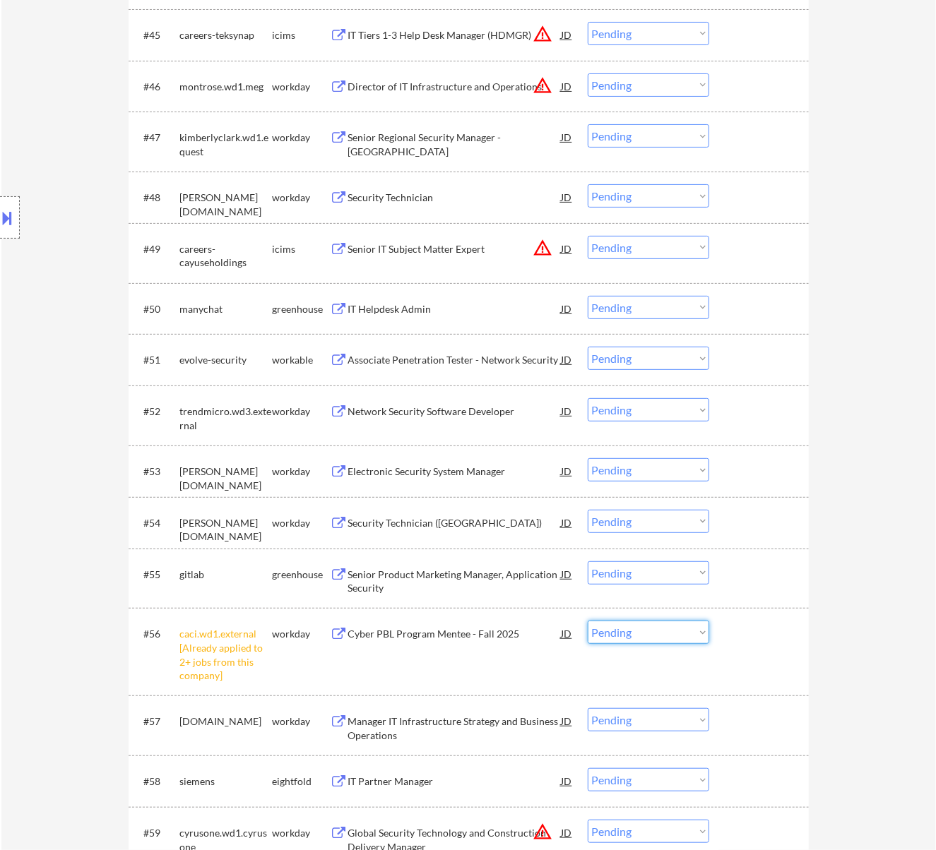
click at [680, 625] on select "Choose an option... Pending Applied Excluded (Questions) Excluded (Expired) Exc…" at bounding box center [648, 632] width 121 height 23
click at [588, 621] on select "Choose an option... Pending Applied Excluded (Questions) Excluded (Expired) Exc…" at bounding box center [648, 632] width 121 height 23
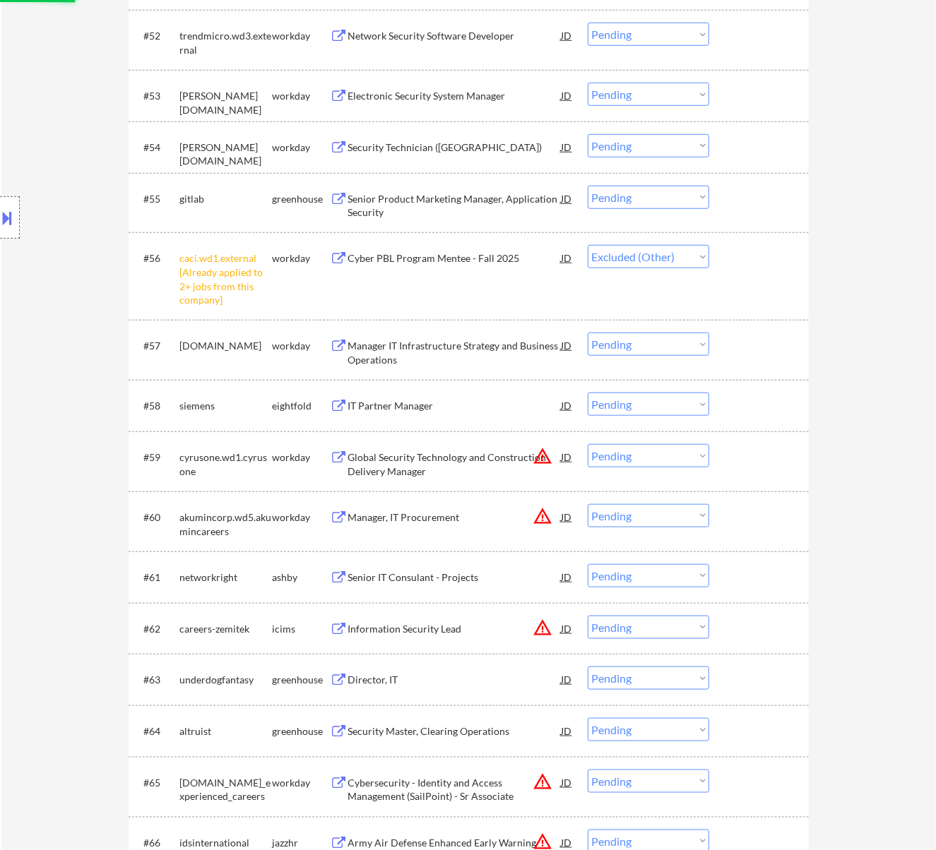
scroll to position [3296, 0]
select select ""pending""
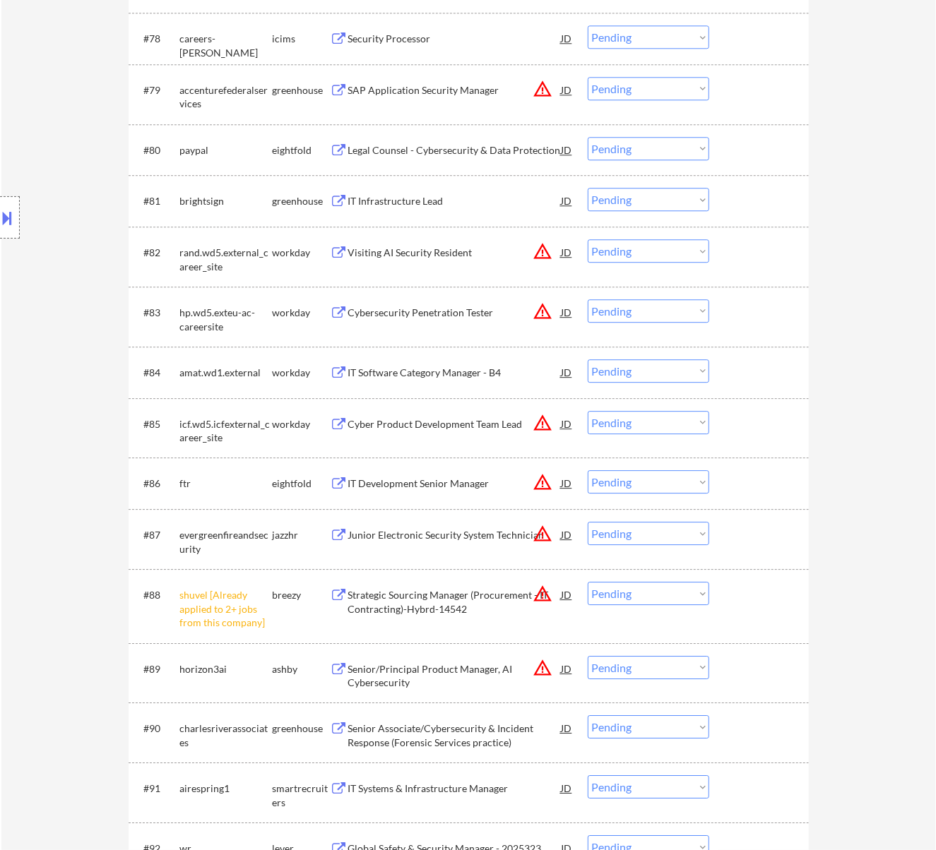
scroll to position [4897, 0]
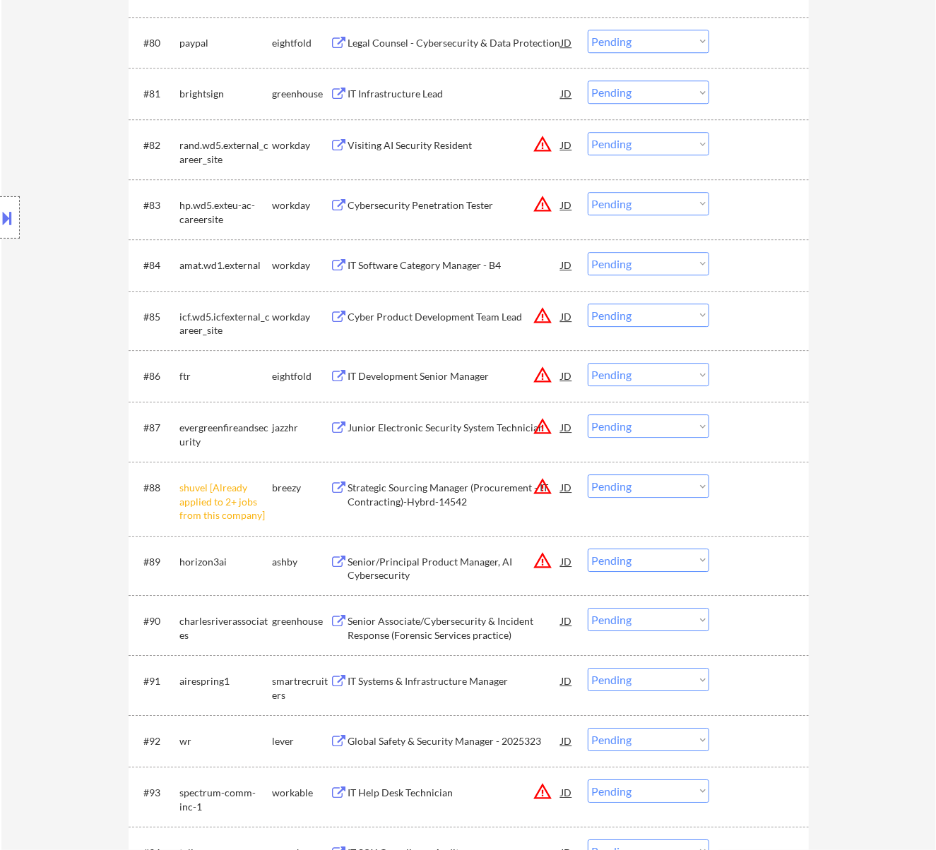
click at [672, 487] on select "Choose an option... Pending Applied Excluded (Questions) Excluded (Expired) Exc…" at bounding box center [648, 486] width 121 height 23
click at [588, 475] on select "Choose an option... Pending Applied Excluded (Questions) Excluded (Expired) Exc…" at bounding box center [648, 486] width 121 height 23
select select ""pending""
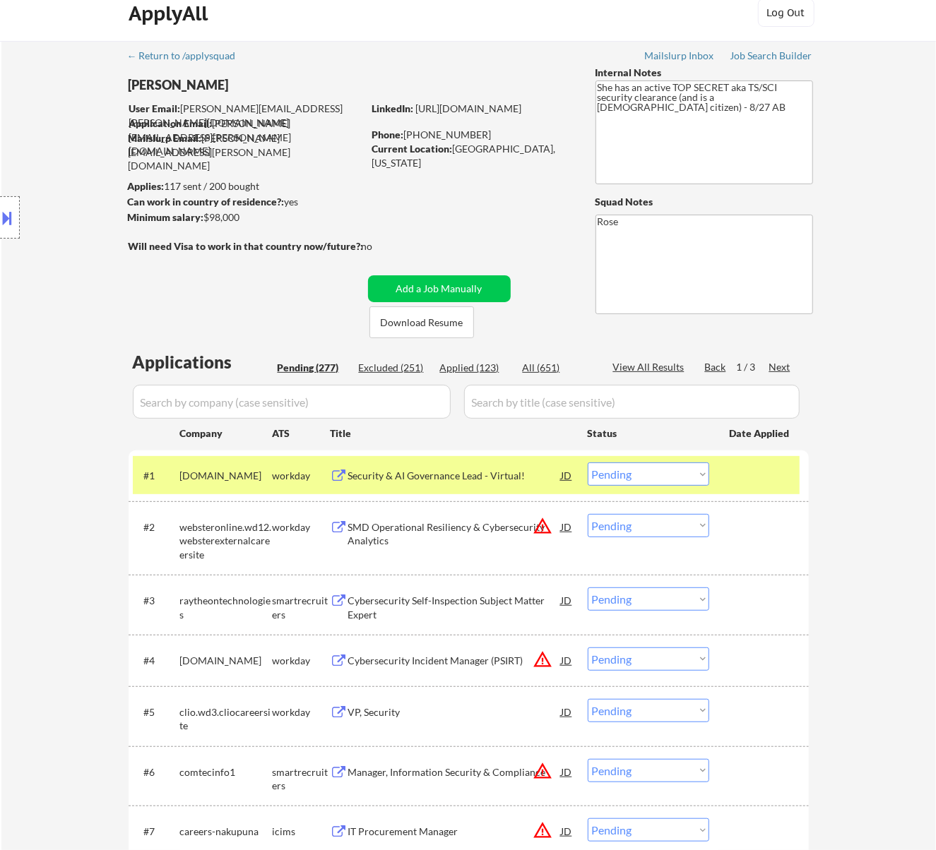
scroll to position [0, 0]
